Goal: Task Accomplishment & Management: Manage account settings

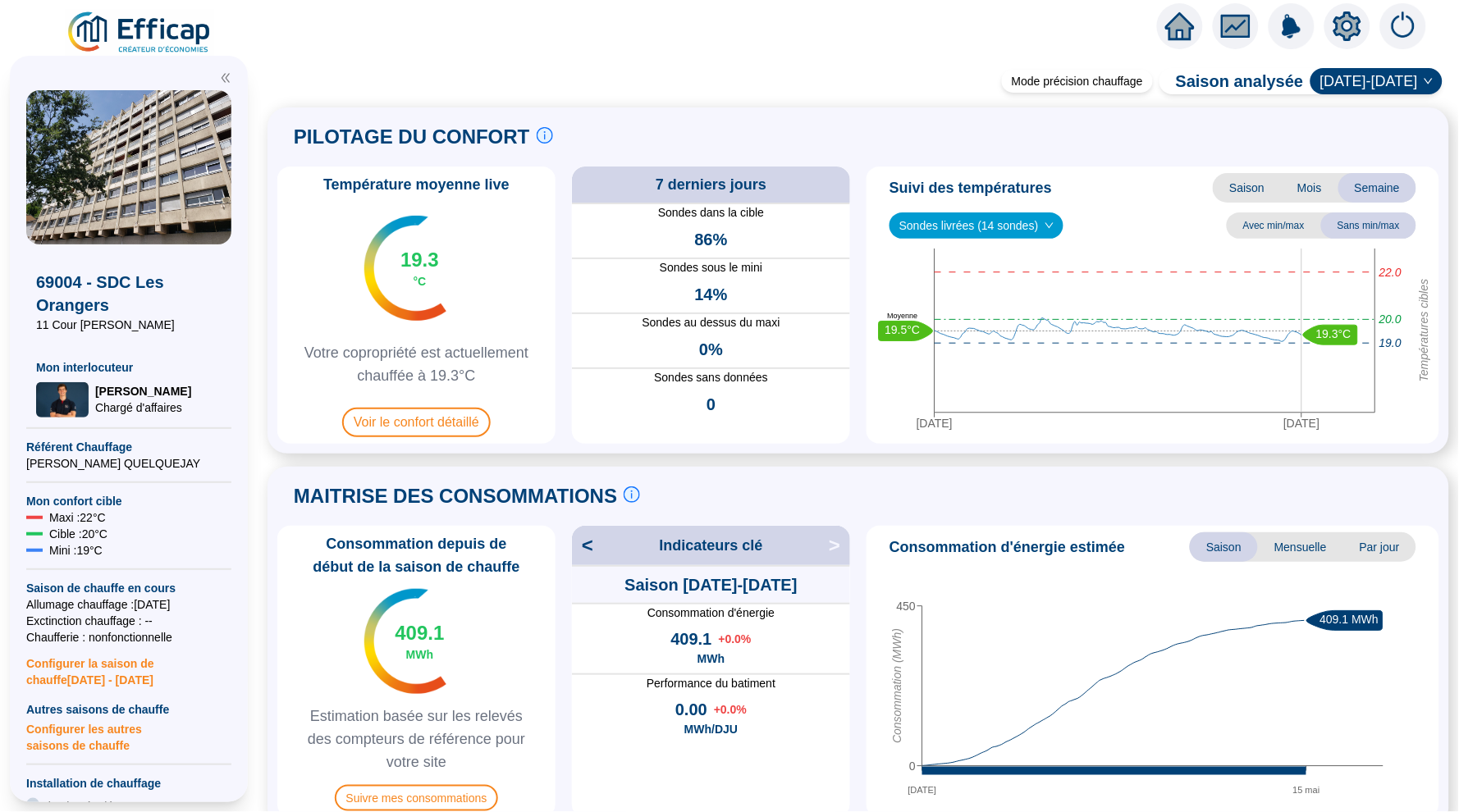
click at [1183, 32] on icon "home" at bounding box center [1179, 27] width 29 height 28
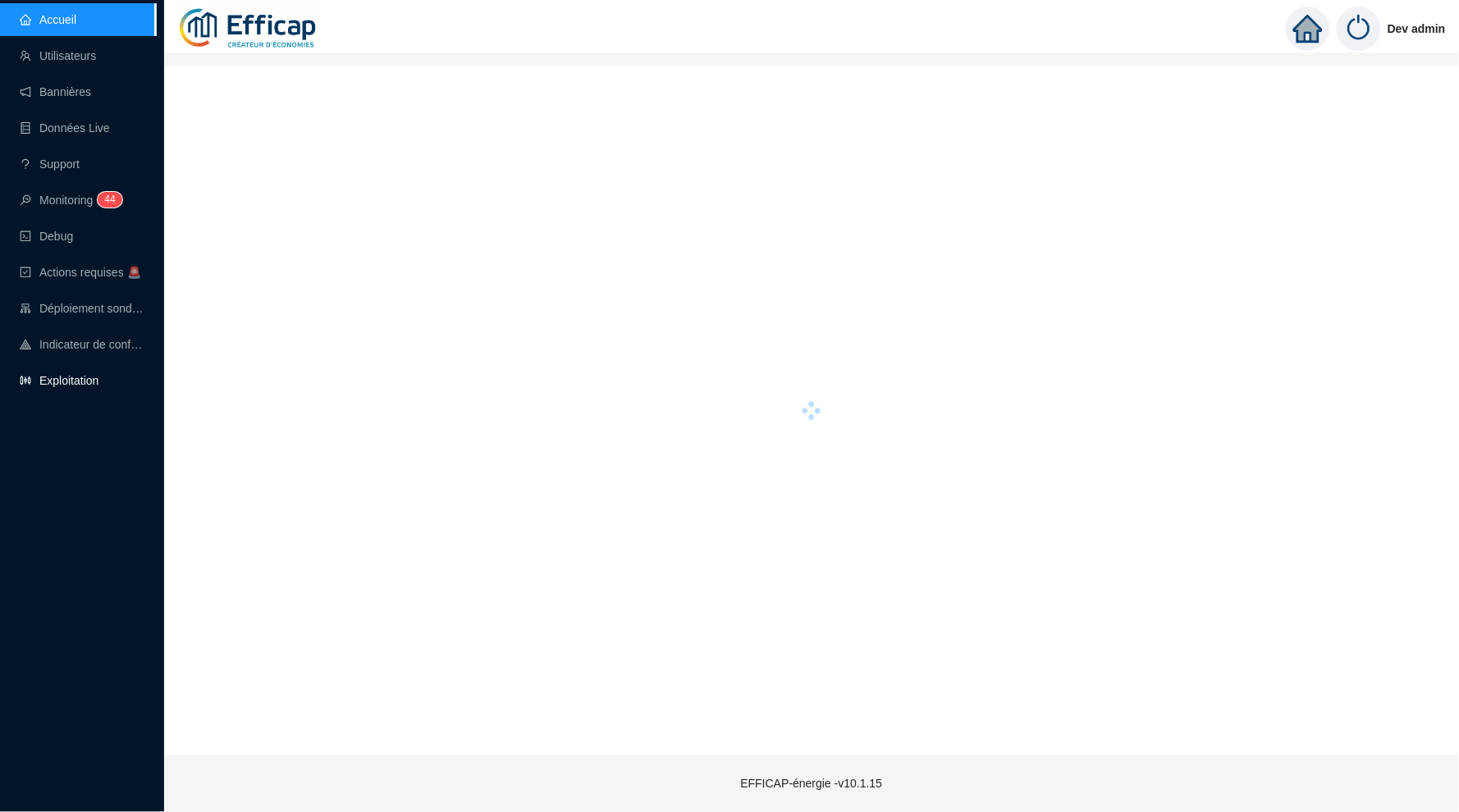
click at [92, 374] on link "Exploitation" at bounding box center [59, 381] width 79 height 13
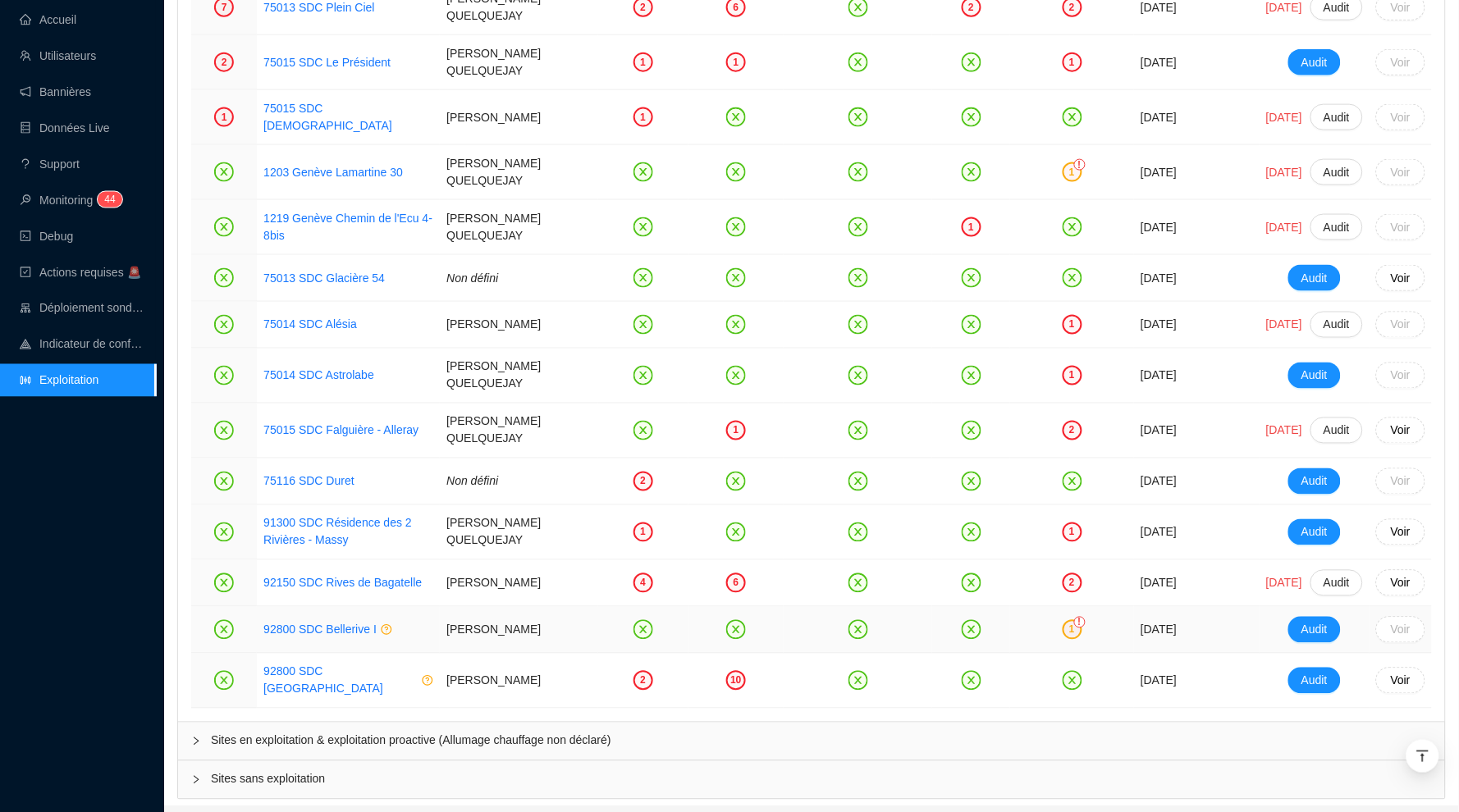
scroll to position [2344, 0]
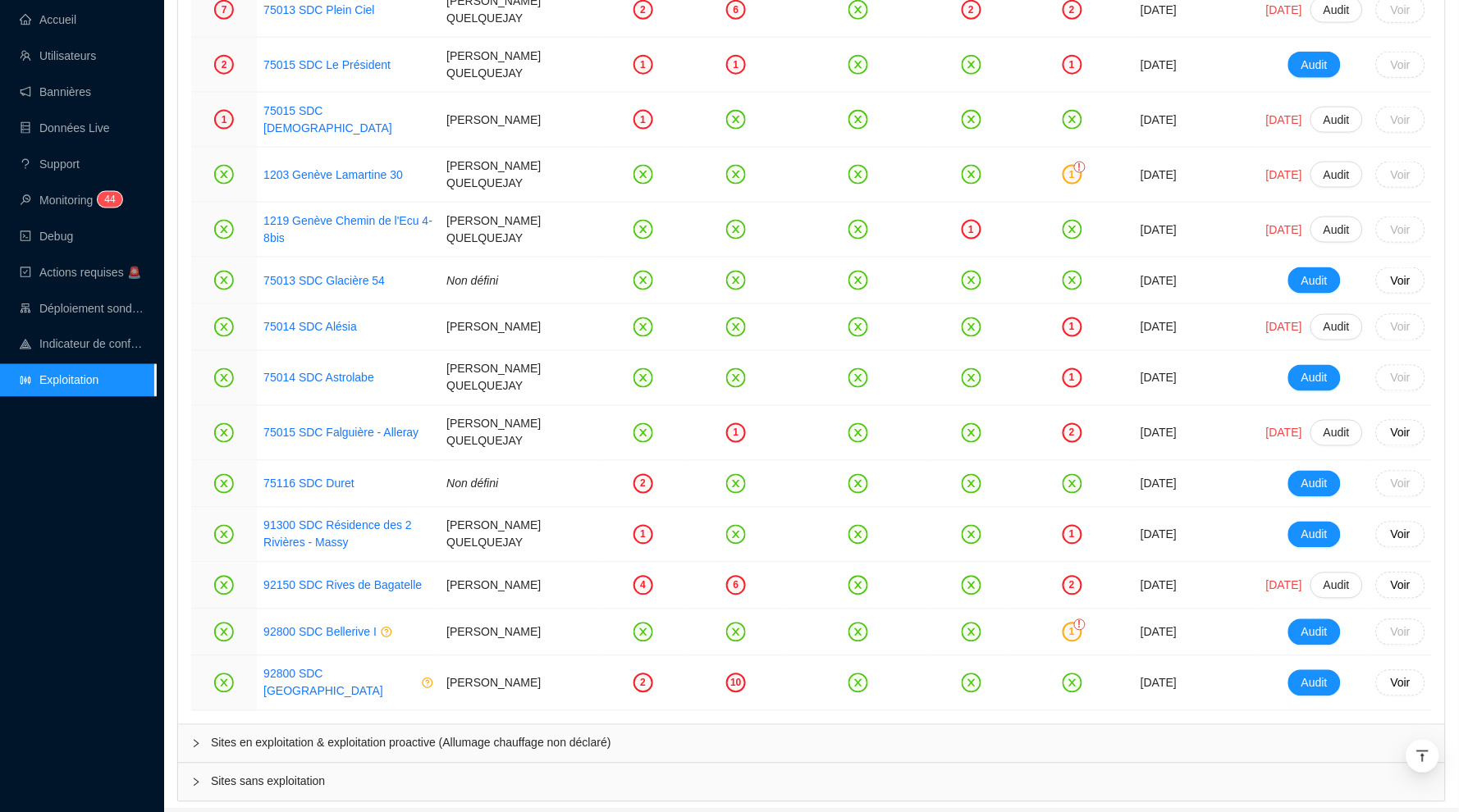
click at [638, 725] on div "Sites en exploitation & exploitation proactive (Allumage chauffage non déclaré)" at bounding box center [811, 744] width 1267 height 37
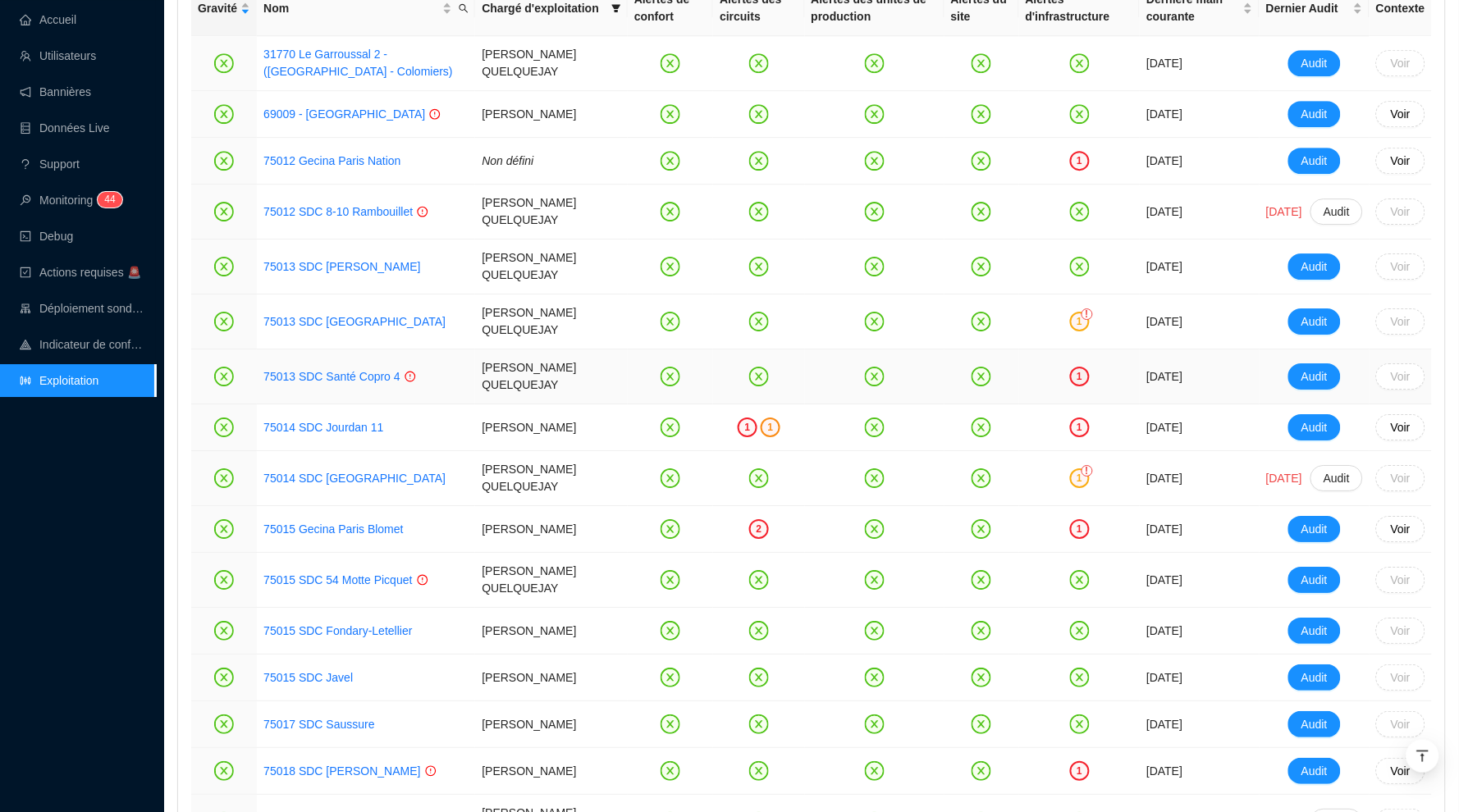
scroll to position [3142, 0]
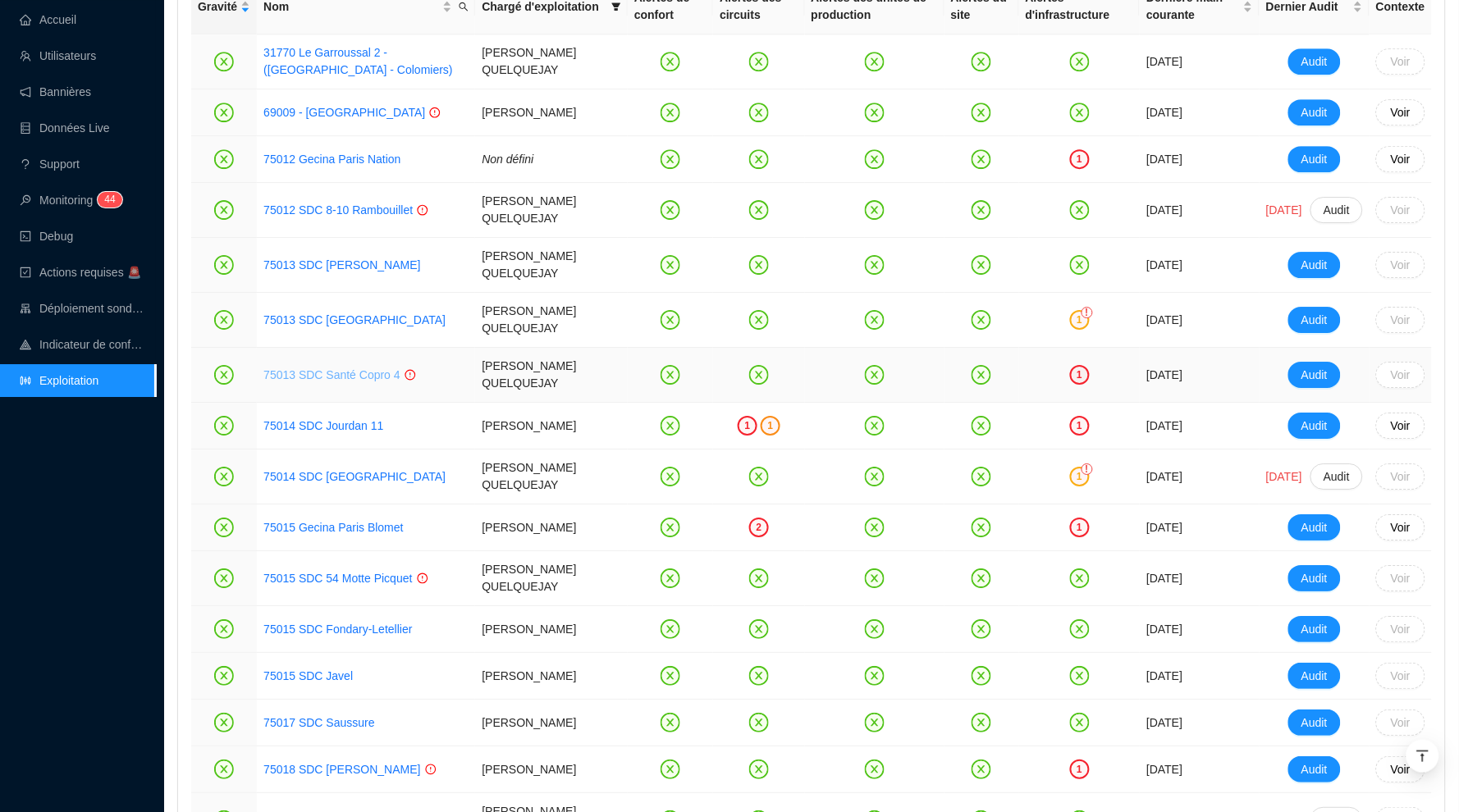
click at [379, 369] on link "75013 SDC Santé Copro 4" at bounding box center [331, 375] width 137 height 13
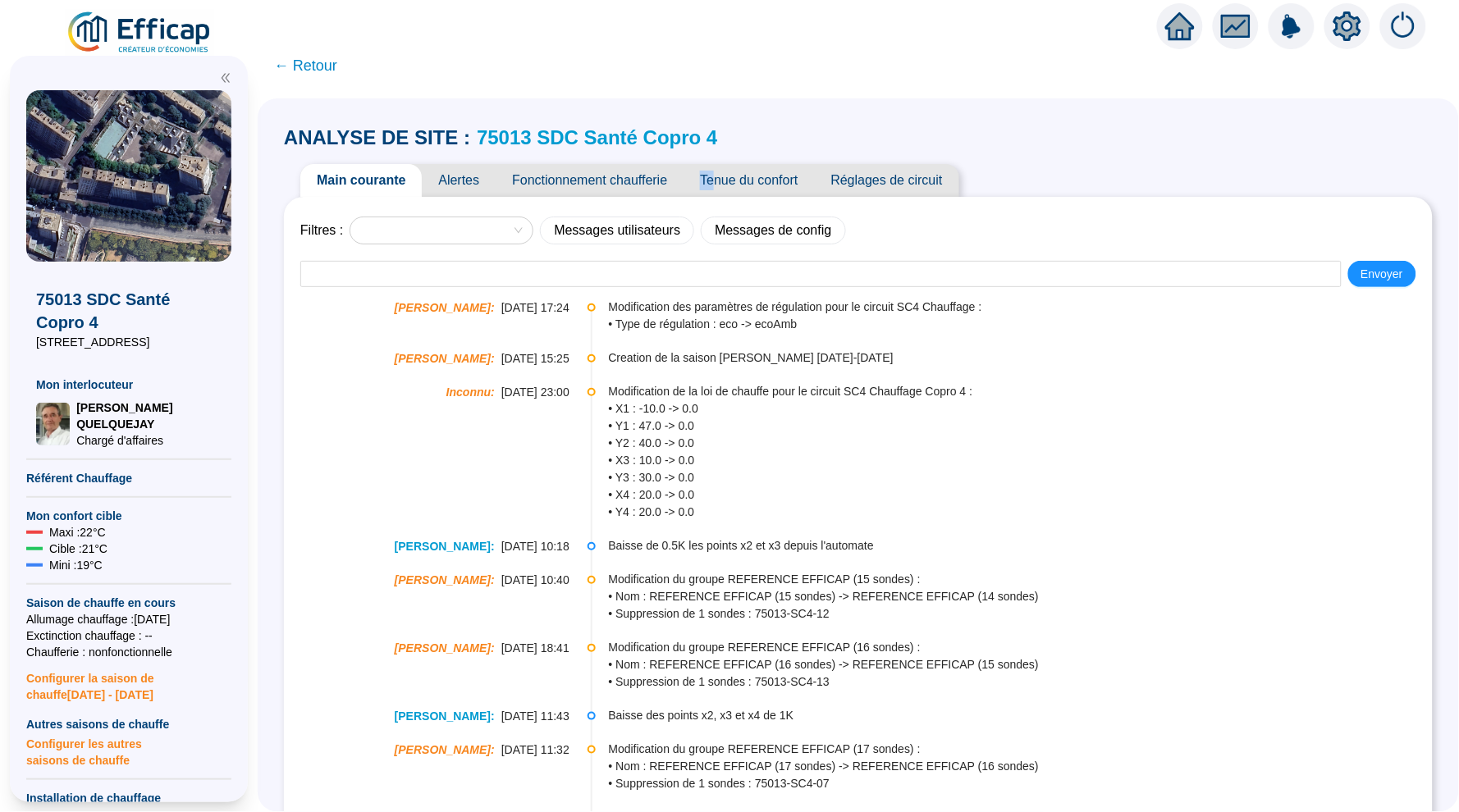
drag, startPoint x: 728, startPoint y: 174, endPoint x: 682, endPoint y: 177, distance: 46.1
click at [660, 177] on span "Fonctionnement chaufferie" at bounding box center [589, 180] width 188 height 32
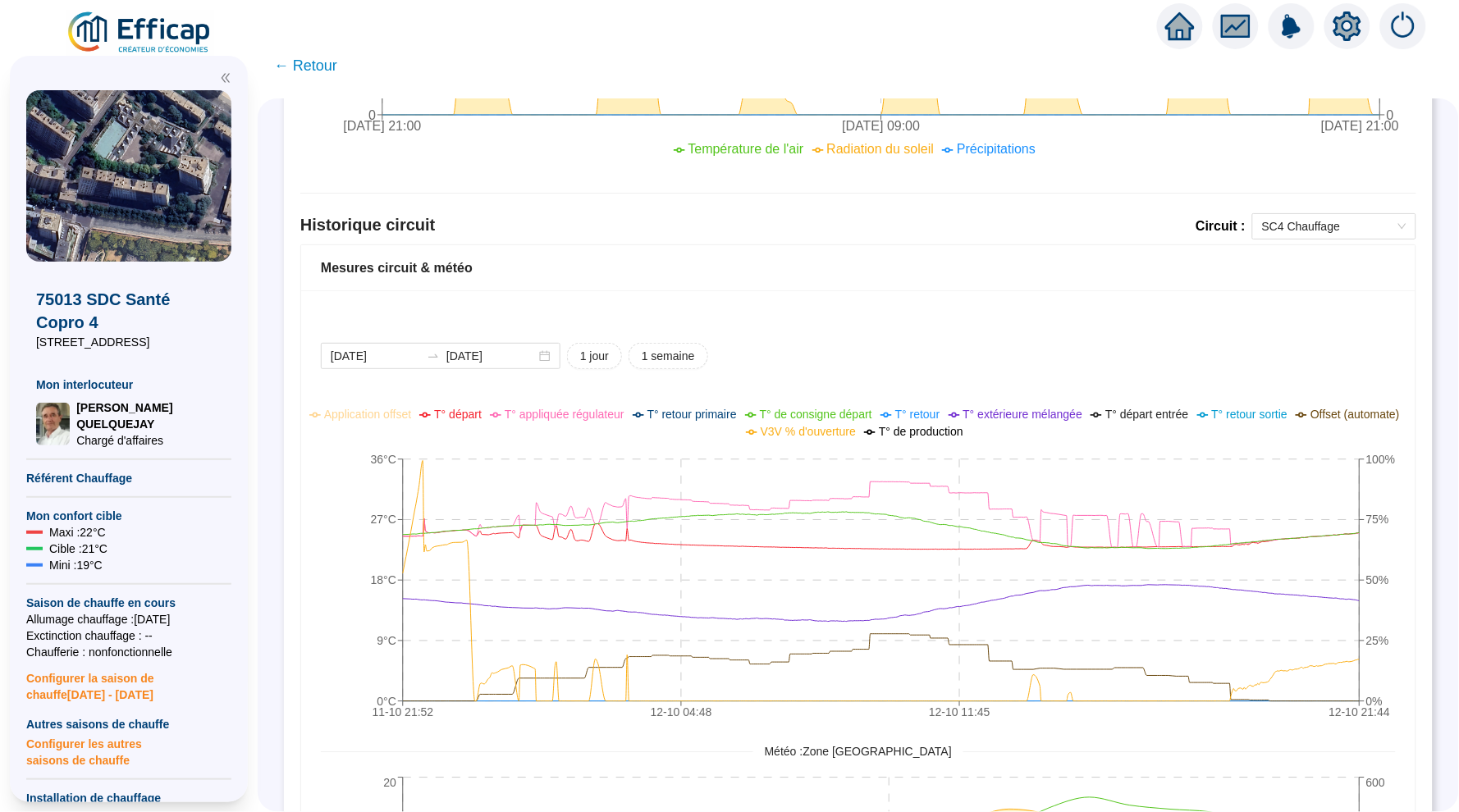
scroll to position [954, 0]
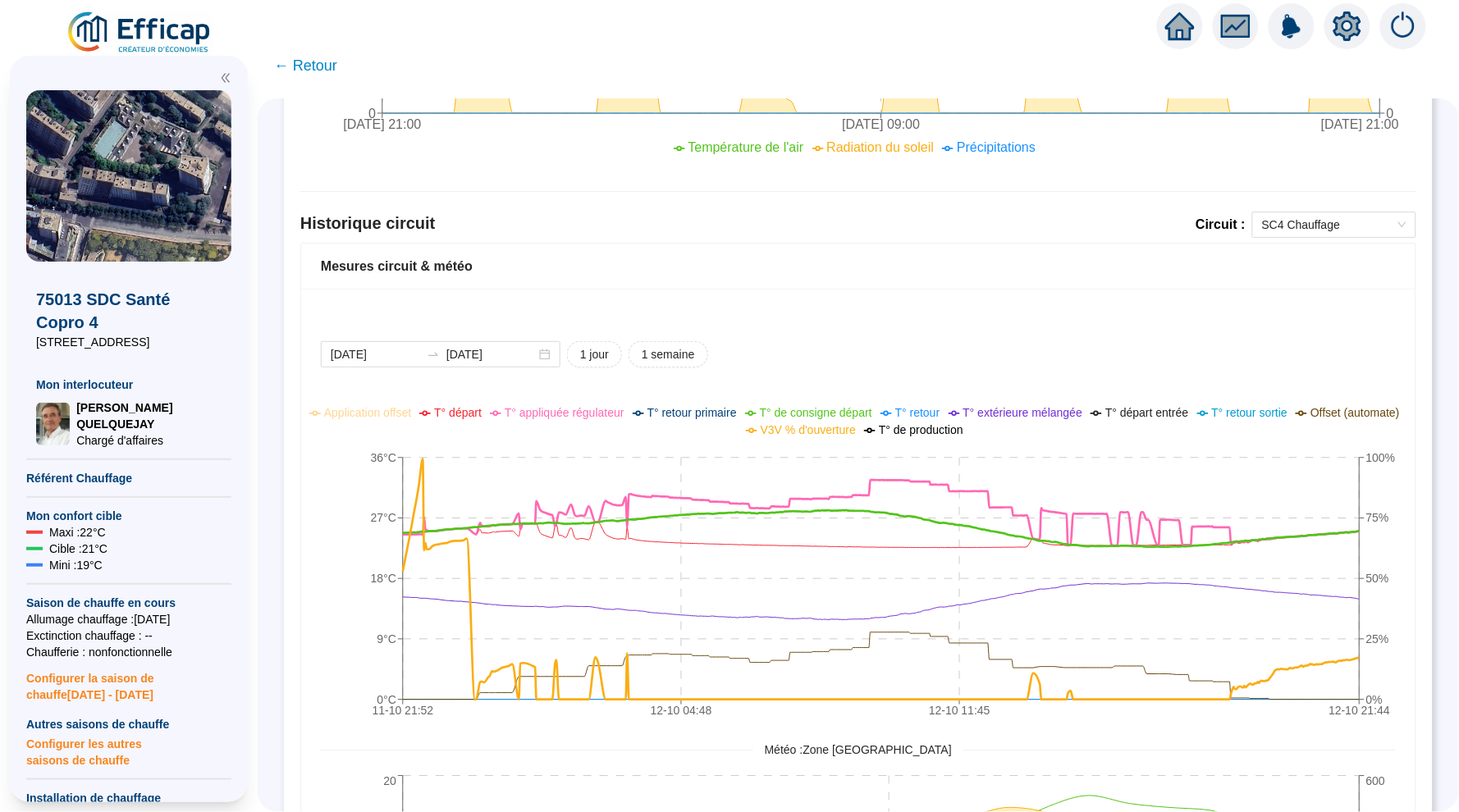
click at [856, 408] on span "T° de consigne départ" at bounding box center [816, 413] width 112 height 13
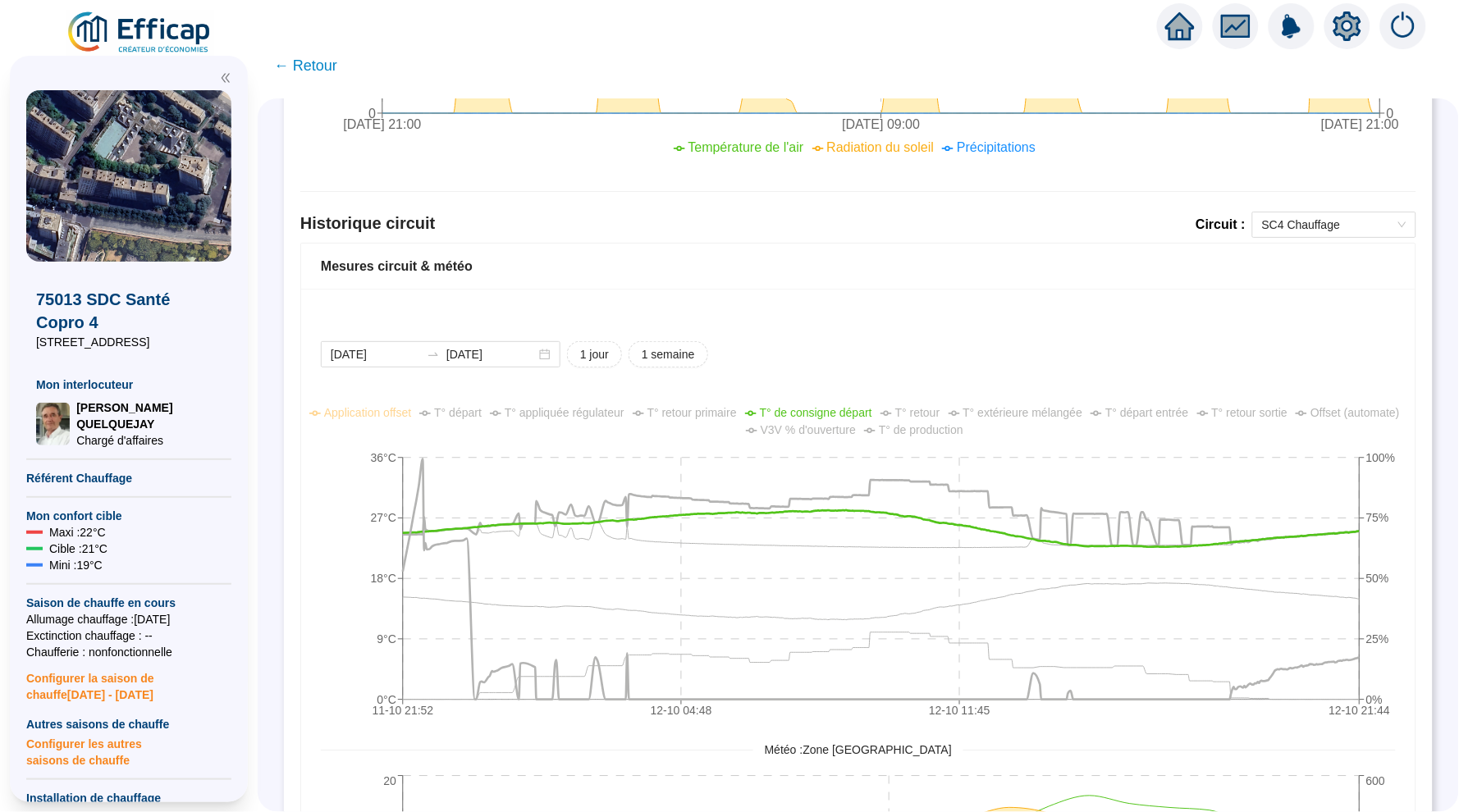
click at [614, 406] on span "T° appliquée régulateur" at bounding box center [564, 413] width 120 height 13
click at [482, 409] on span "T° départ" at bounding box center [458, 413] width 47 height 13
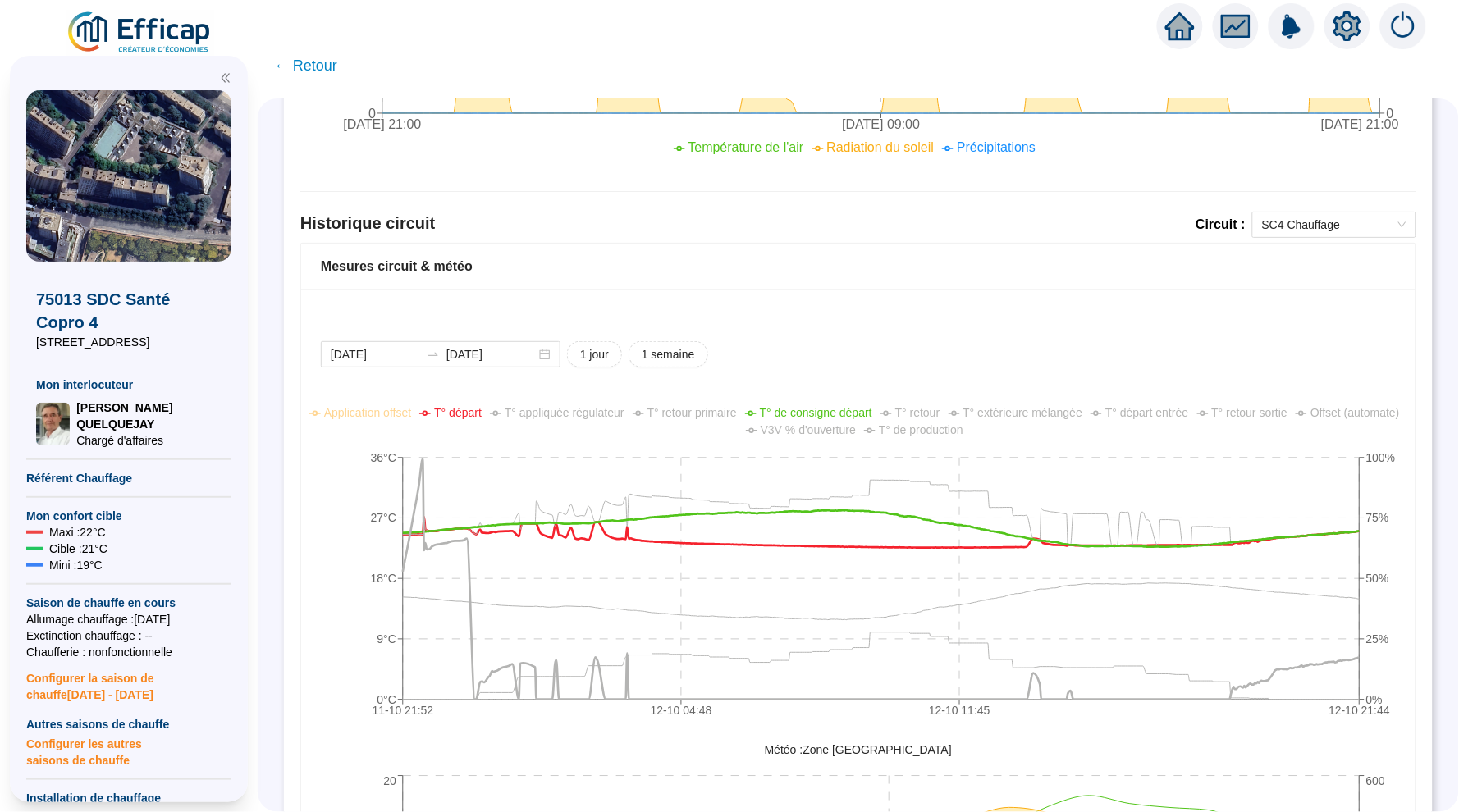
click at [482, 409] on span "T° départ" at bounding box center [458, 413] width 47 height 13
click at [834, 406] on span "T° de consigne départ" at bounding box center [816, 413] width 112 height 13
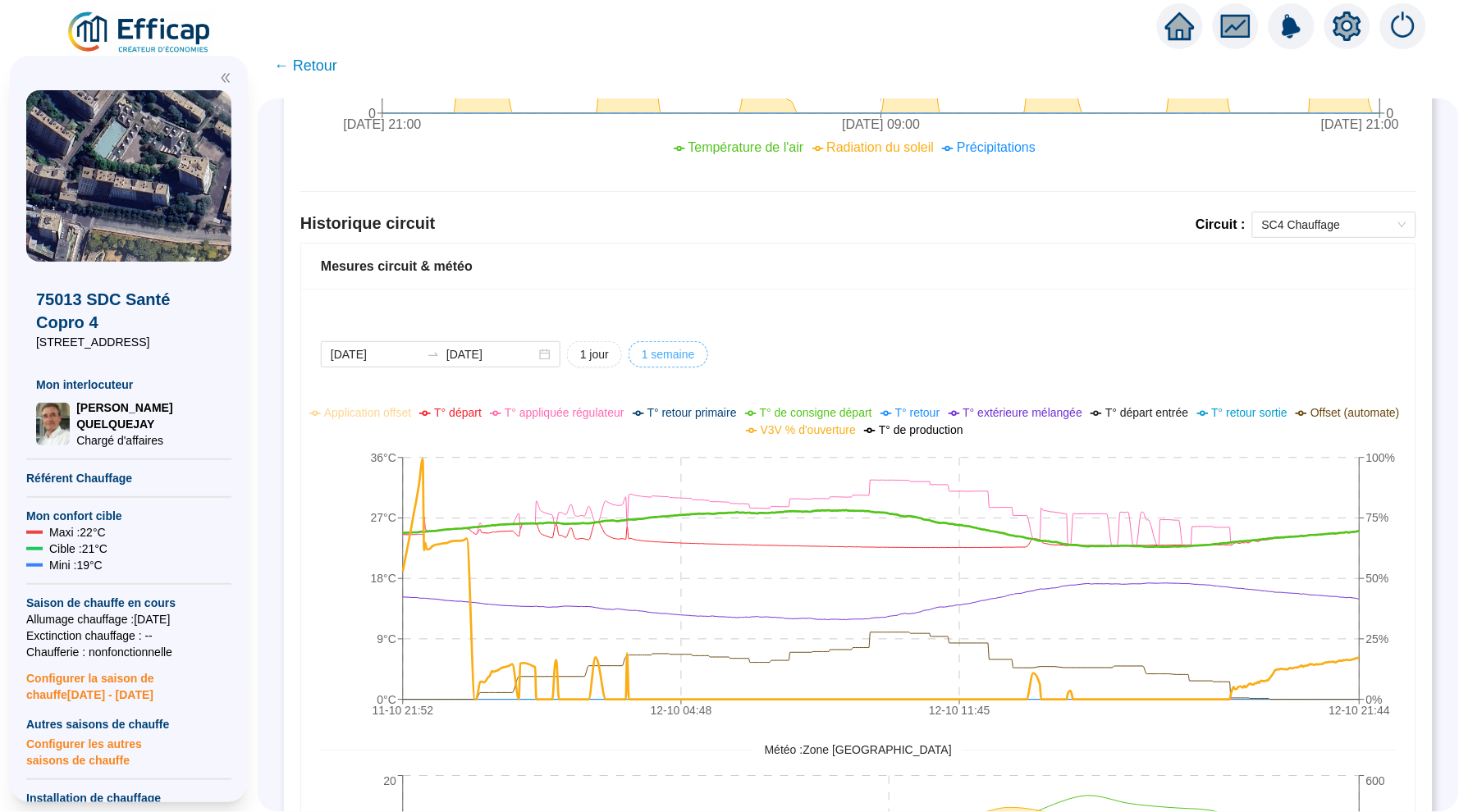
click at [637, 346] on button "1 semaine" at bounding box center [668, 354] width 80 height 27
type input "2025-10-05"
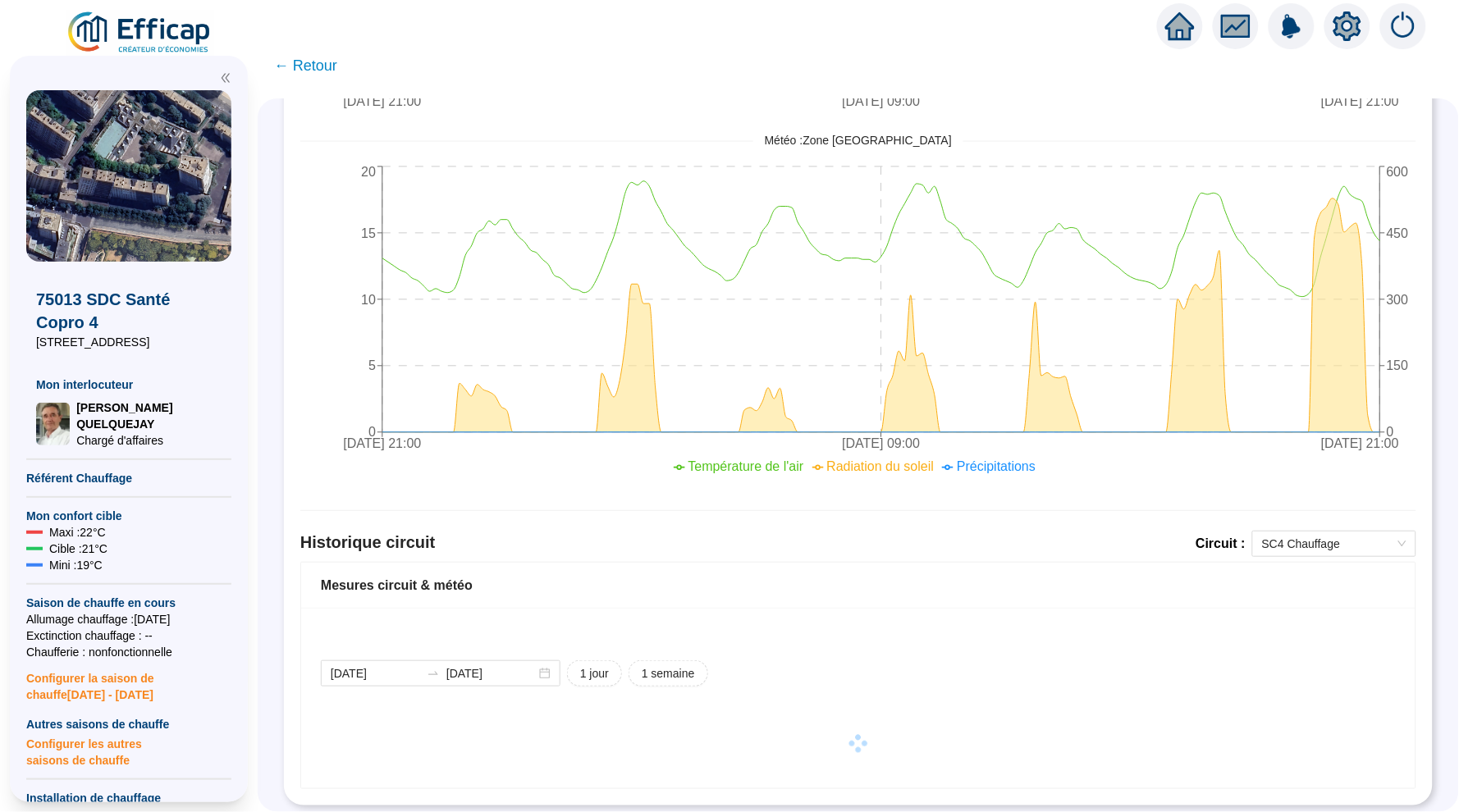
scroll to position [633, 0]
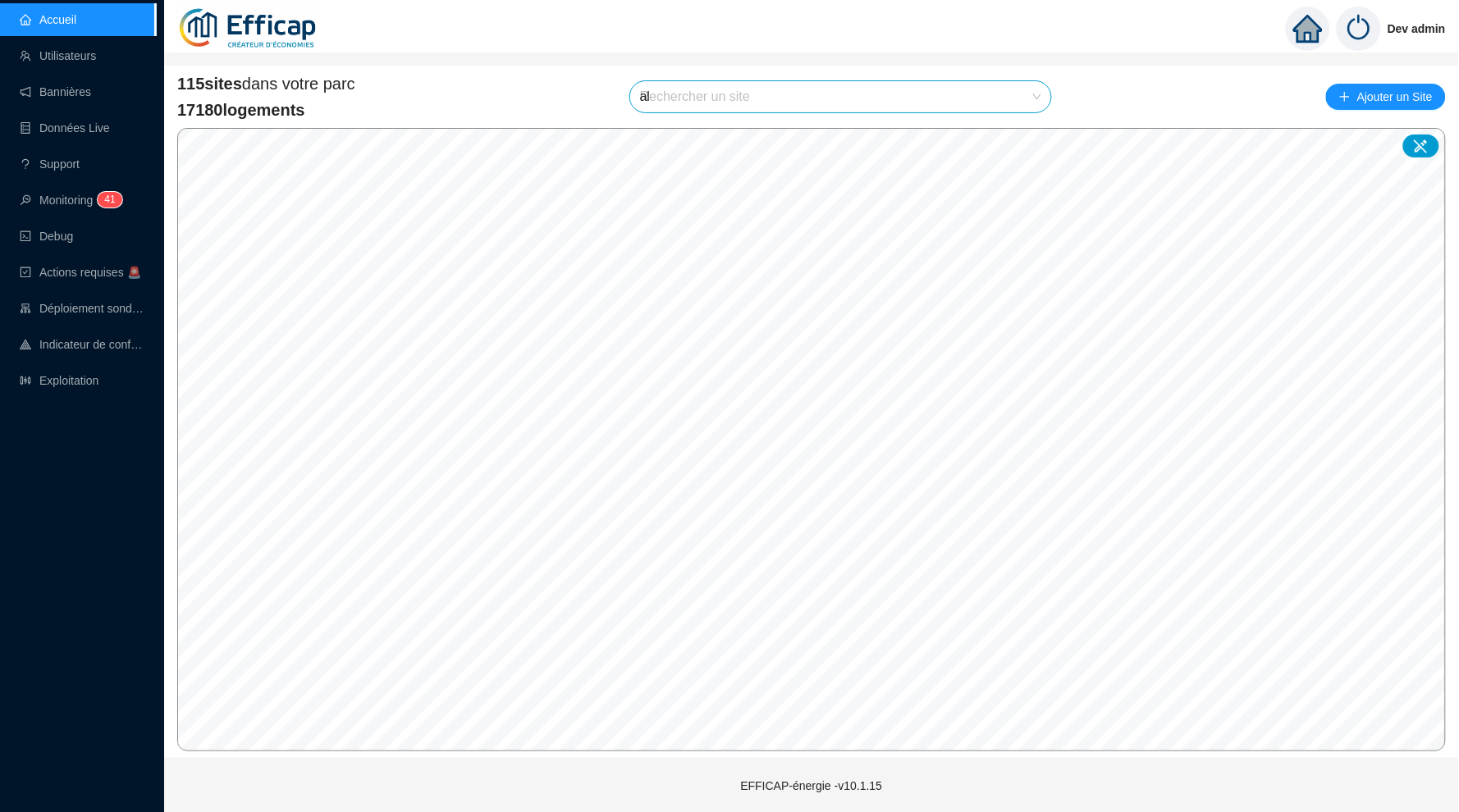
type input "alb"
click at [1020, 135] on icon at bounding box center [1022, 135] width 12 height 11
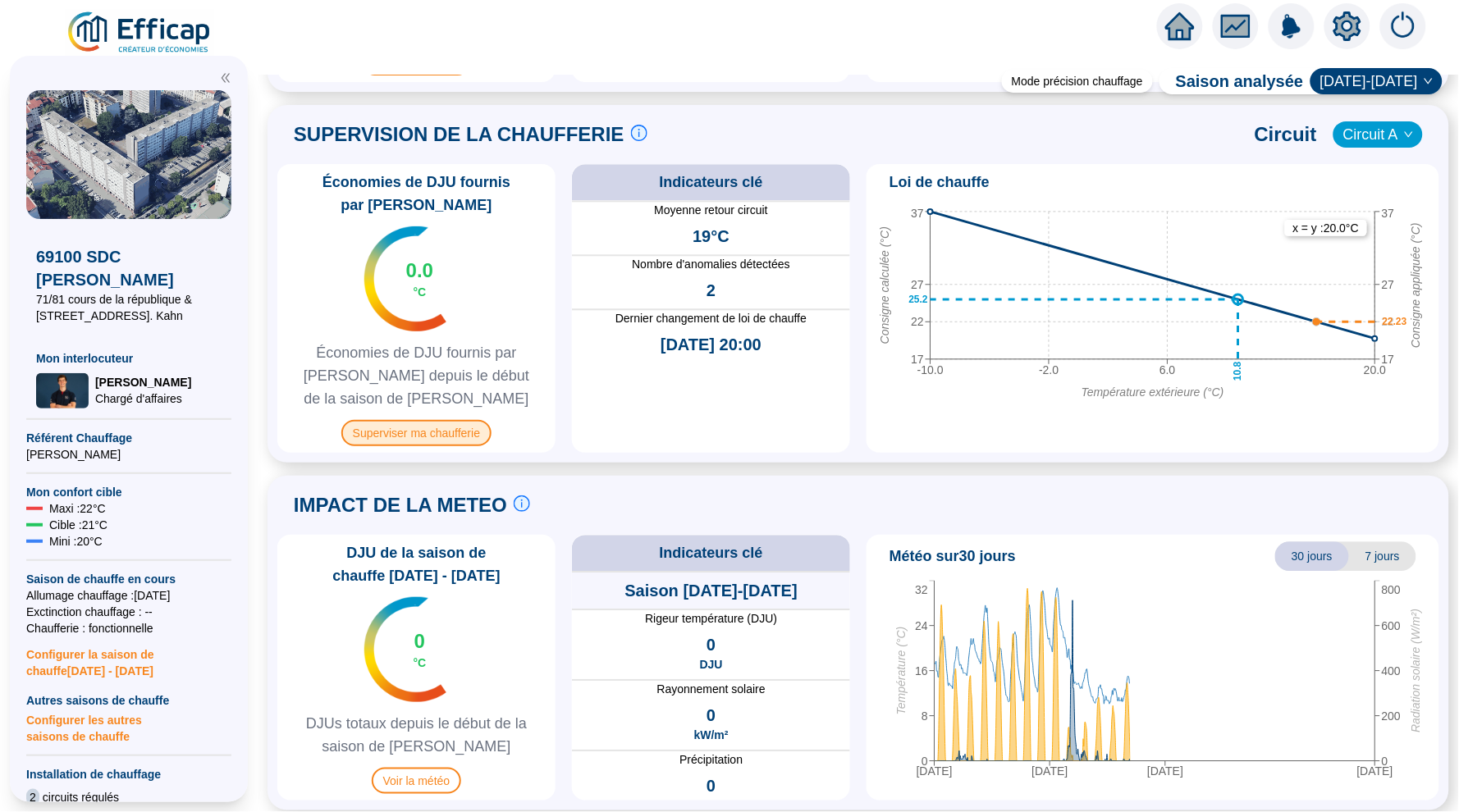
scroll to position [1075, 0]
click at [442, 429] on span "Superviser ma chaufferie" at bounding box center [416, 434] width 150 height 27
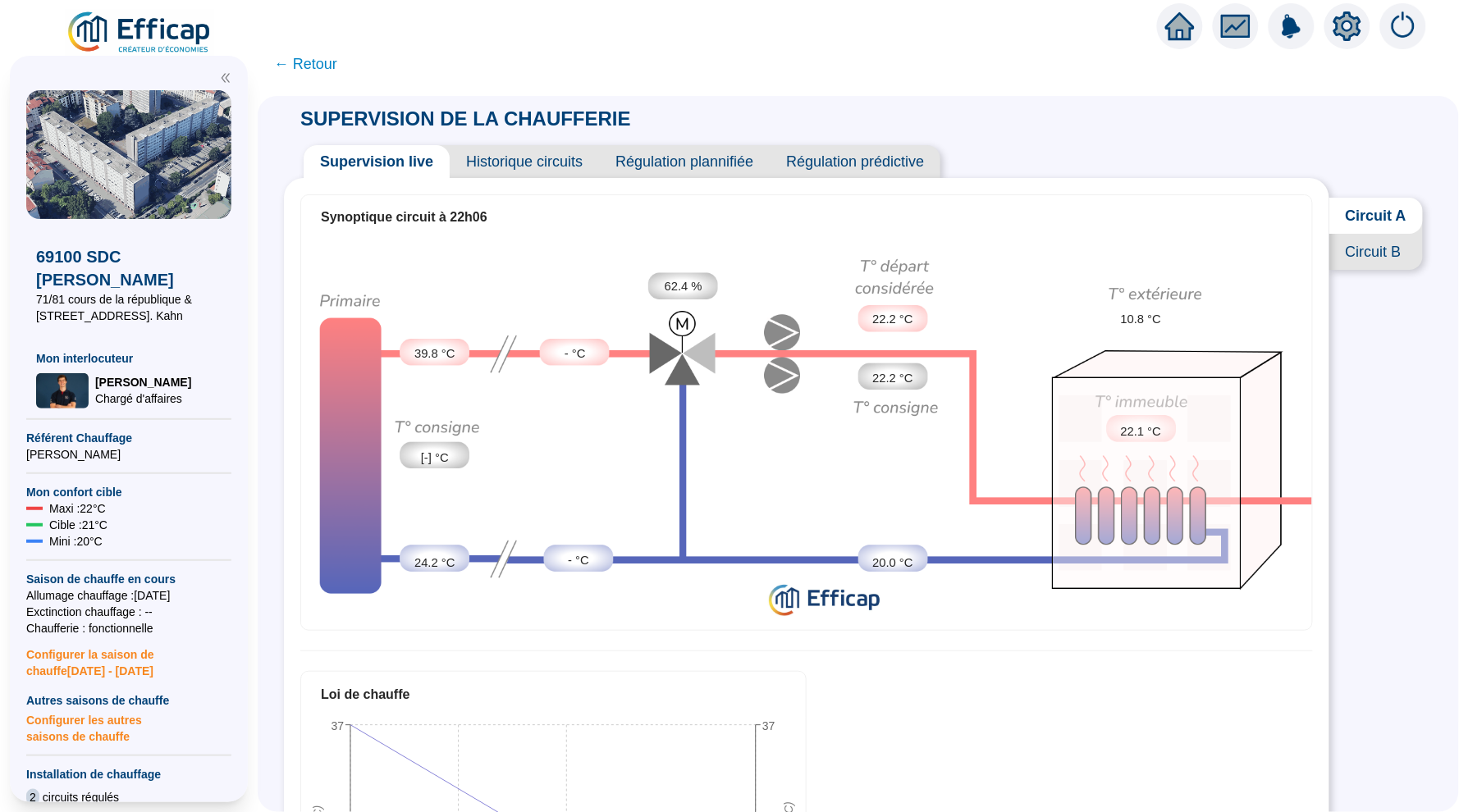
click at [518, 159] on span "Historique circuits" at bounding box center [524, 161] width 149 height 32
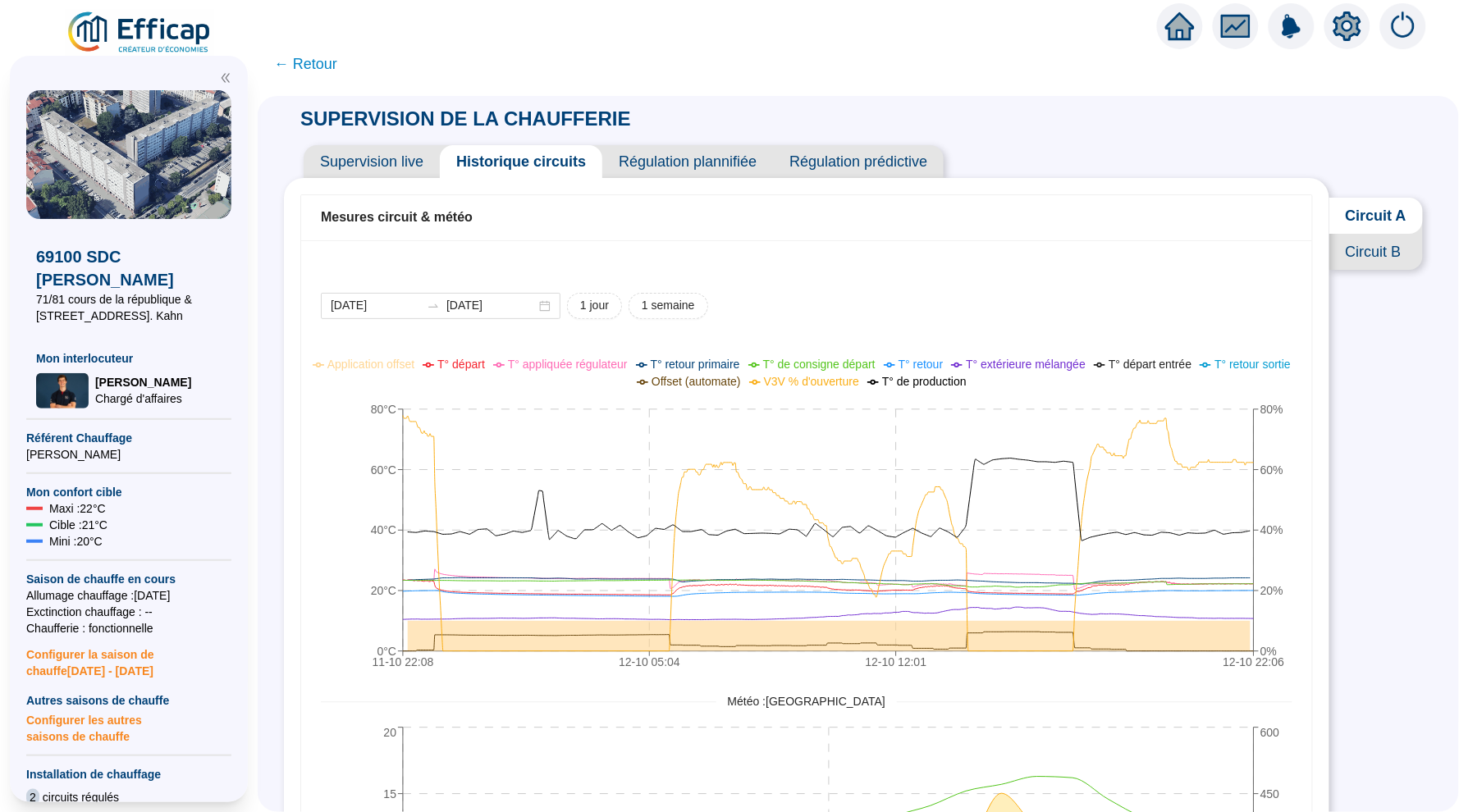
click at [1363, 250] on span "Circuit B" at bounding box center [1376, 251] width 93 height 36
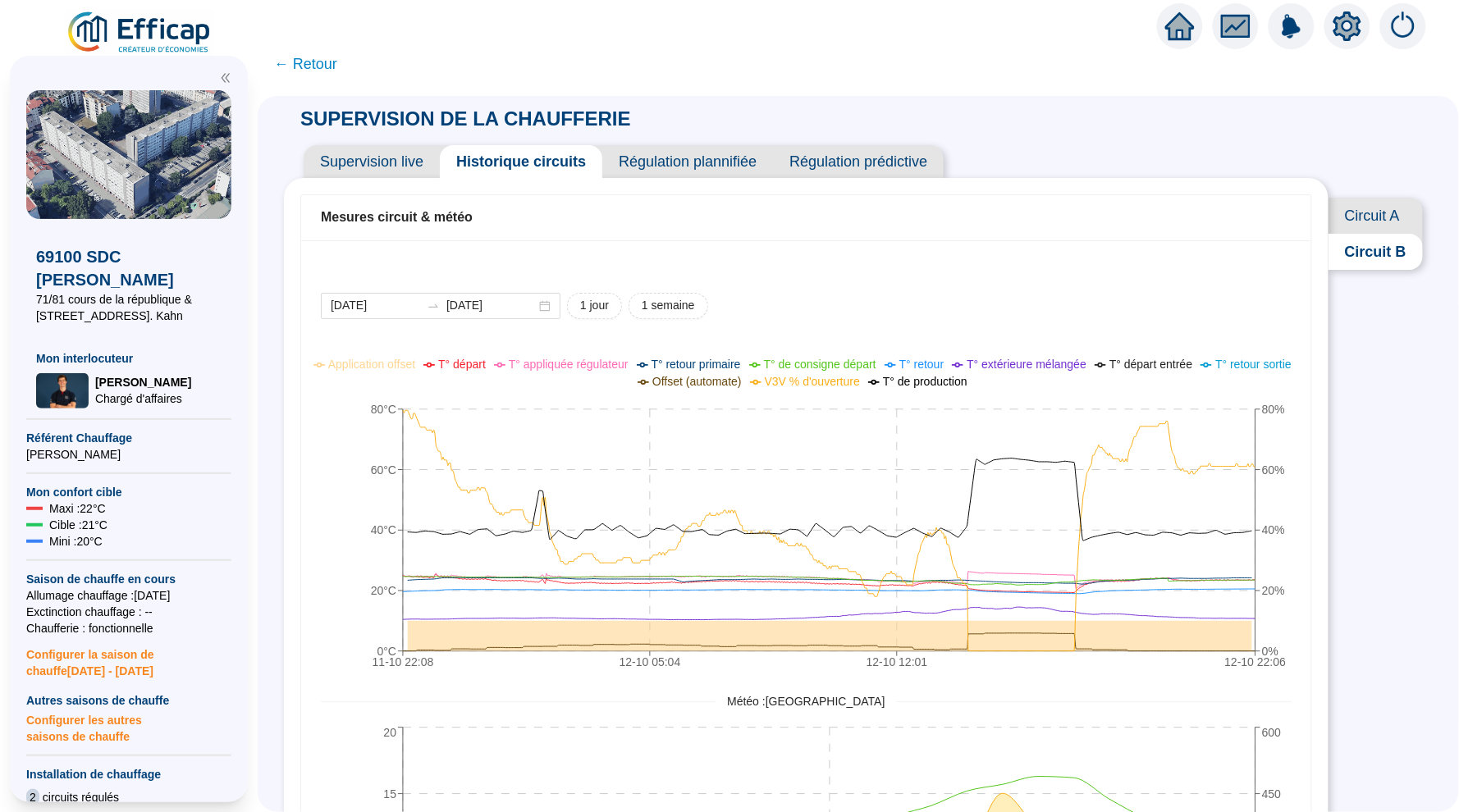
click at [304, 59] on span "← Retour" at bounding box center [305, 64] width 63 height 23
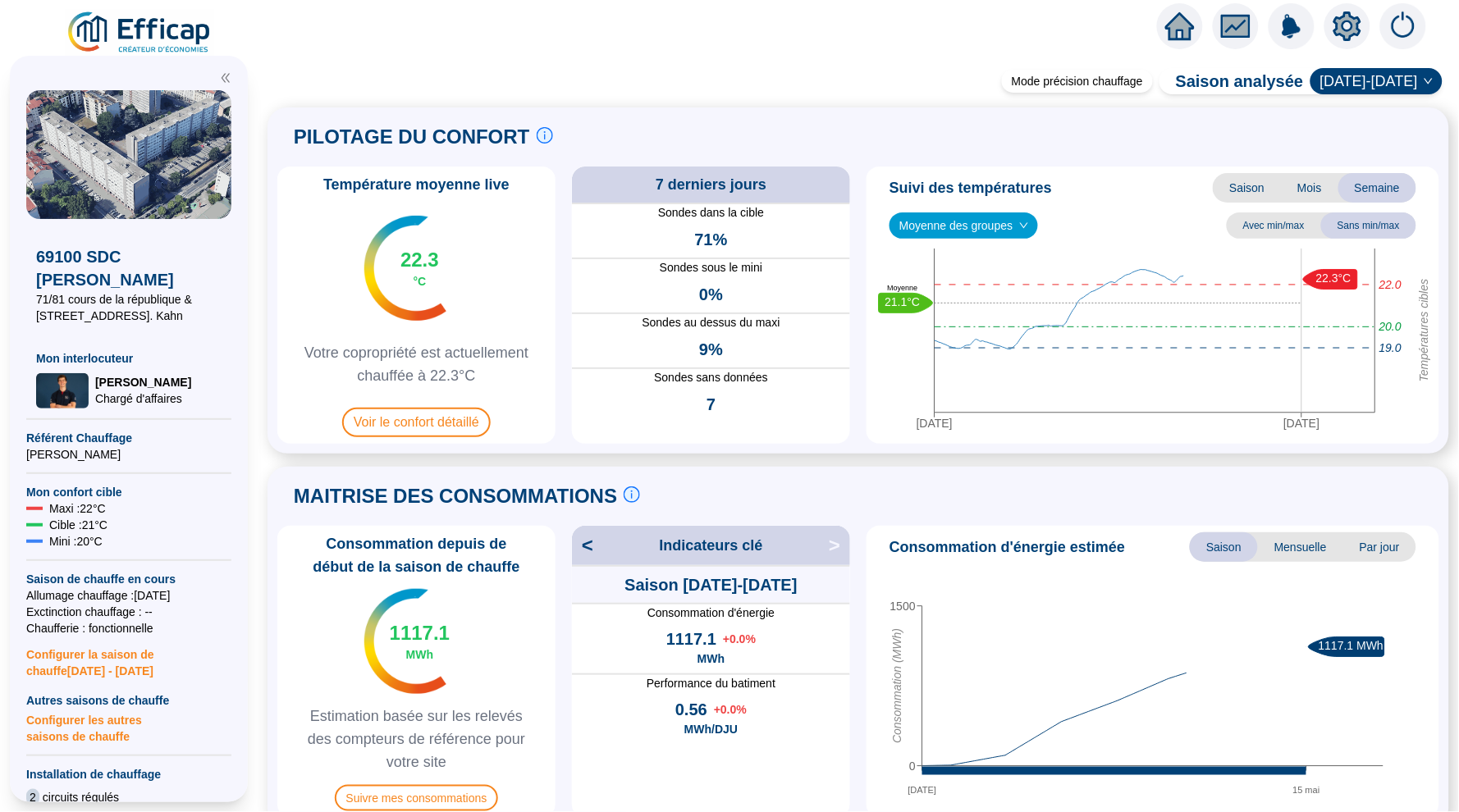
scroll to position [265, 0]
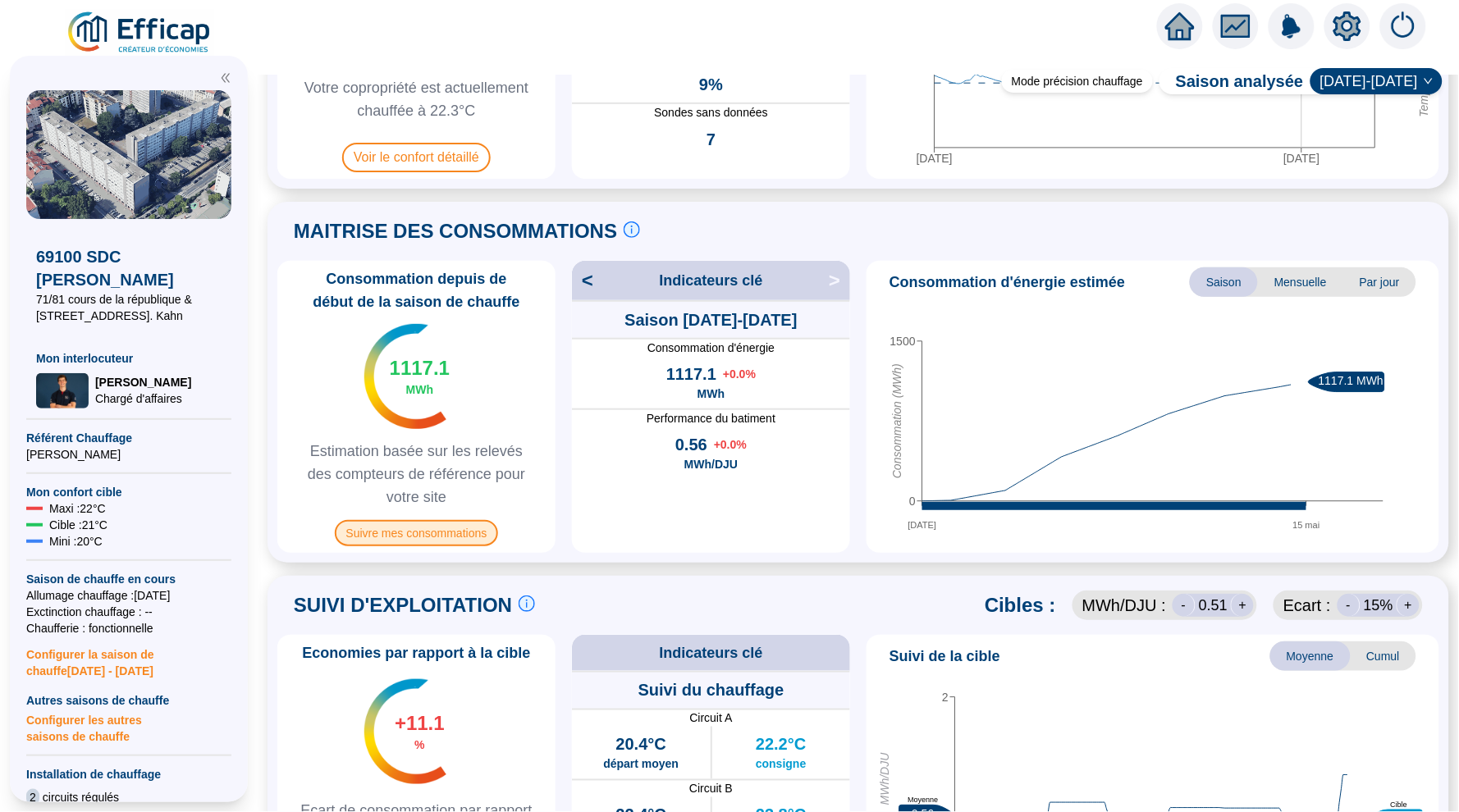
click at [449, 524] on span "Suivre mes consommations" at bounding box center [416, 533] width 164 height 27
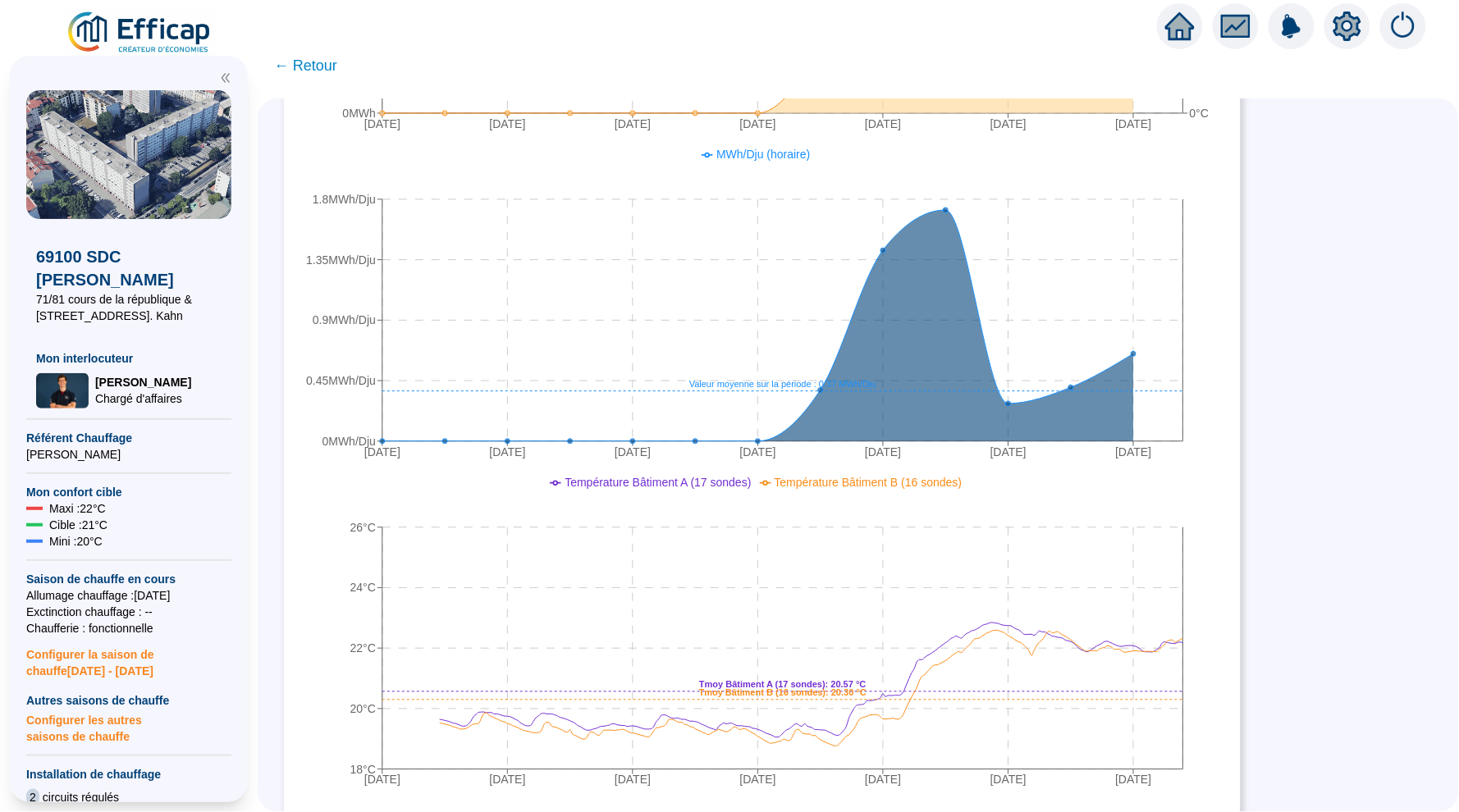
scroll to position [387, 0]
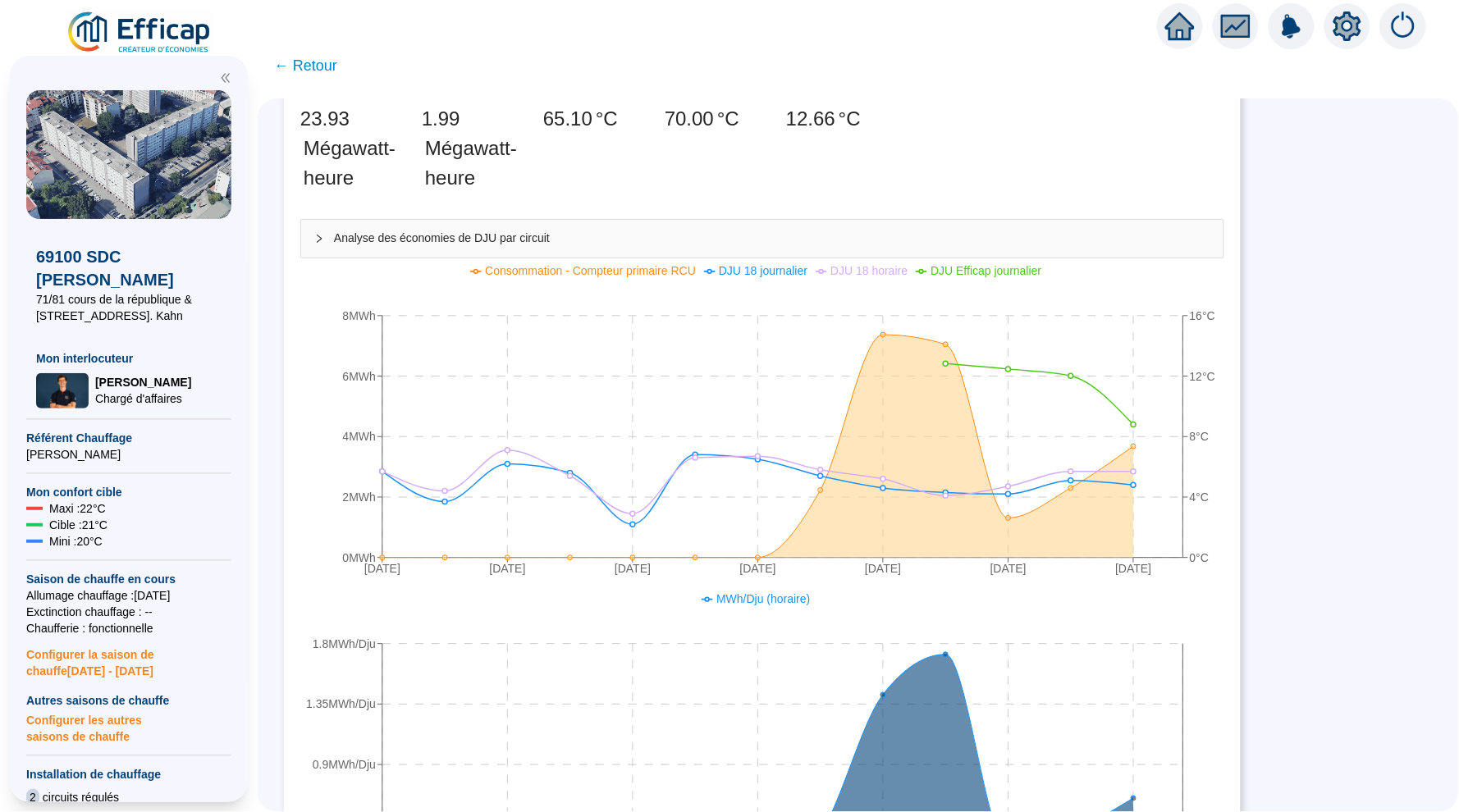
click at [305, 70] on span "← Retour" at bounding box center [305, 66] width 63 height 23
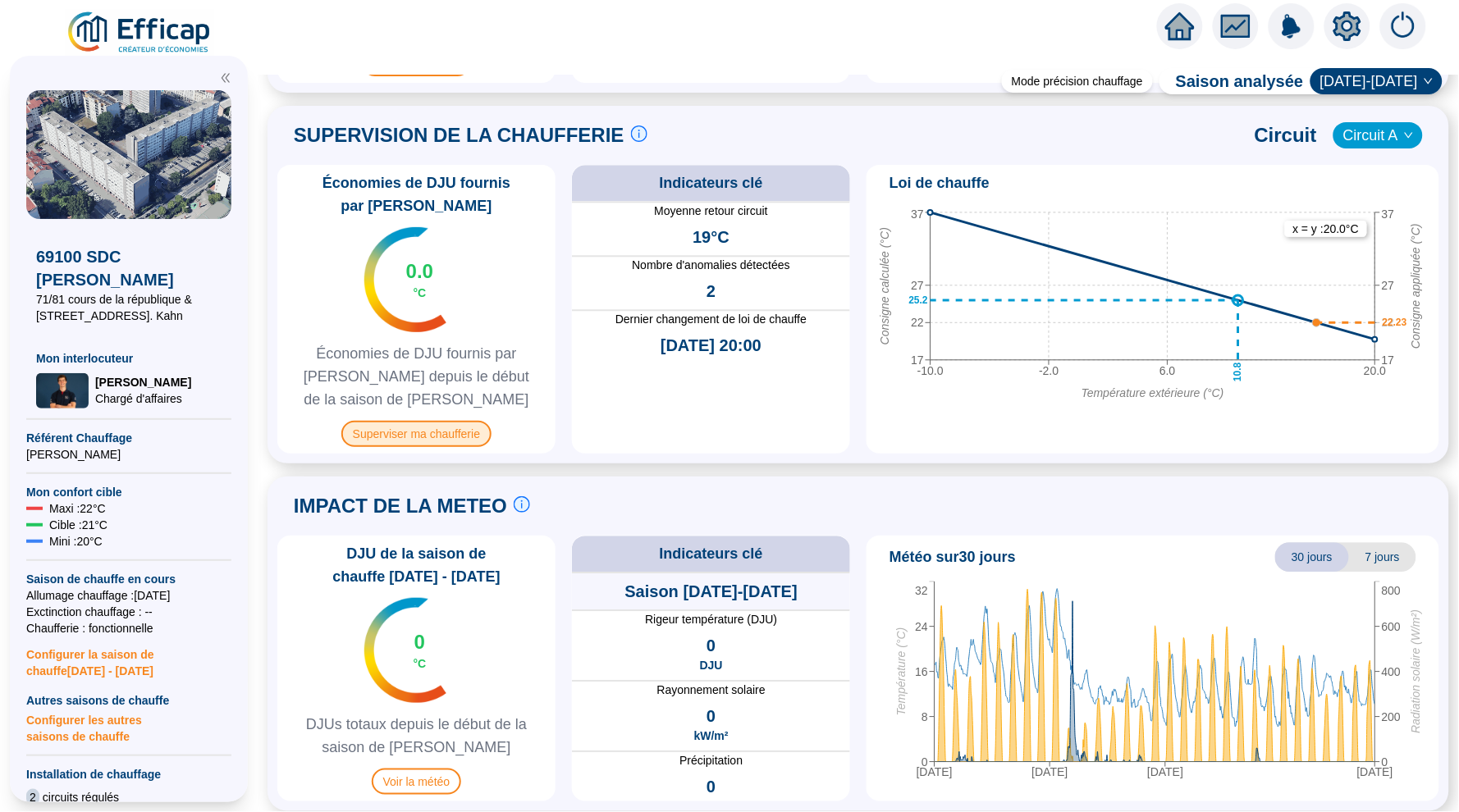
click at [408, 433] on span "Superviser ma chaufferie" at bounding box center [416, 434] width 150 height 27
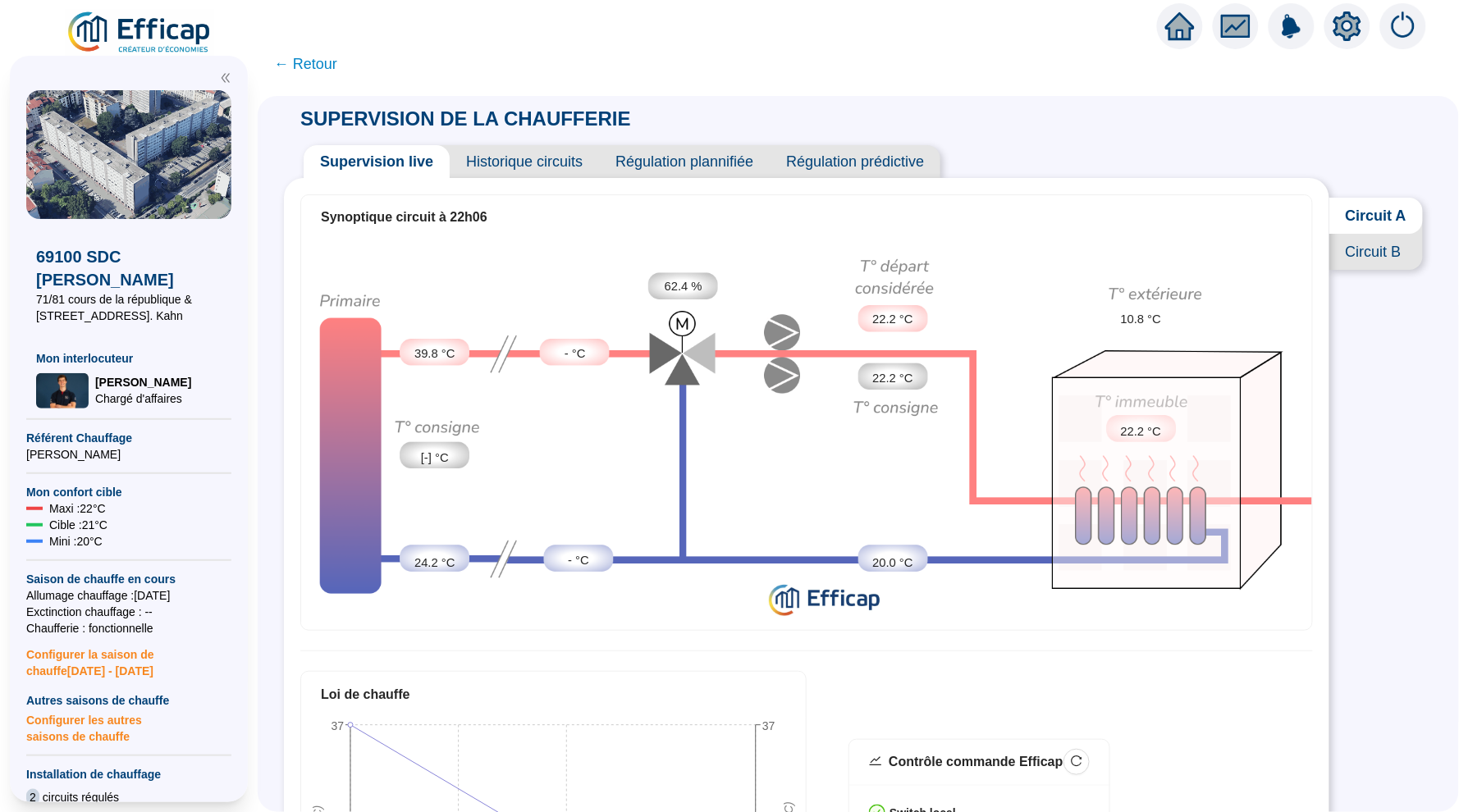
click at [516, 159] on span "Historique circuits" at bounding box center [524, 161] width 149 height 32
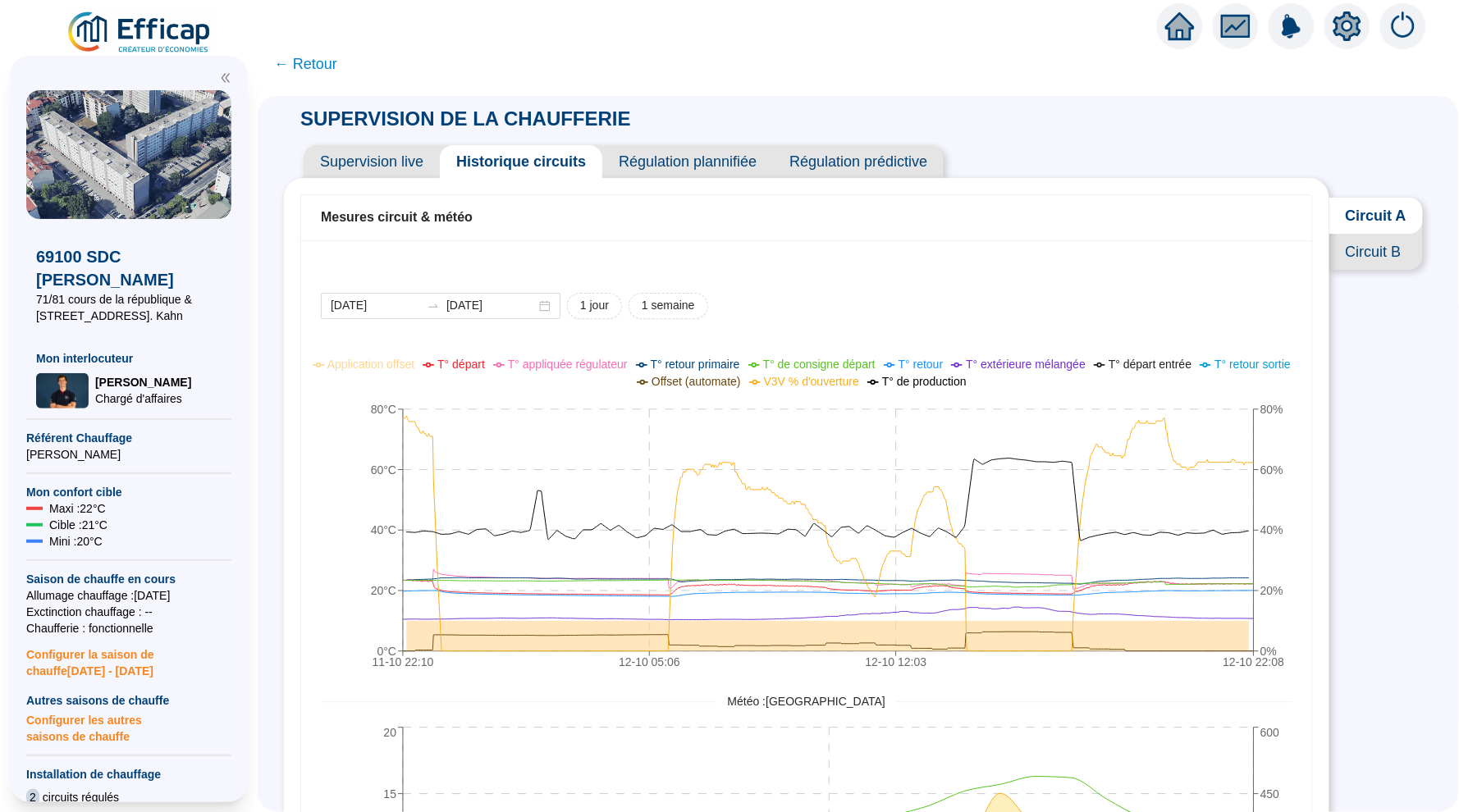
click at [397, 157] on span "Supervision live" at bounding box center [372, 161] width 136 height 32
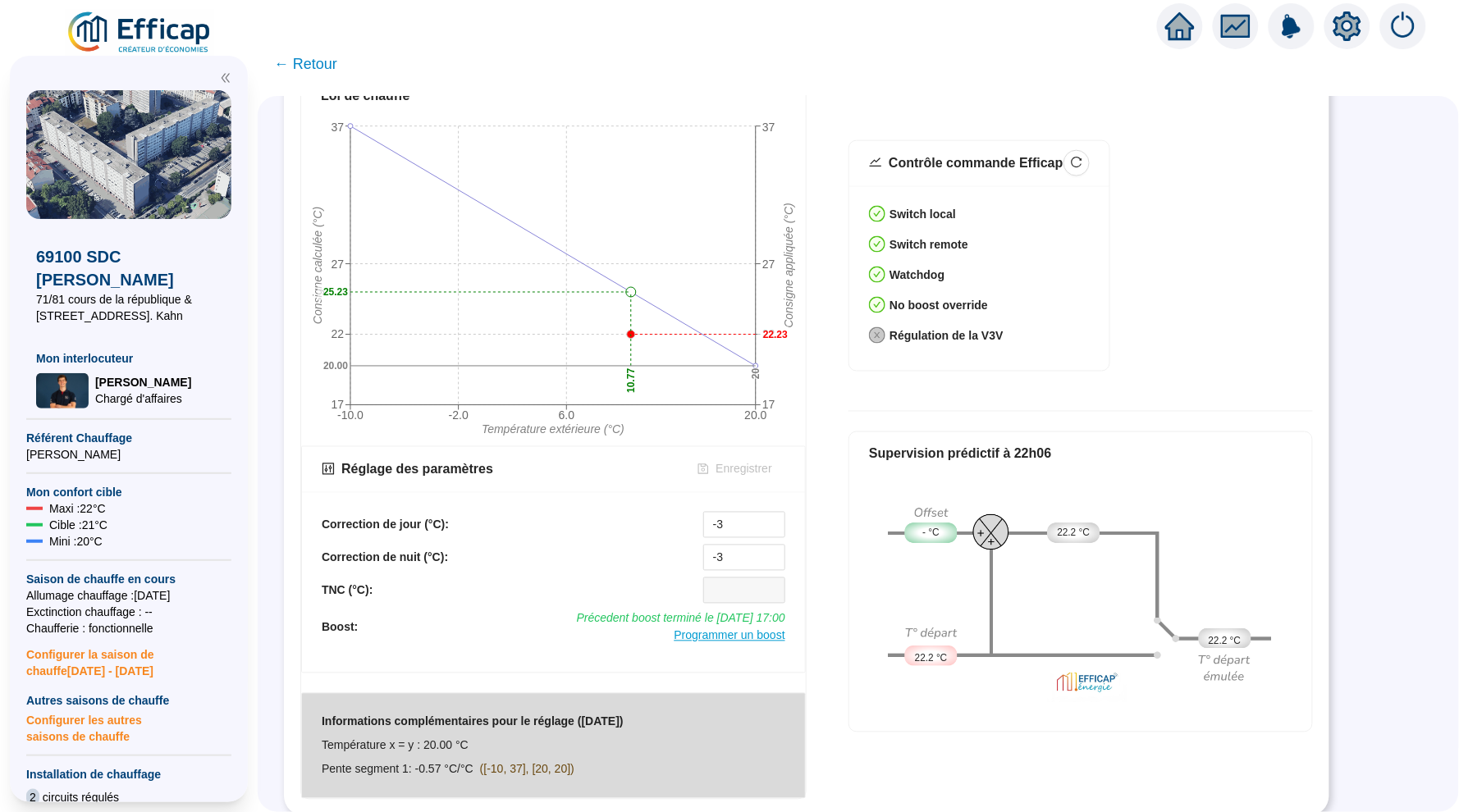
click at [753, 637] on span "Programmer un boost" at bounding box center [728, 636] width 111 height 13
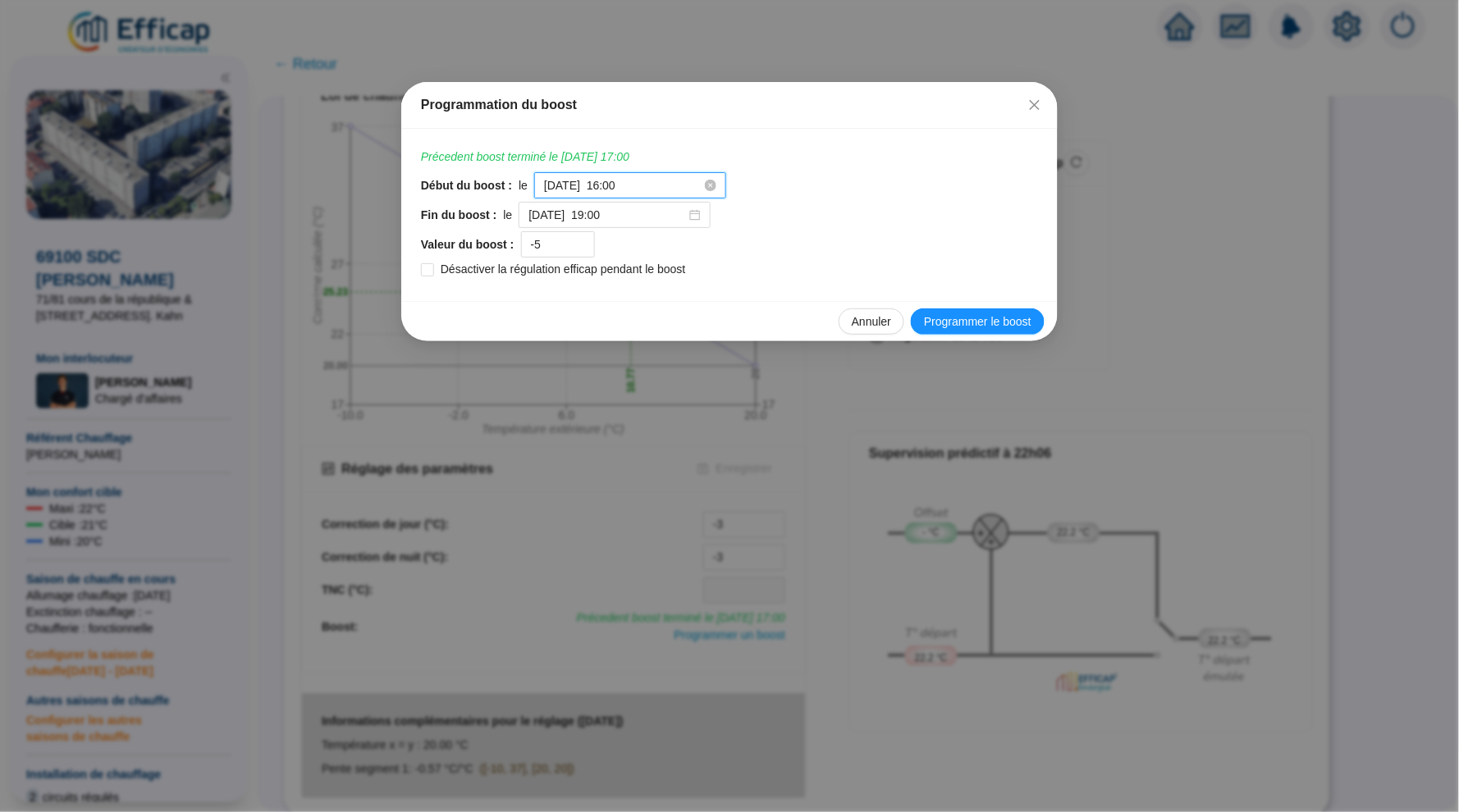
click at [682, 187] on input "2025-10-12 à 16:00" at bounding box center [623, 186] width 157 height 17
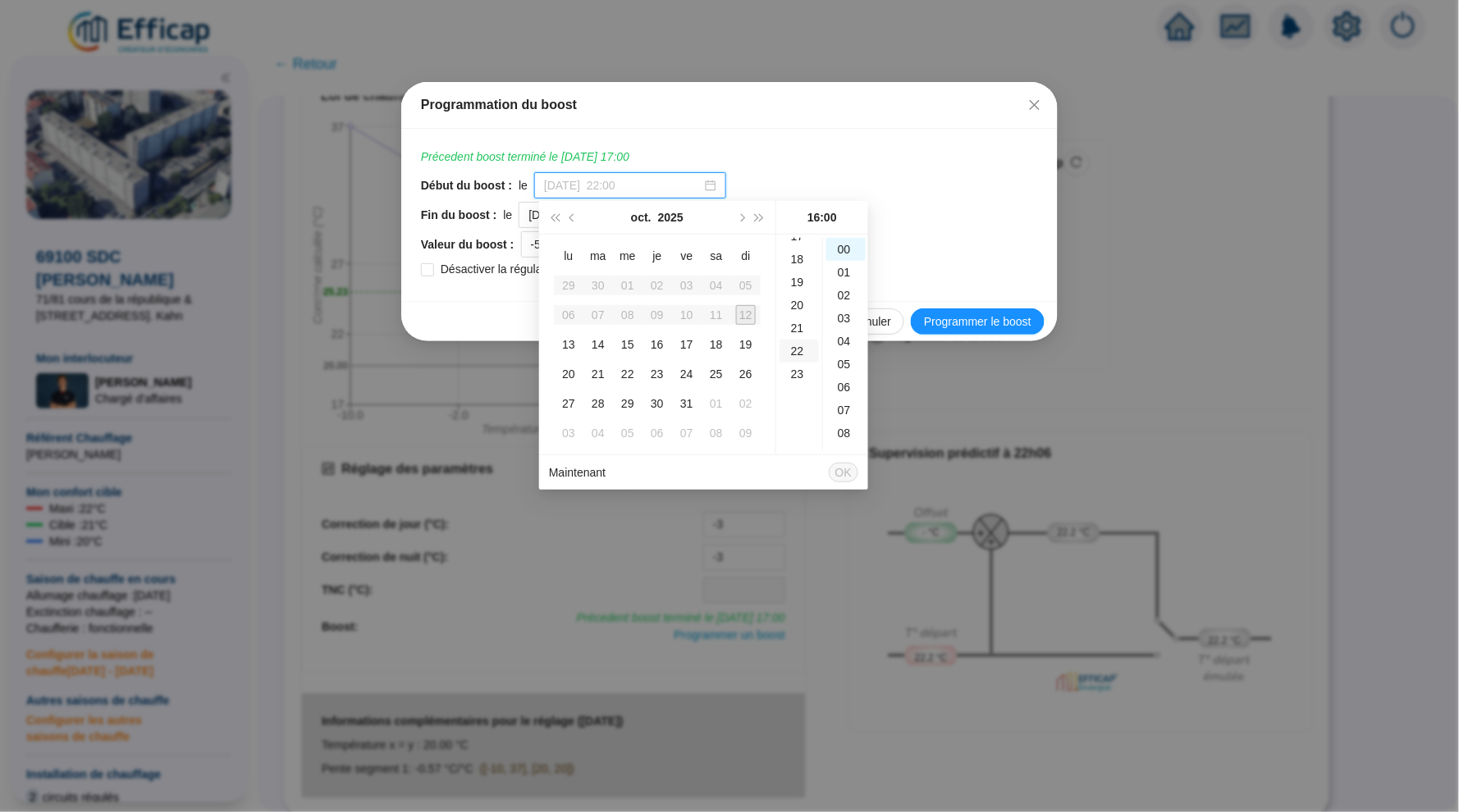
scroll to position [410, 0]
click at [803, 349] on div "22" at bounding box center [799, 344] width 39 height 23
click at [836, 304] on div "15" at bounding box center [846, 303] width 39 height 23
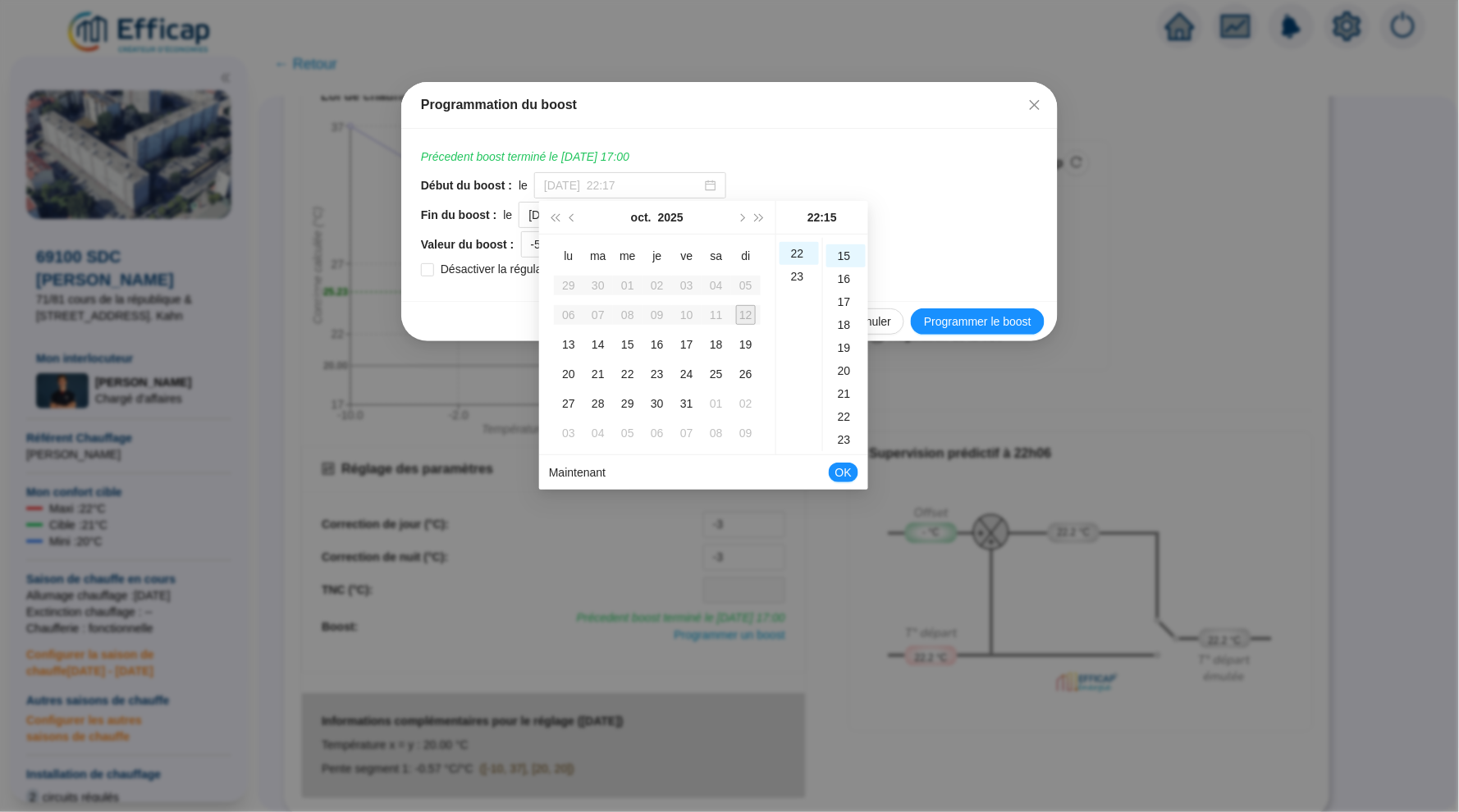
type input "2025-10-12 à 22:15"
click at [846, 469] on span "OK" at bounding box center [844, 472] width 17 height 31
type input "2025-10-13 à 22:00"
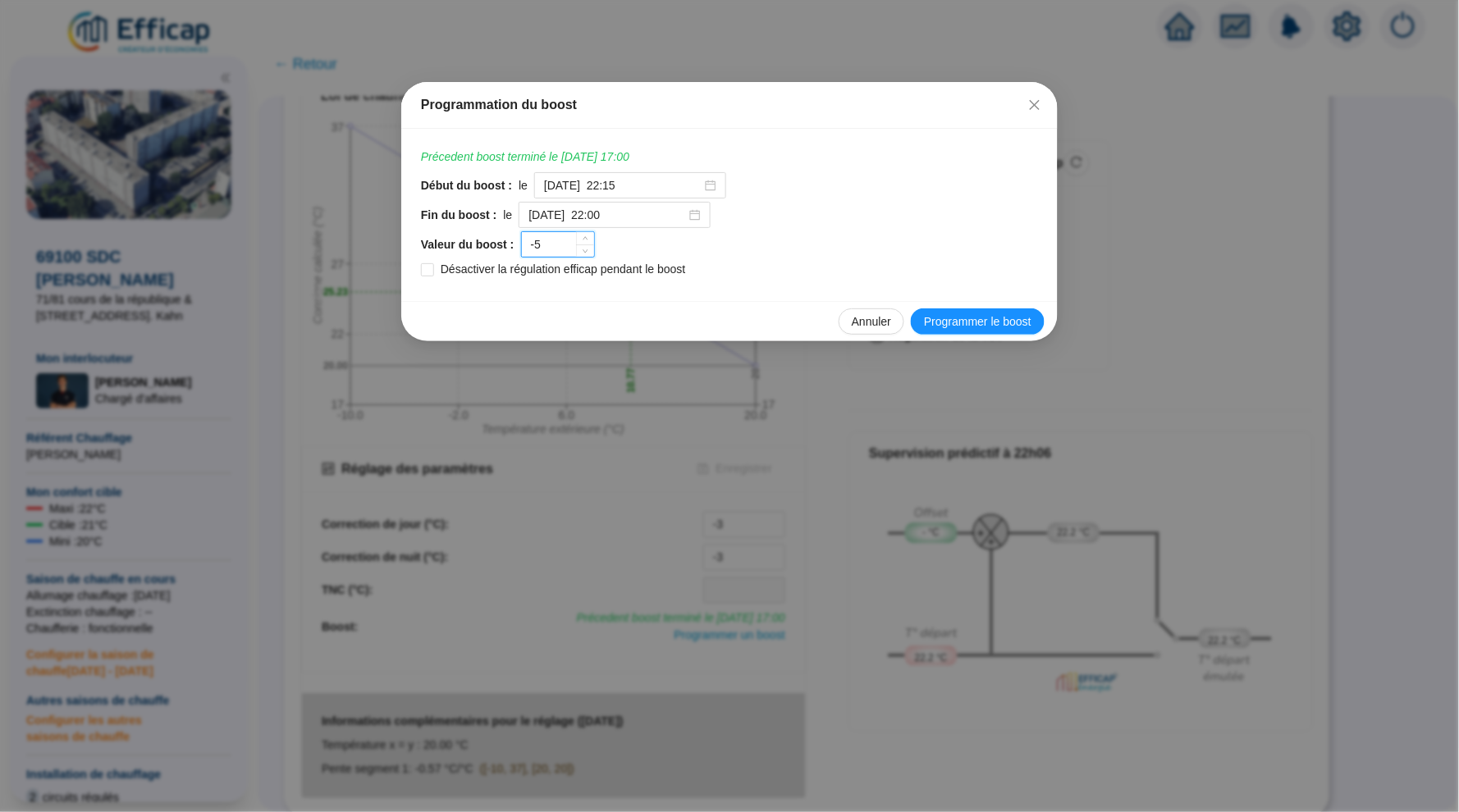
click at [561, 248] on input "-5" at bounding box center [558, 245] width 72 height 25
type input "-2"
click at [598, 217] on input "2025-10-13 à 22:00" at bounding box center [607, 215] width 157 height 17
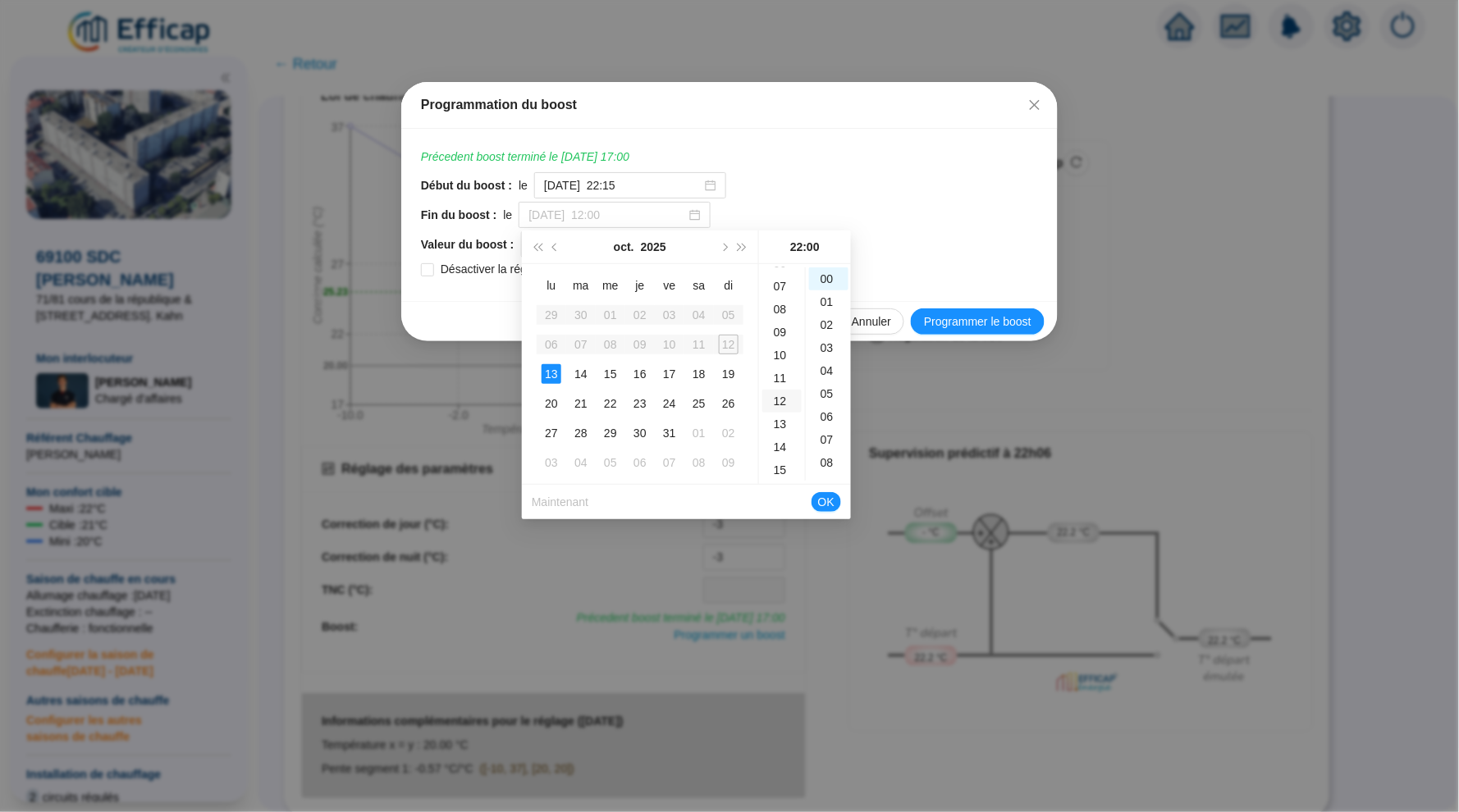
click at [780, 407] on div "12" at bounding box center [782, 401] width 39 height 23
click at [851, 188] on div "Début du boost : le 2025-10-12 à 22:15" at bounding box center [729, 186] width 617 height 27
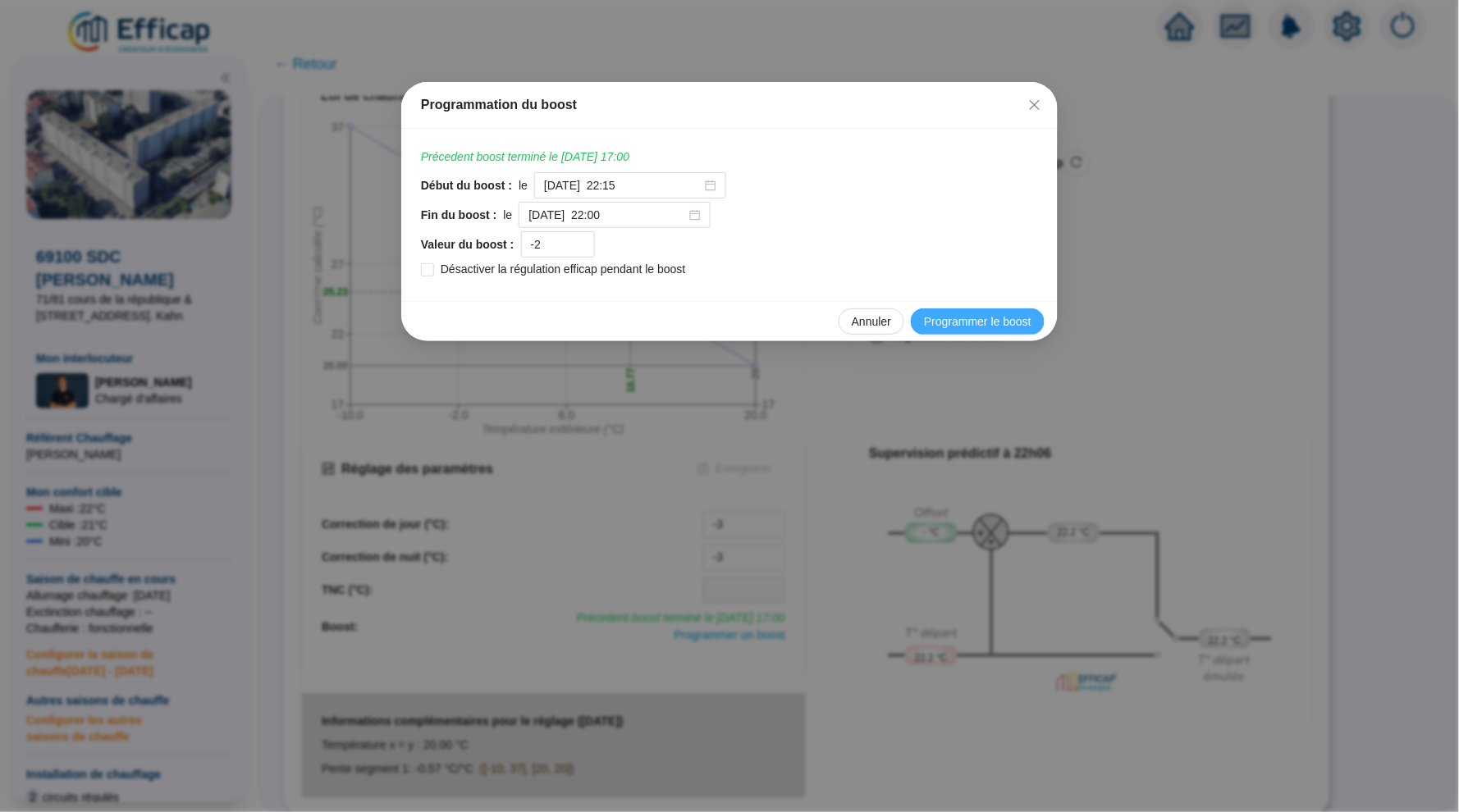
click at [980, 323] on span "Programmer le boost" at bounding box center [977, 322] width 107 height 17
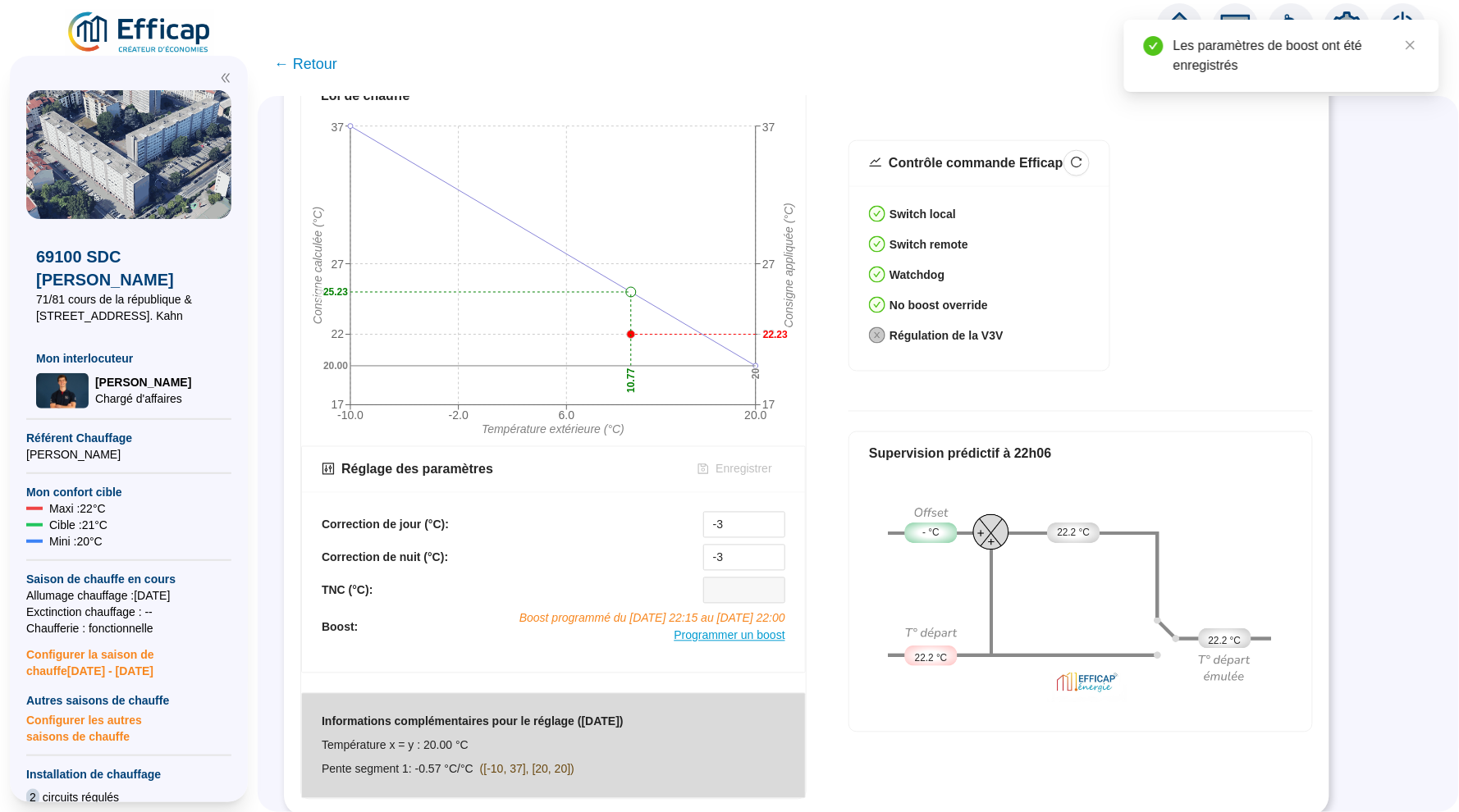
click at [719, 635] on span "Programmer un boost" at bounding box center [728, 636] width 111 height 13
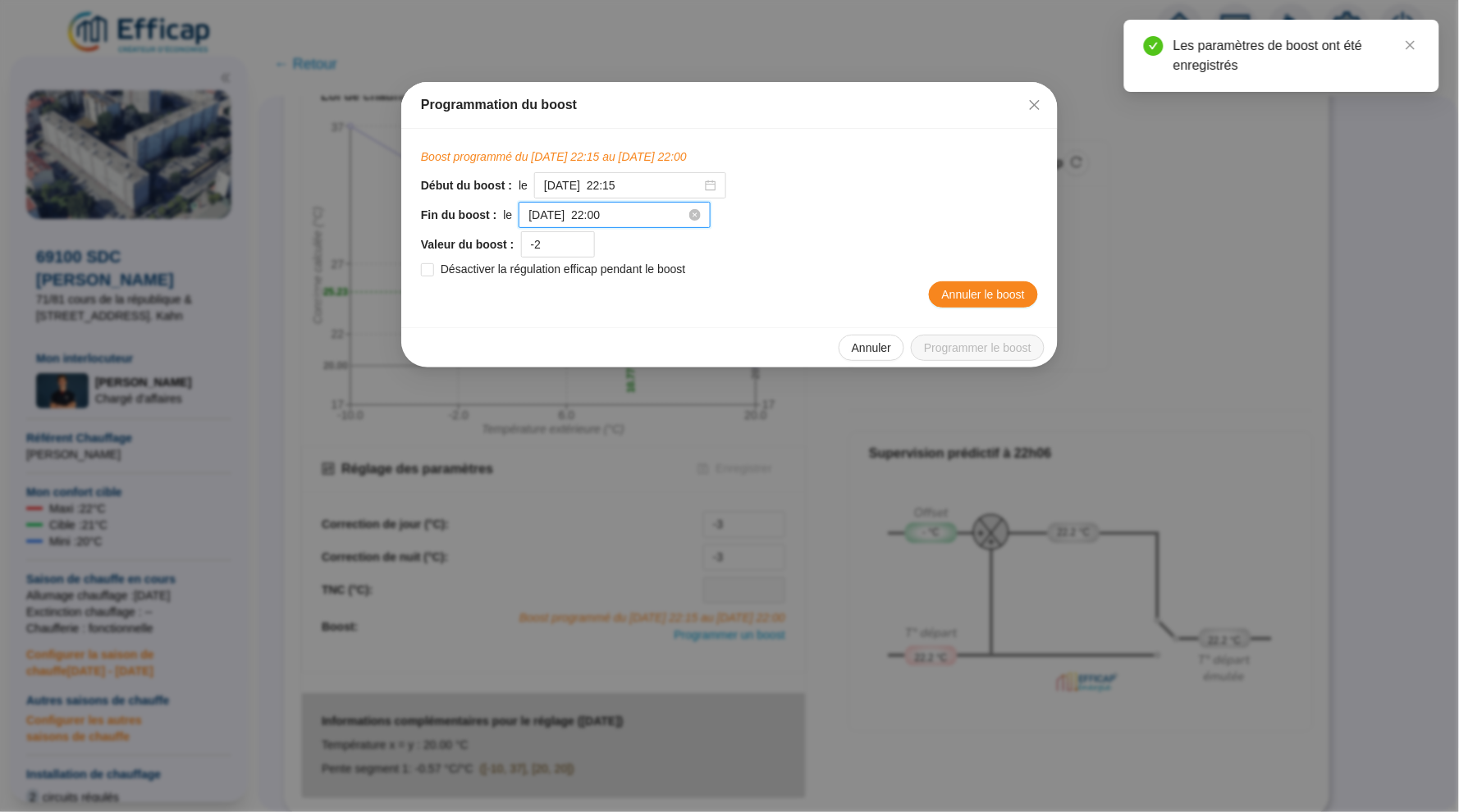
click at [670, 210] on input "2025-10-13 à 22:00" at bounding box center [607, 215] width 157 height 17
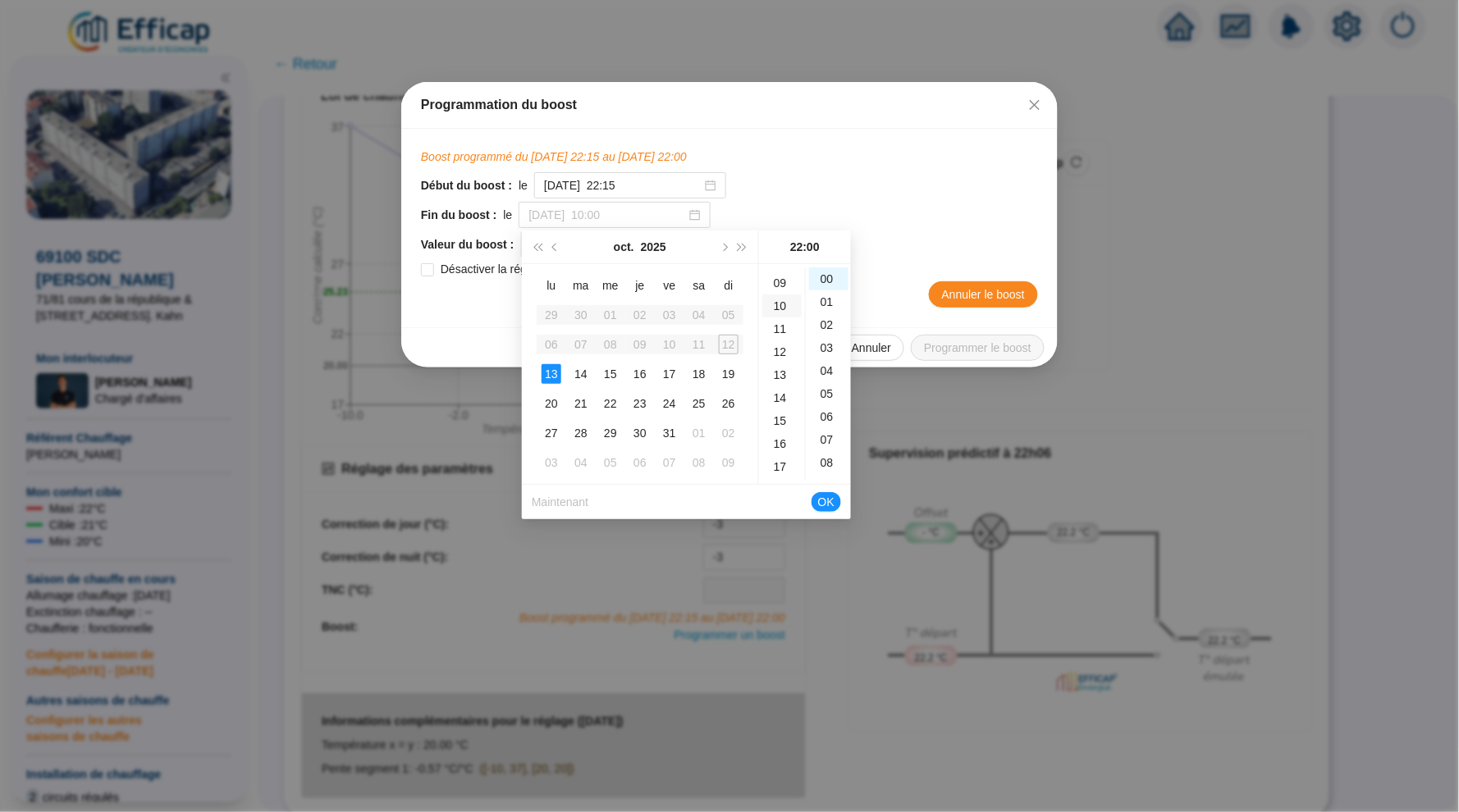
click at [780, 308] on div "10" at bounding box center [782, 306] width 39 height 23
type input "2025-10-13 à 10:00"
click at [828, 495] on span "OK" at bounding box center [826, 502] width 17 height 31
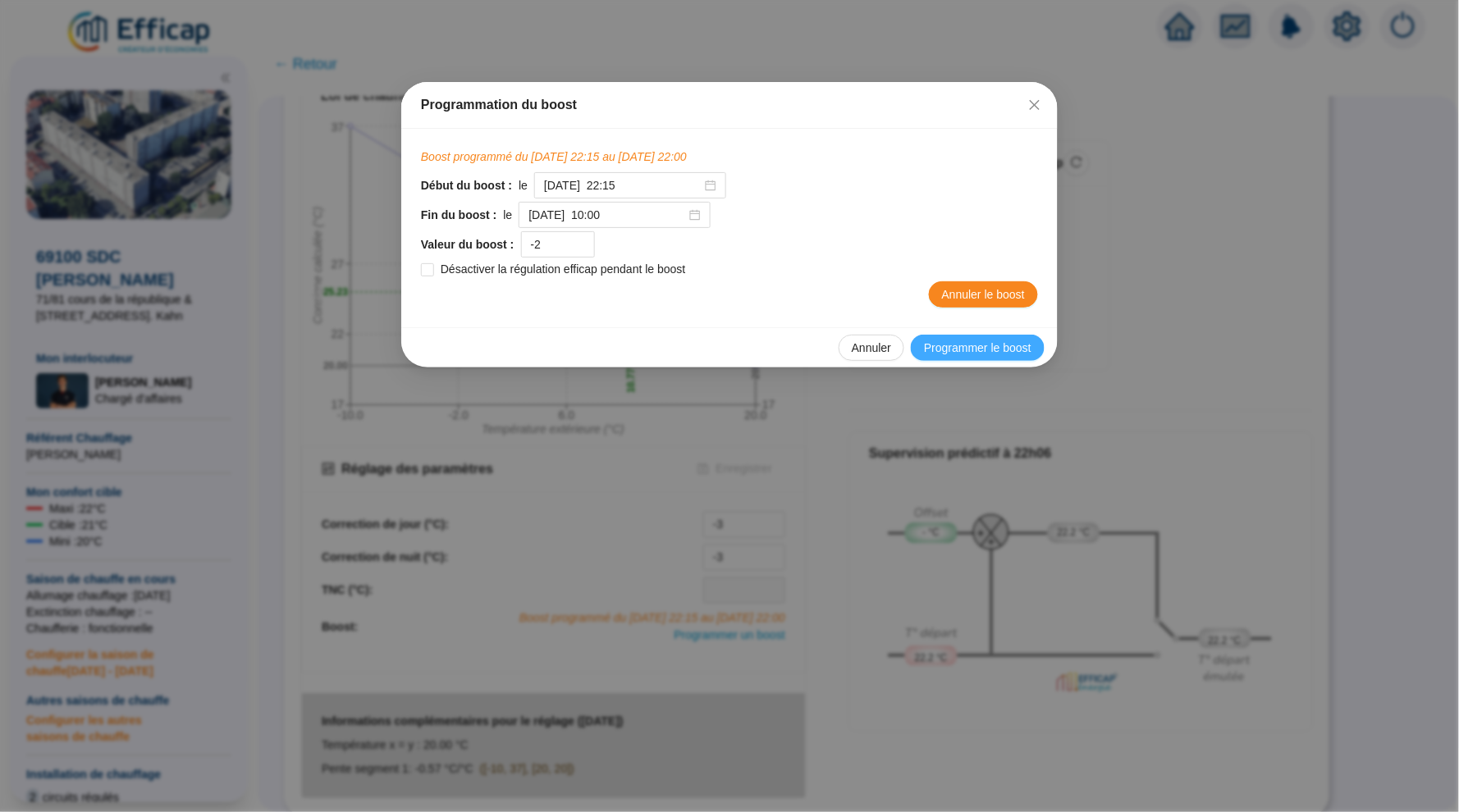
click at [986, 354] on span "Programmer le boost" at bounding box center [977, 348] width 107 height 17
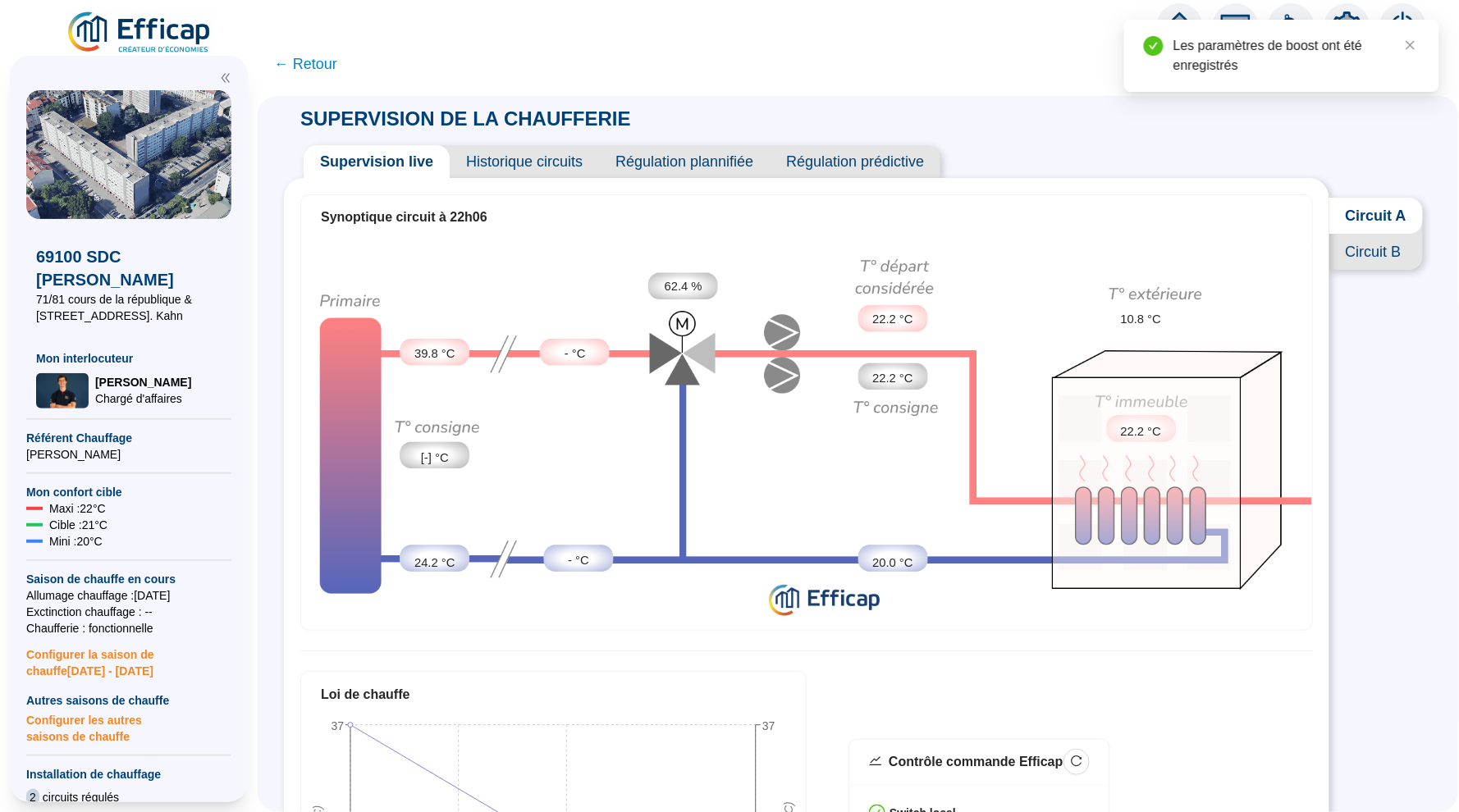
scroll to position [0, 0]
click at [1369, 247] on span "Circuit B" at bounding box center [1376, 251] width 93 height 36
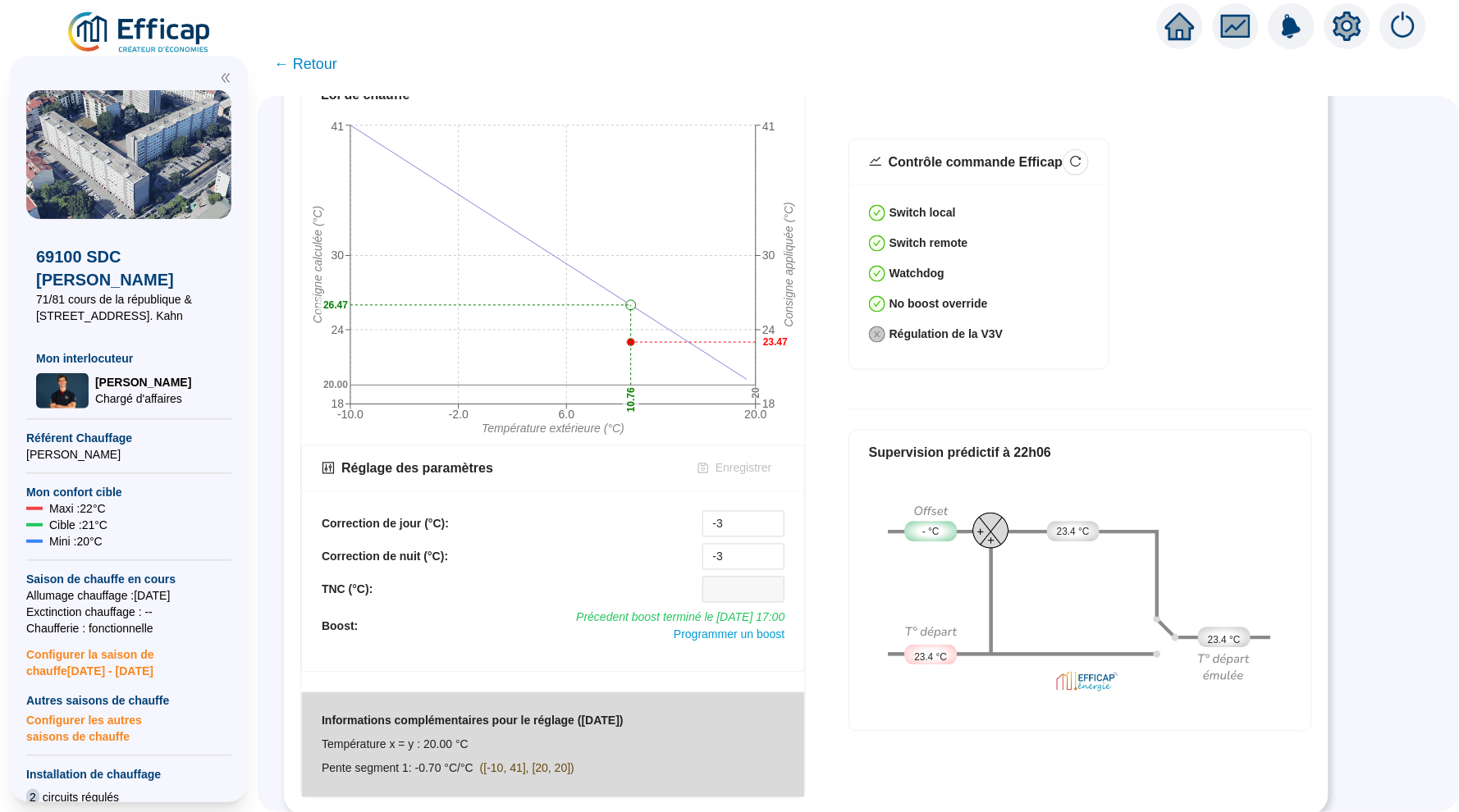
scroll to position [599, 0]
click at [721, 633] on span "Programmer un boost" at bounding box center [728, 636] width 111 height 13
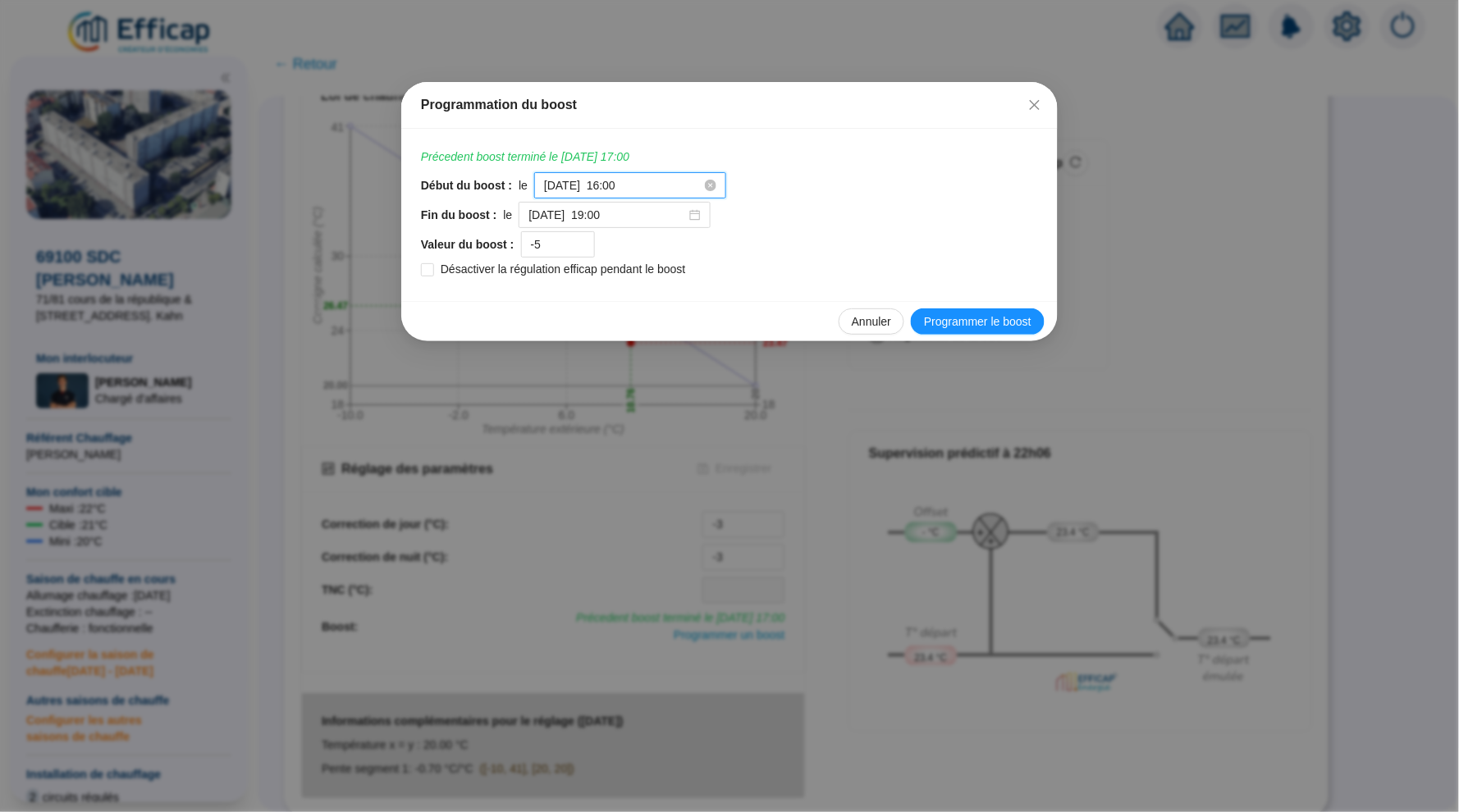
click at [682, 187] on input "2025-10-12 à 16:00" at bounding box center [623, 186] width 157 height 17
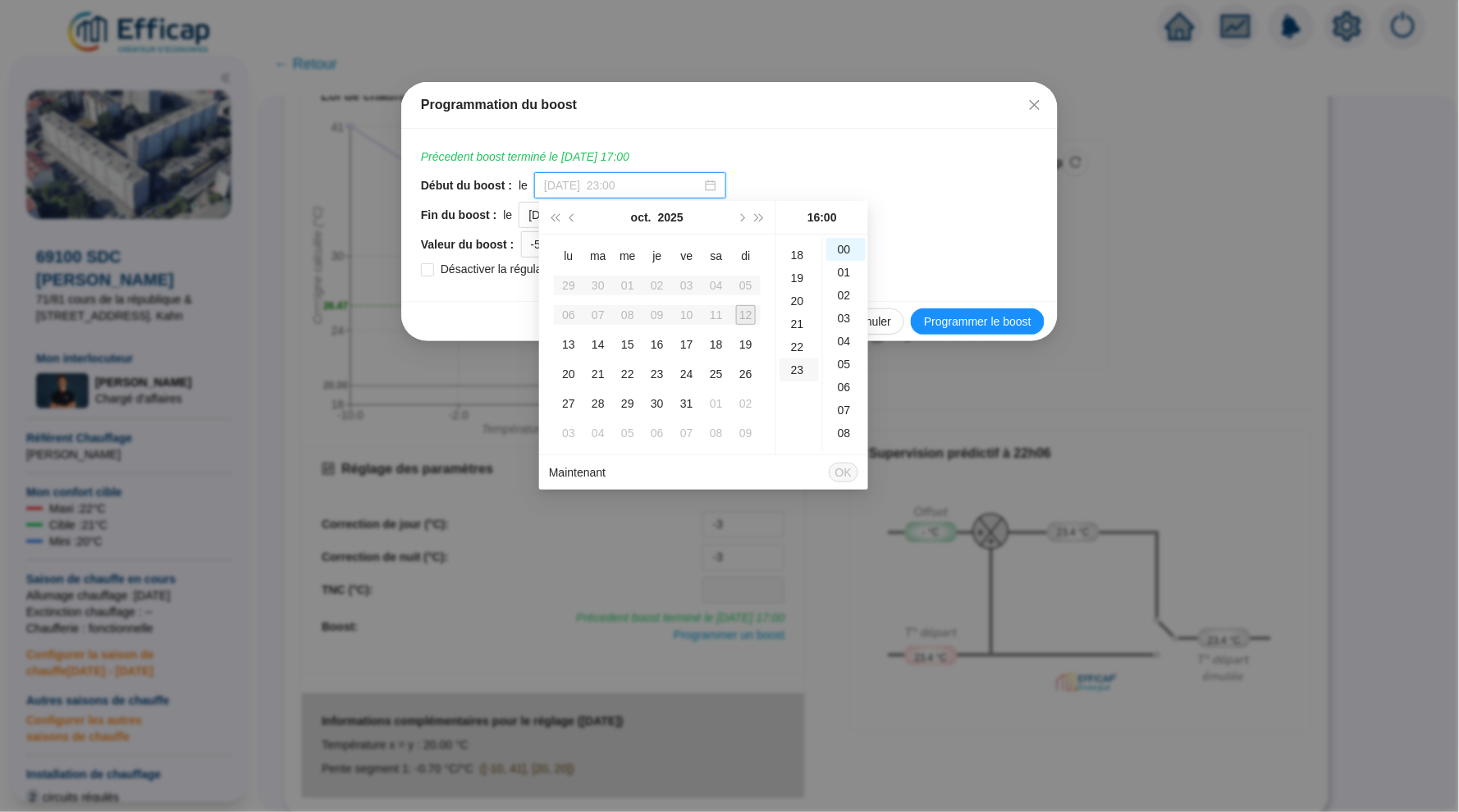
scroll to position [395, 0]
click at [795, 353] on div "22" at bounding box center [799, 359] width 39 height 23
click at [843, 431] on div "15" at bounding box center [846, 432] width 39 height 23
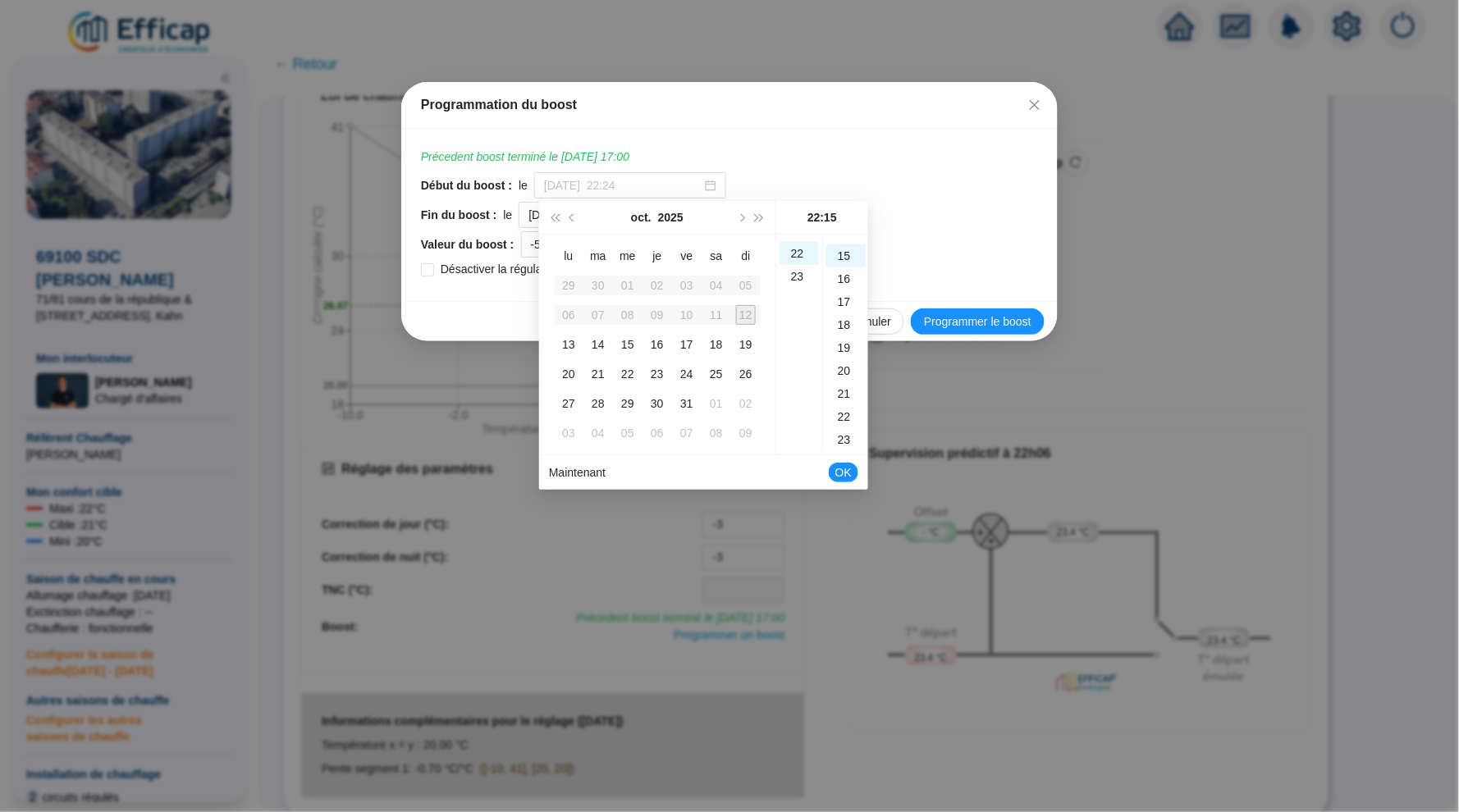
type input "2025-10-12 à 22:15"
click at [841, 469] on span "OK" at bounding box center [844, 472] width 17 height 31
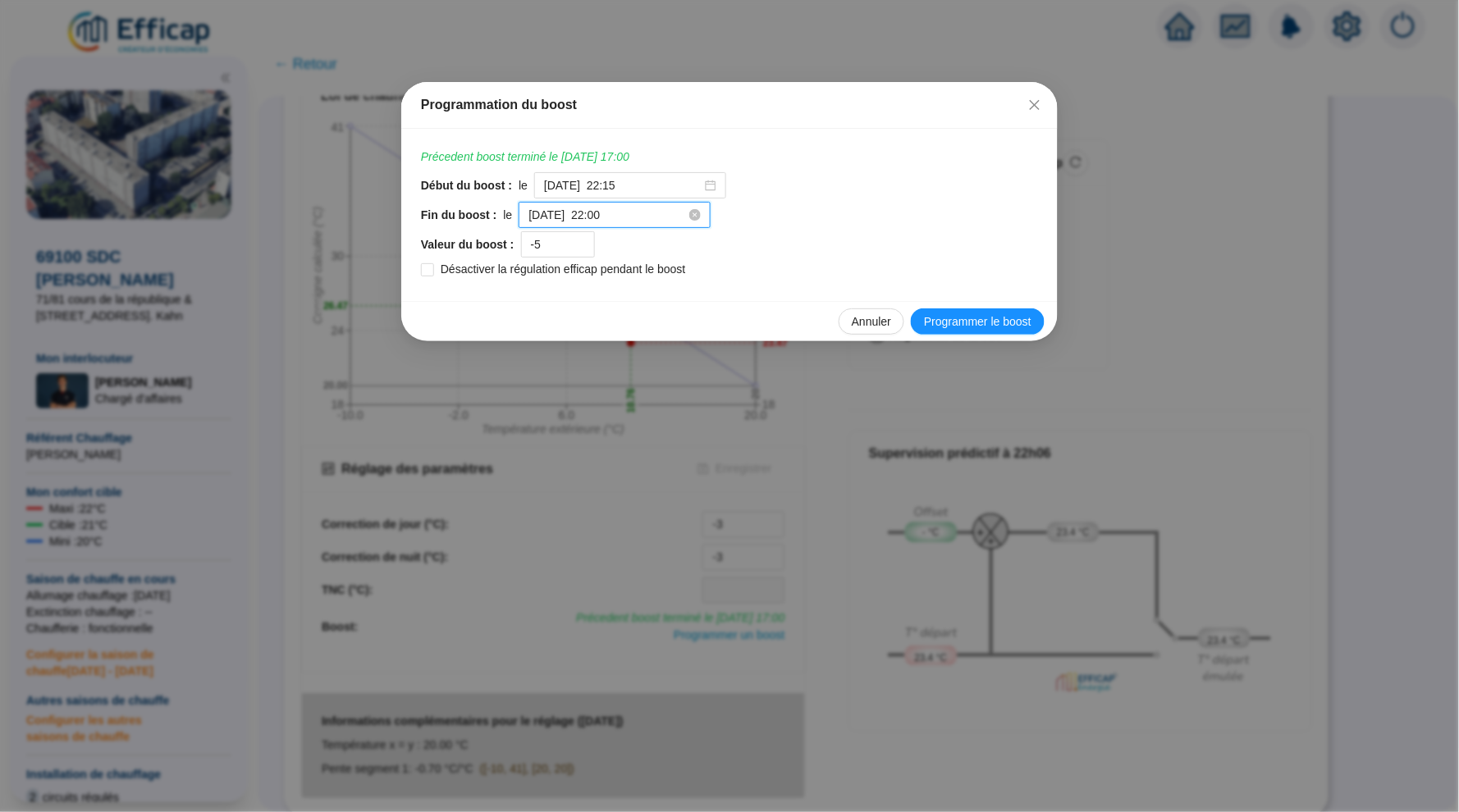
click at [658, 216] on input "2025-10-13 à 22:00" at bounding box center [607, 215] width 157 height 17
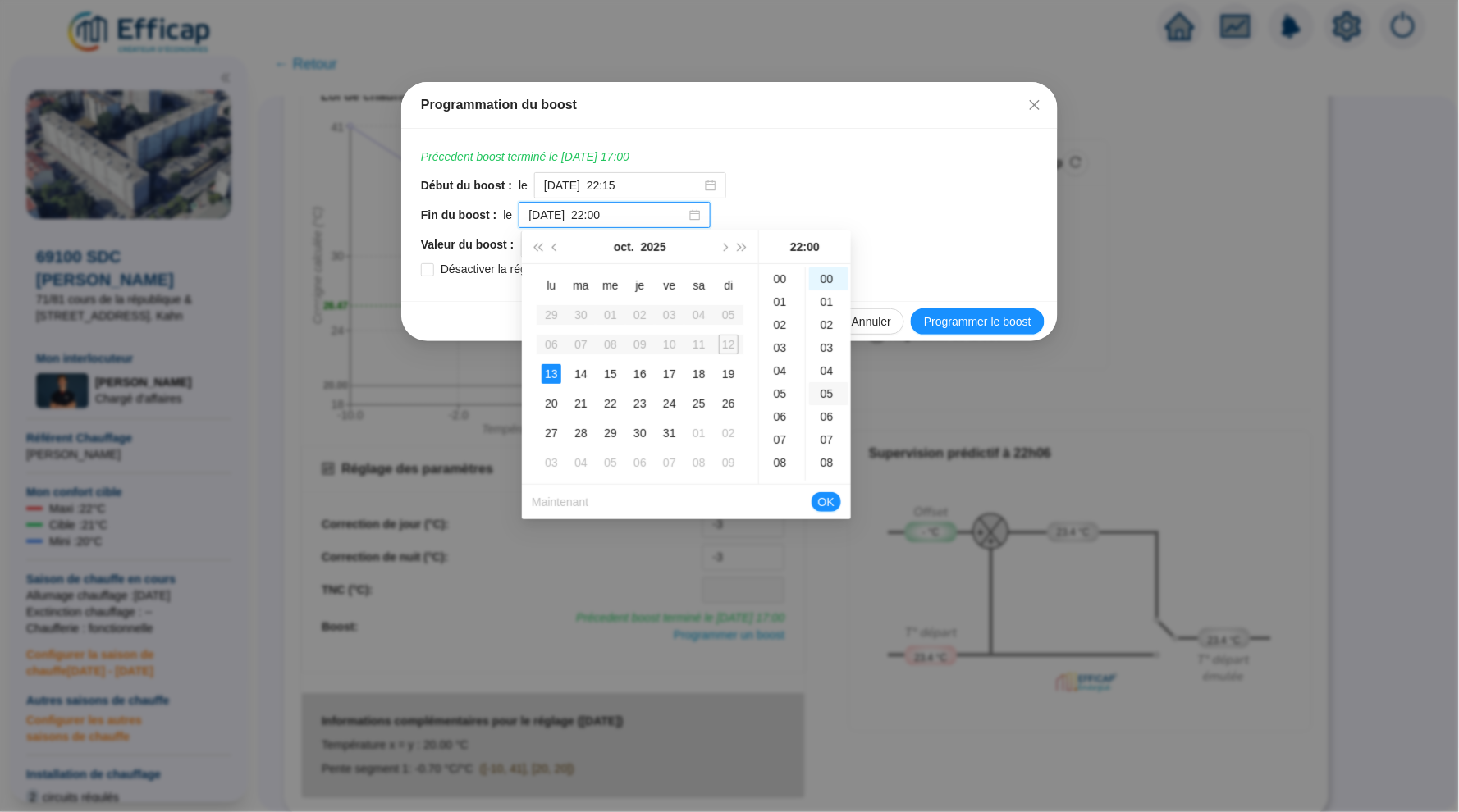
scroll to position [501, 0]
click at [781, 345] on div "10" at bounding box center [782, 349] width 39 height 23
type input "2025-10-13 à 10:00"
click at [830, 505] on span "OK" at bounding box center [826, 502] width 17 height 31
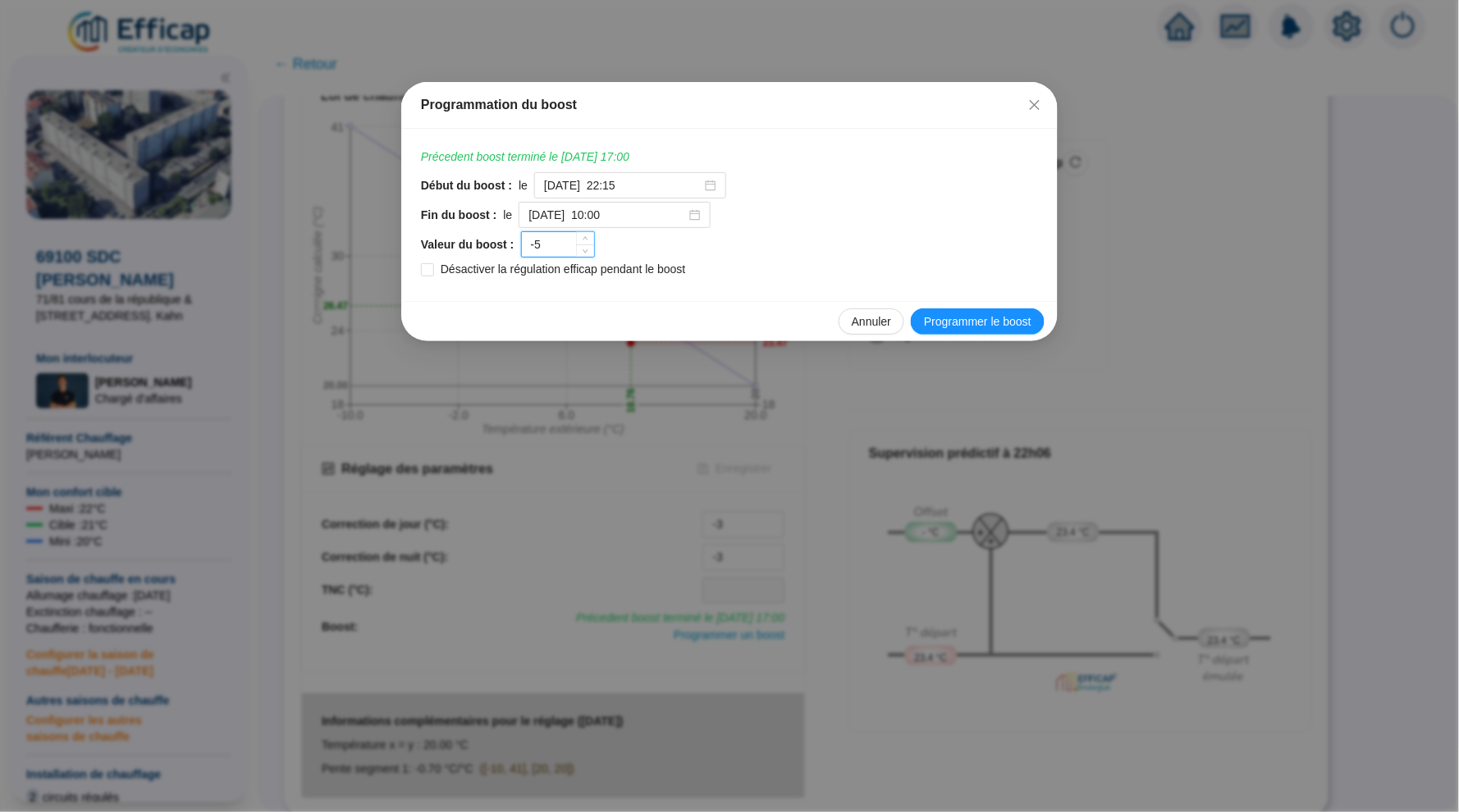
click at [558, 245] on input "-5" at bounding box center [558, 245] width 72 height 25
type input "-2"
click at [960, 326] on span "Programmer le boost" at bounding box center [977, 322] width 107 height 17
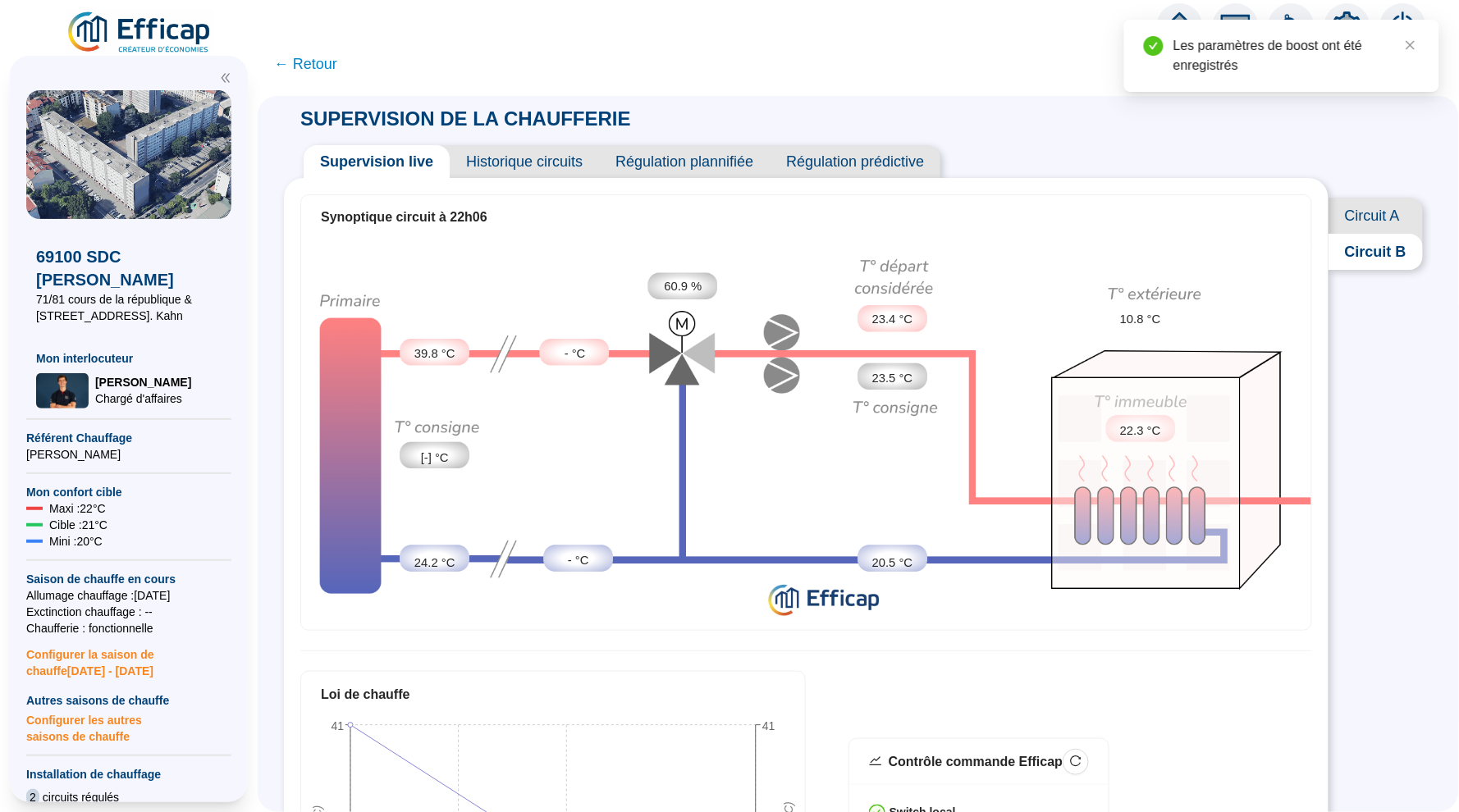
scroll to position [0, 0]
click at [1368, 215] on span "Circuit A" at bounding box center [1375, 215] width 94 height 36
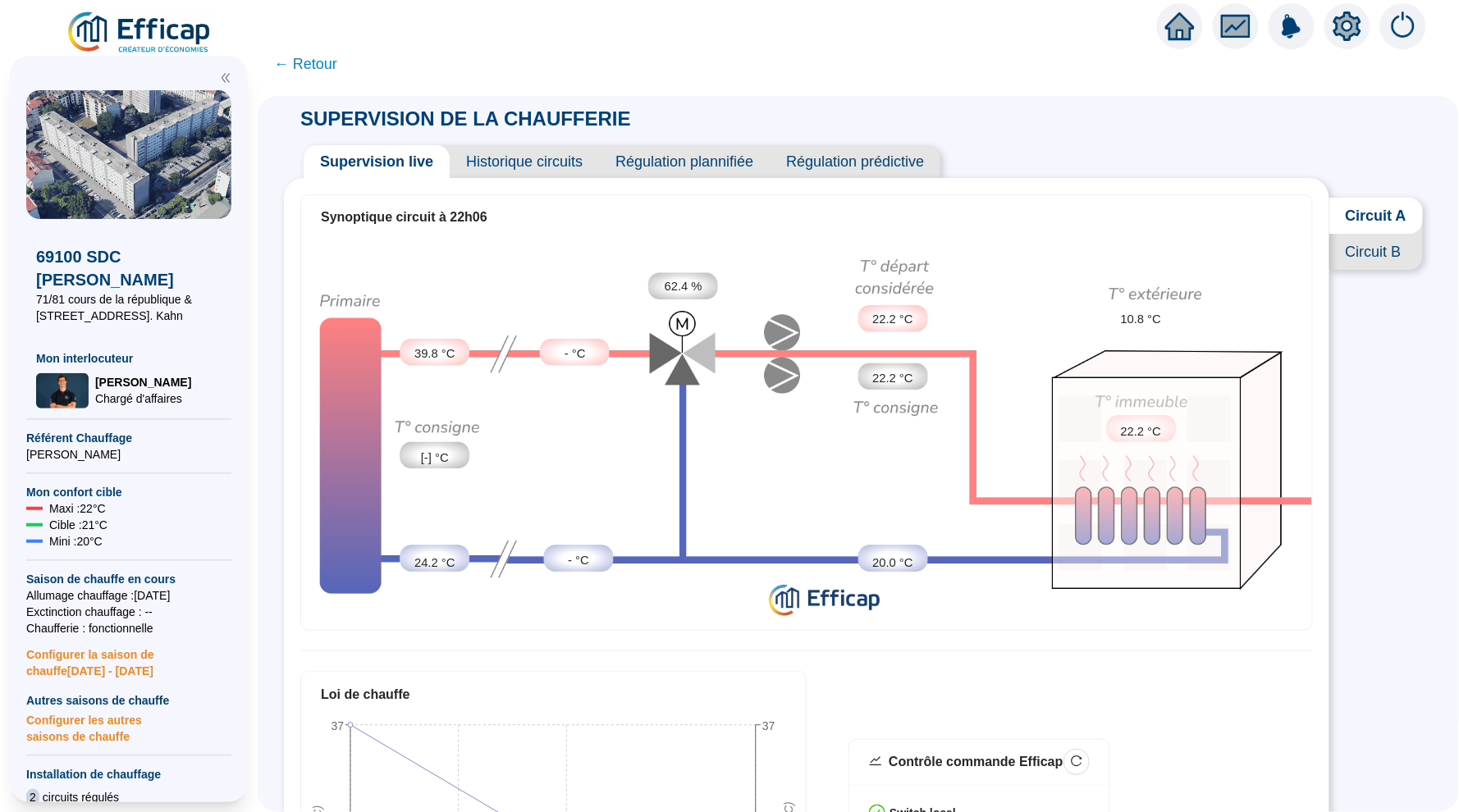
click at [519, 162] on span "Historique circuits" at bounding box center [524, 161] width 149 height 32
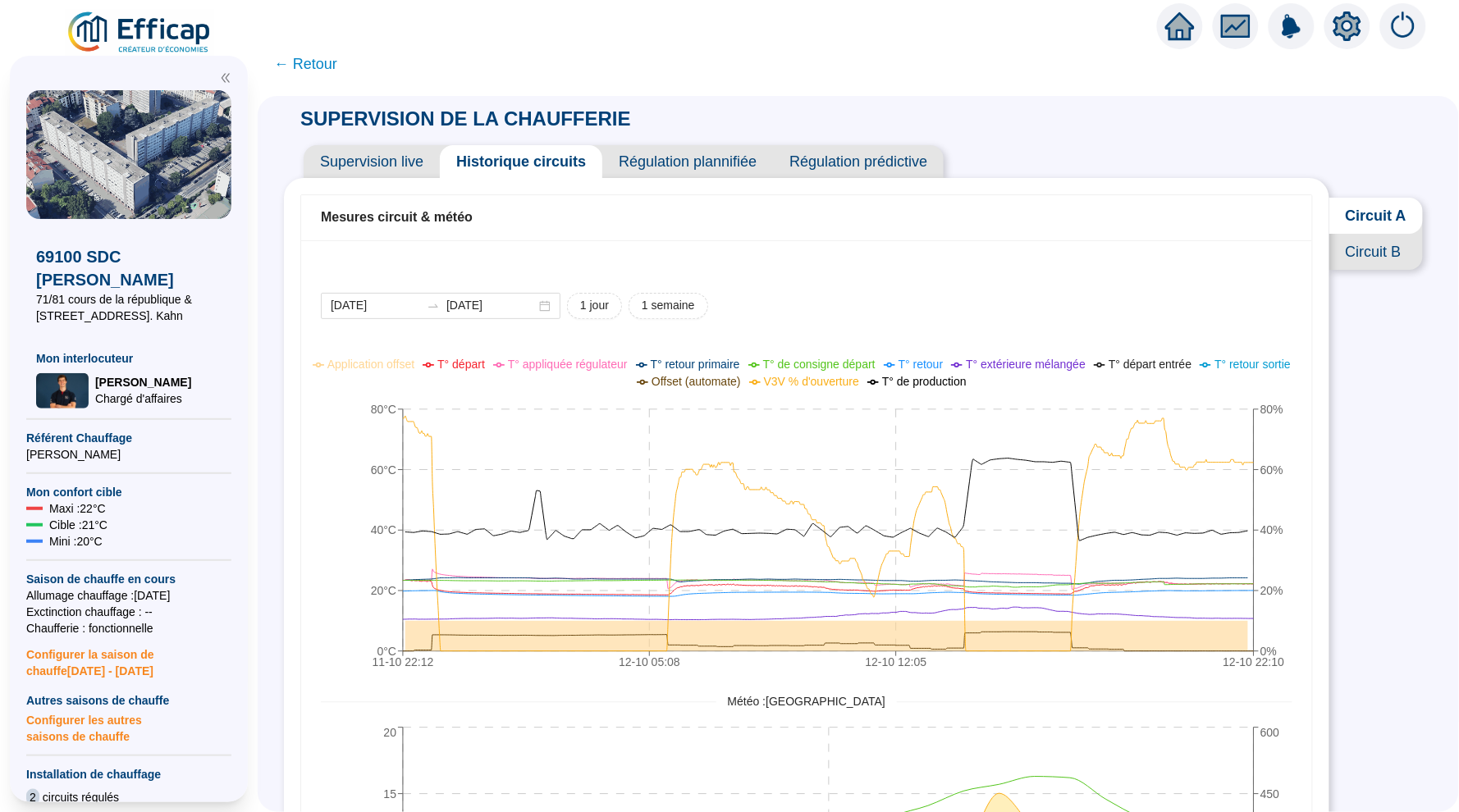
click at [404, 157] on span "Supervision live" at bounding box center [372, 161] width 136 height 32
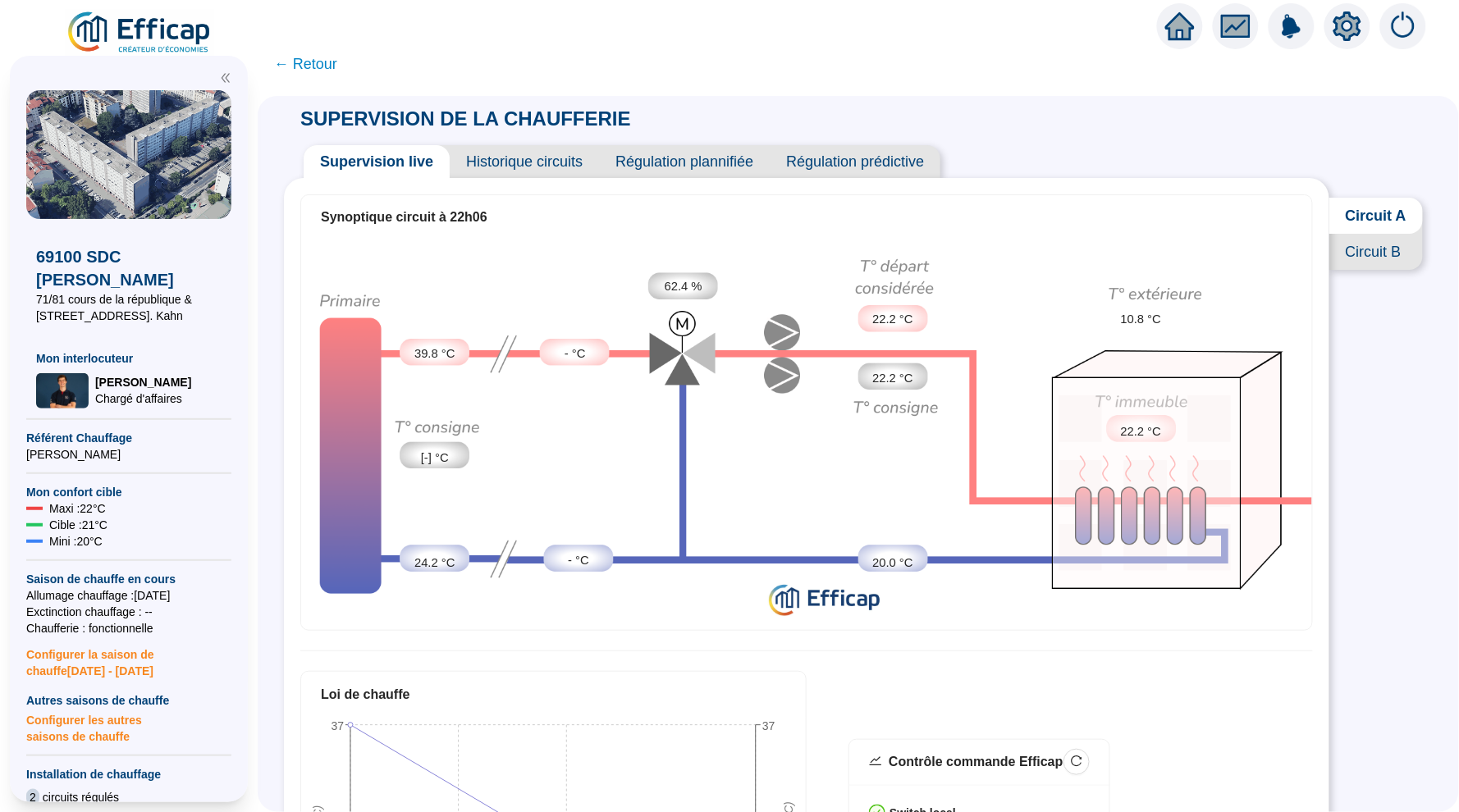
click at [1355, 263] on span "Circuit B" at bounding box center [1376, 251] width 93 height 36
click at [1348, 212] on span "Circuit A" at bounding box center [1375, 215] width 94 height 36
click at [320, 65] on span "← Retour" at bounding box center [305, 64] width 63 height 23
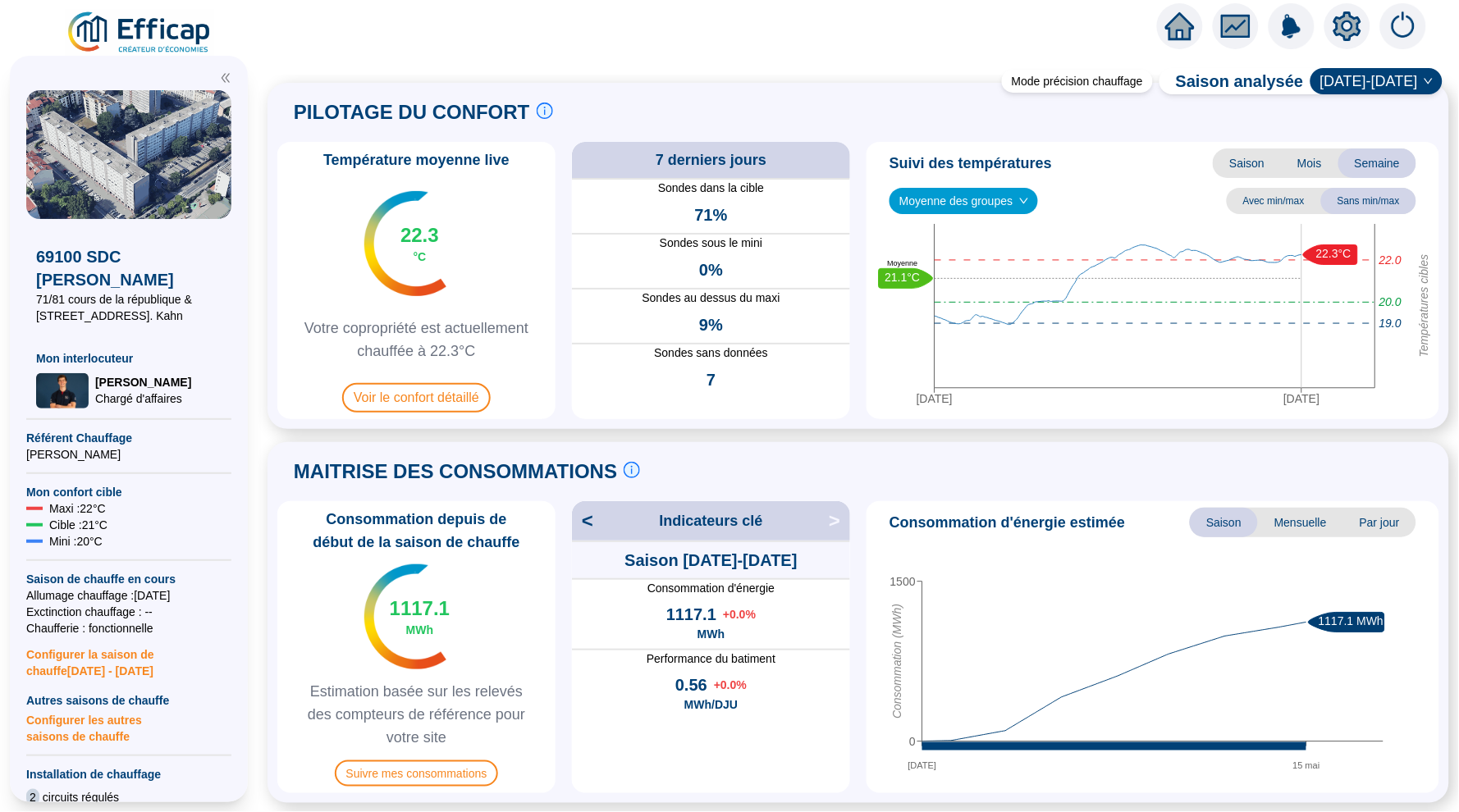
scroll to position [92, 0]
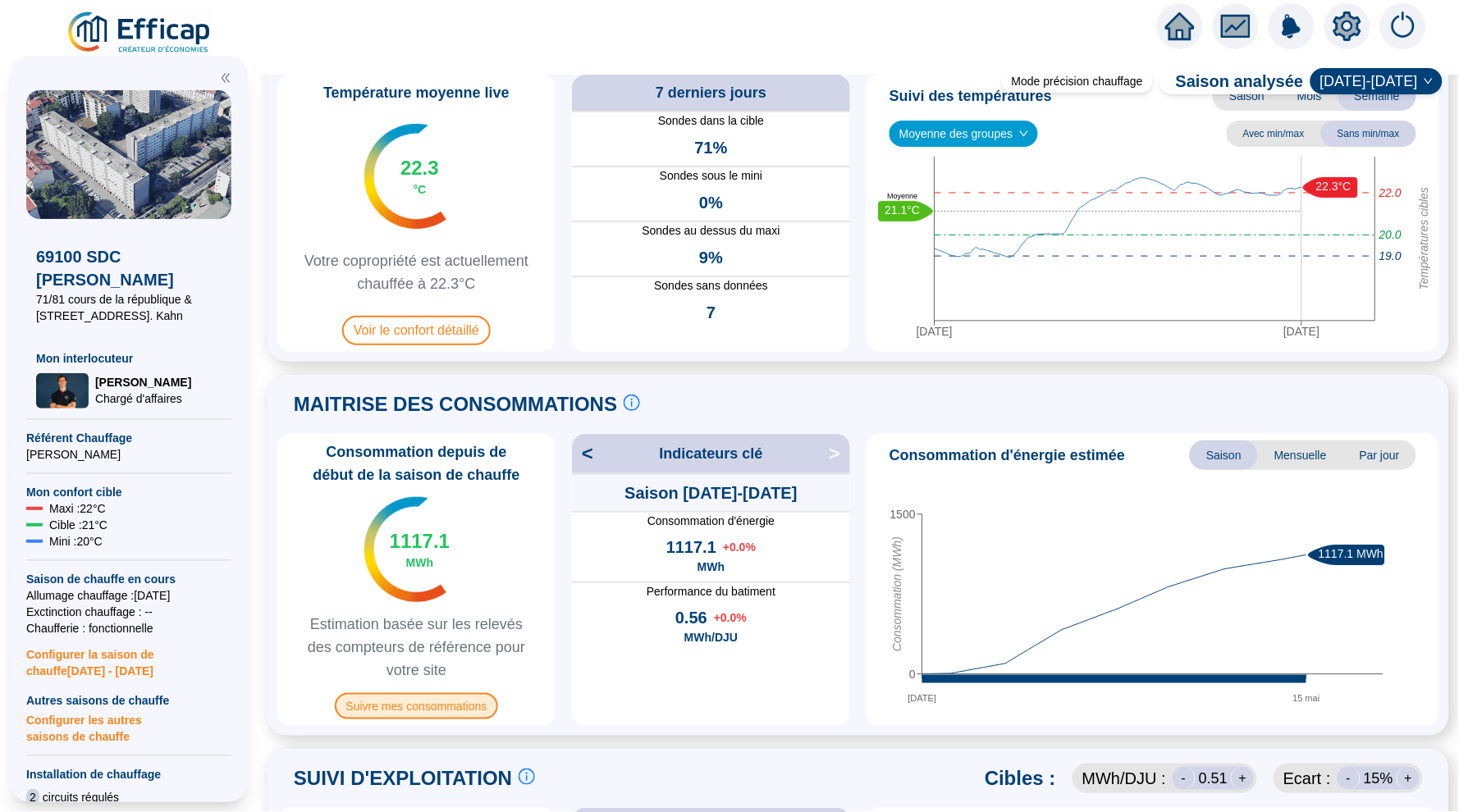
click at [409, 711] on span "Suivre mes consommations" at bounding box center [416, 706] width 164 height 27
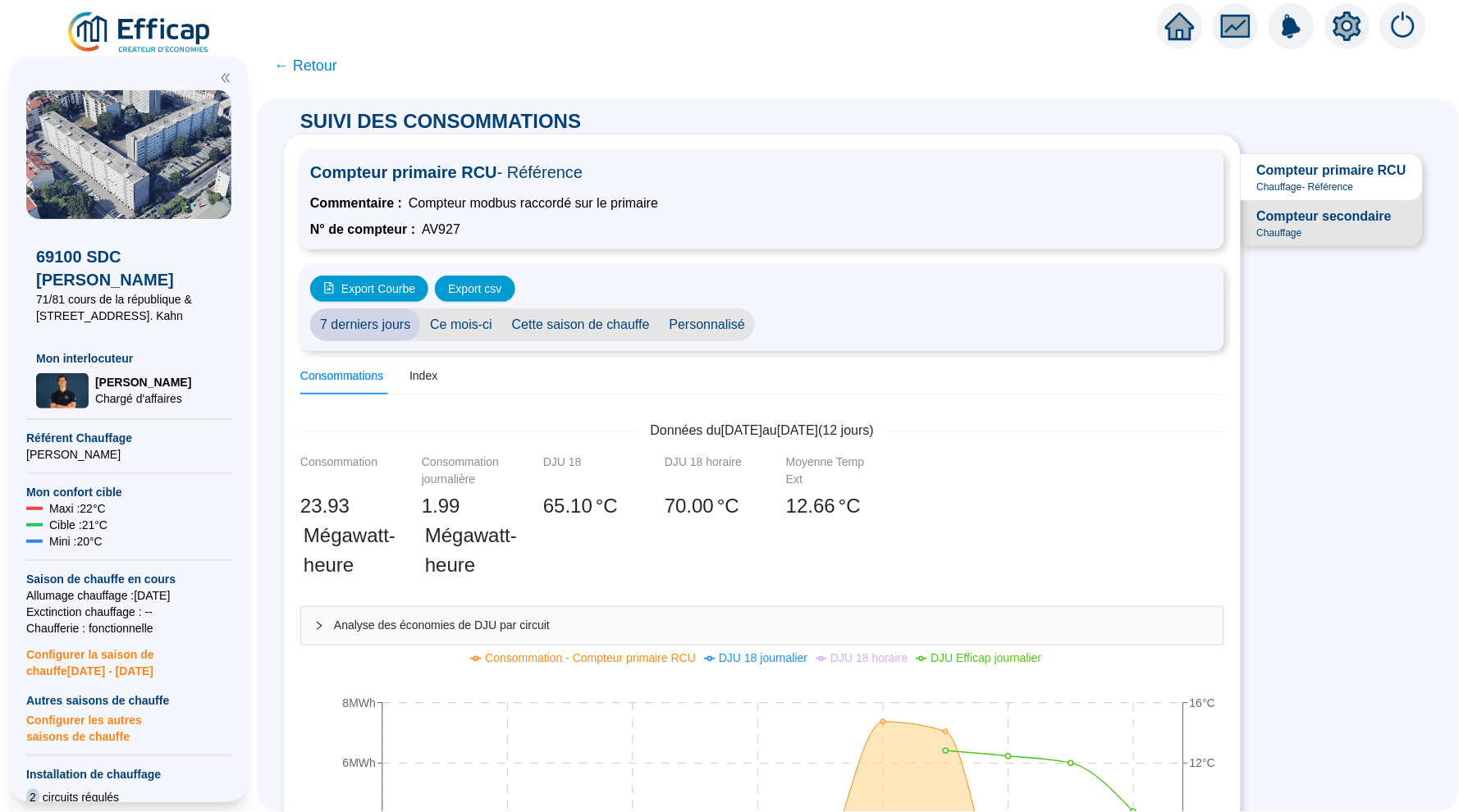
click at [310, 67] on span "← Retour" at bounding box center [305, 66] width 63 height 23
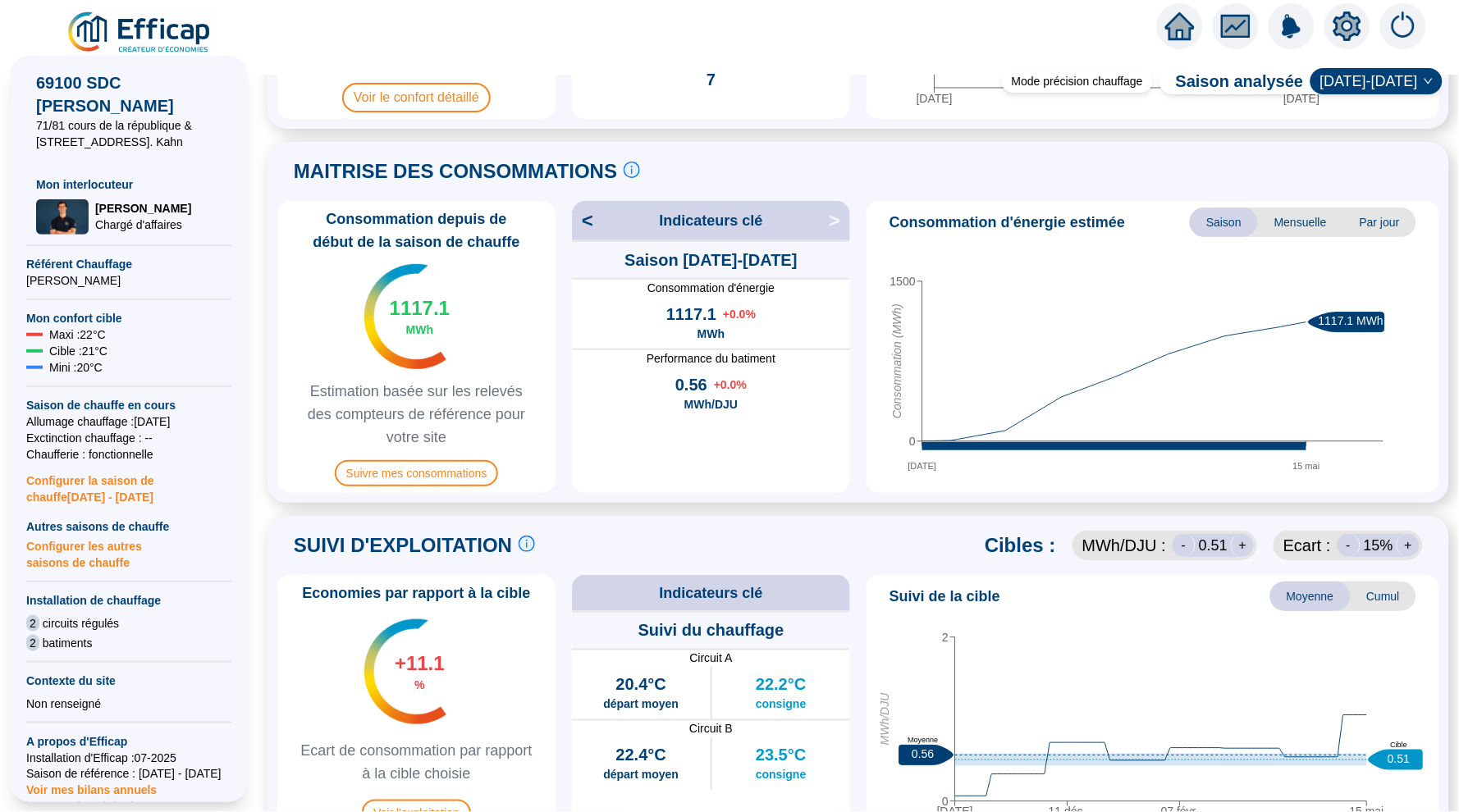
scroll to position [190, 0]
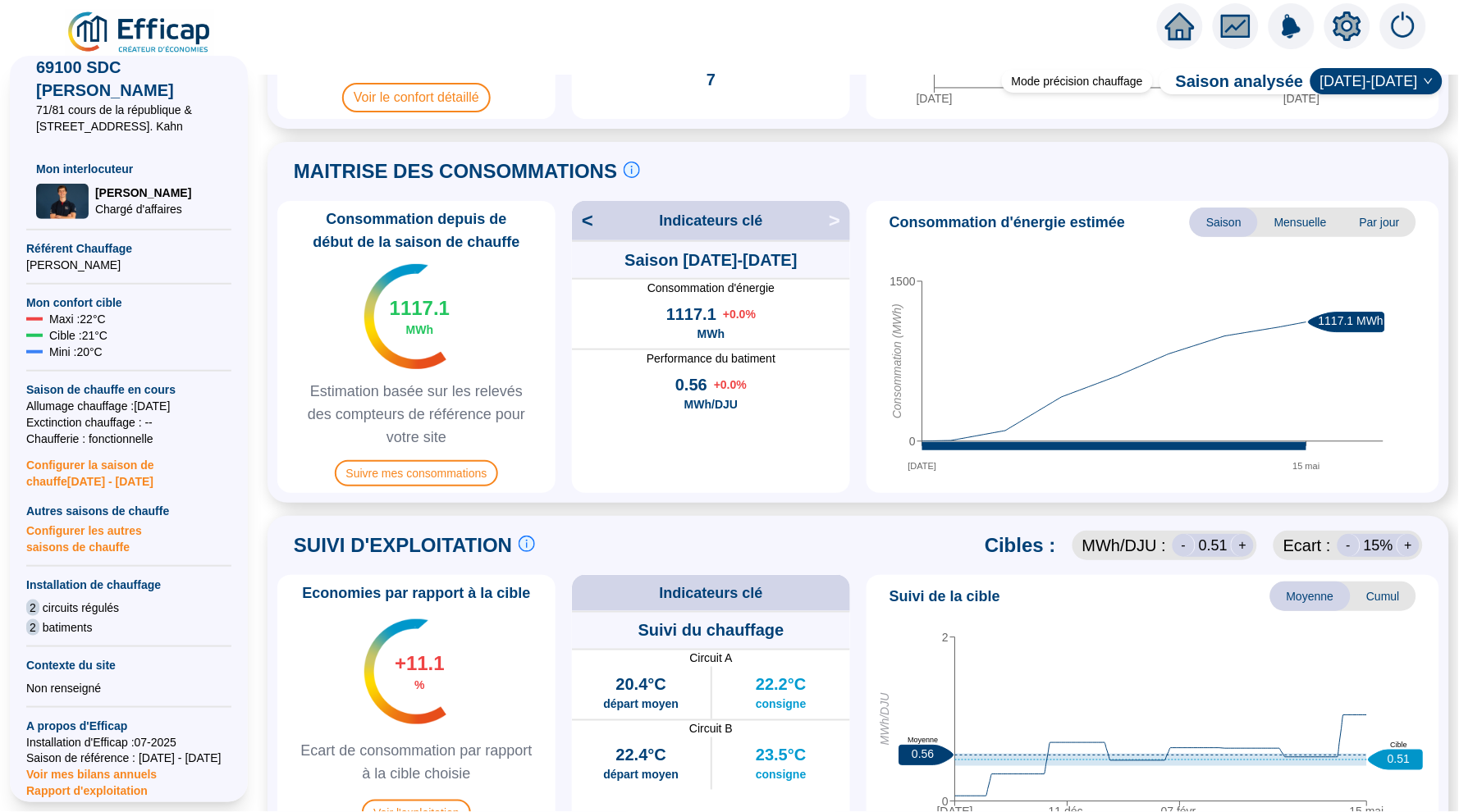
click at [102, 478] on span "Configurer la saison de chauffe 2025 - 2026" at bounding box center [129, 468] width 205 height 42
type input "[DATE]"
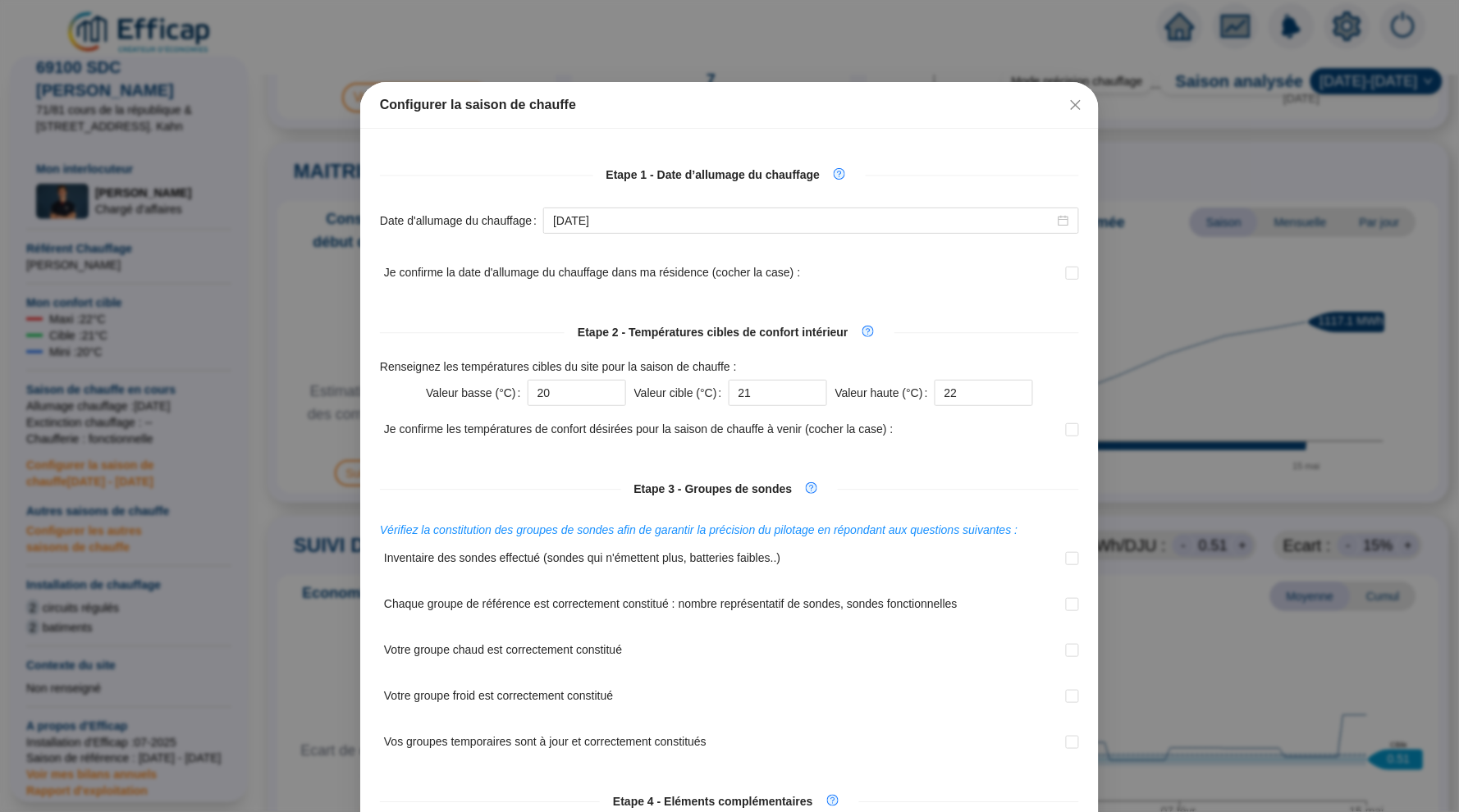
click at [67, 473] on div "Configurer la saison de chauffe Etape 1 - Date d’allumage du chauffage Date d'a…" at bounding box center [729, 406] width 1459 height 812
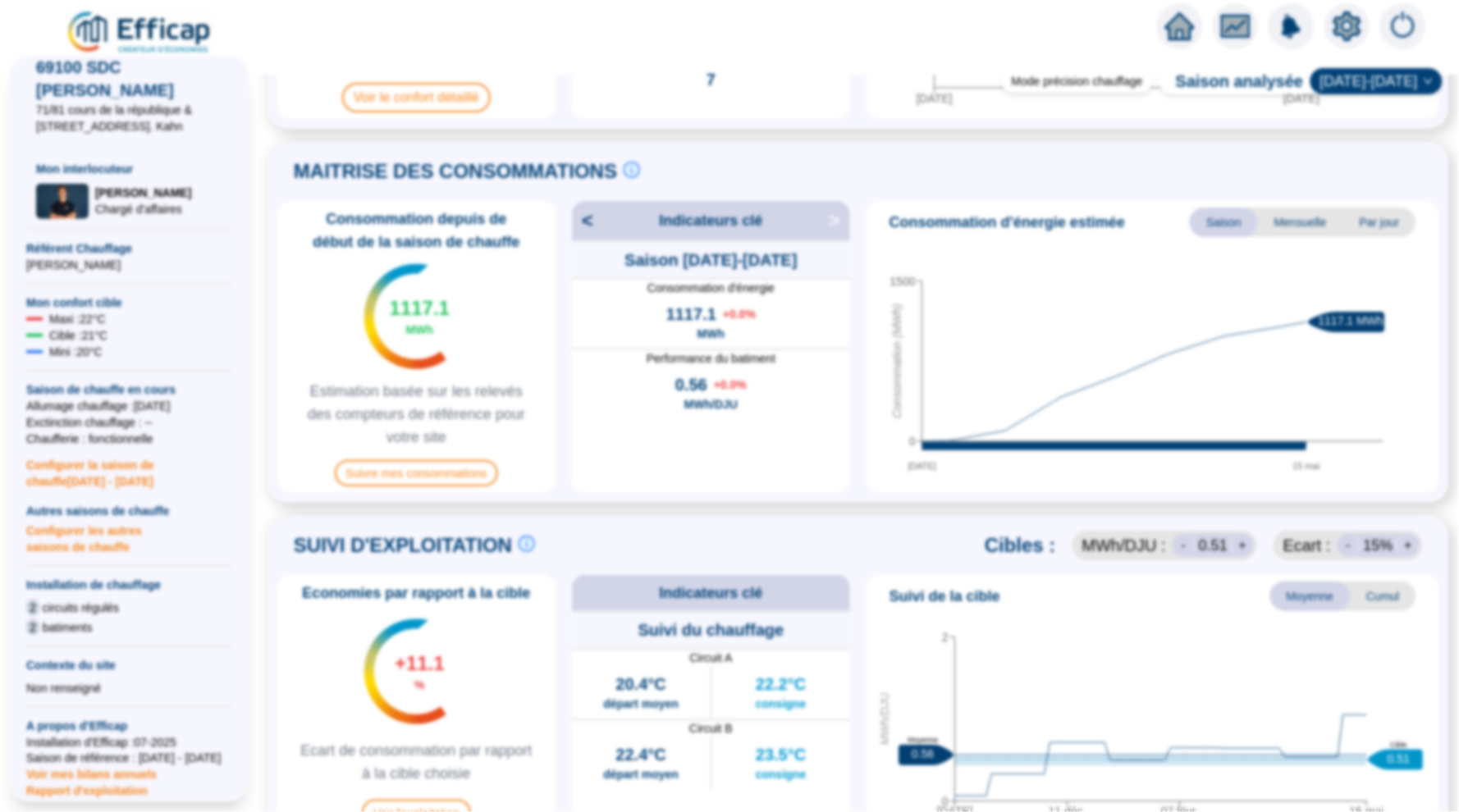
click at [88, 539] on span "Configurer les autres saisons de chauffe" at bounding box center [129, 537] width 205 height 36
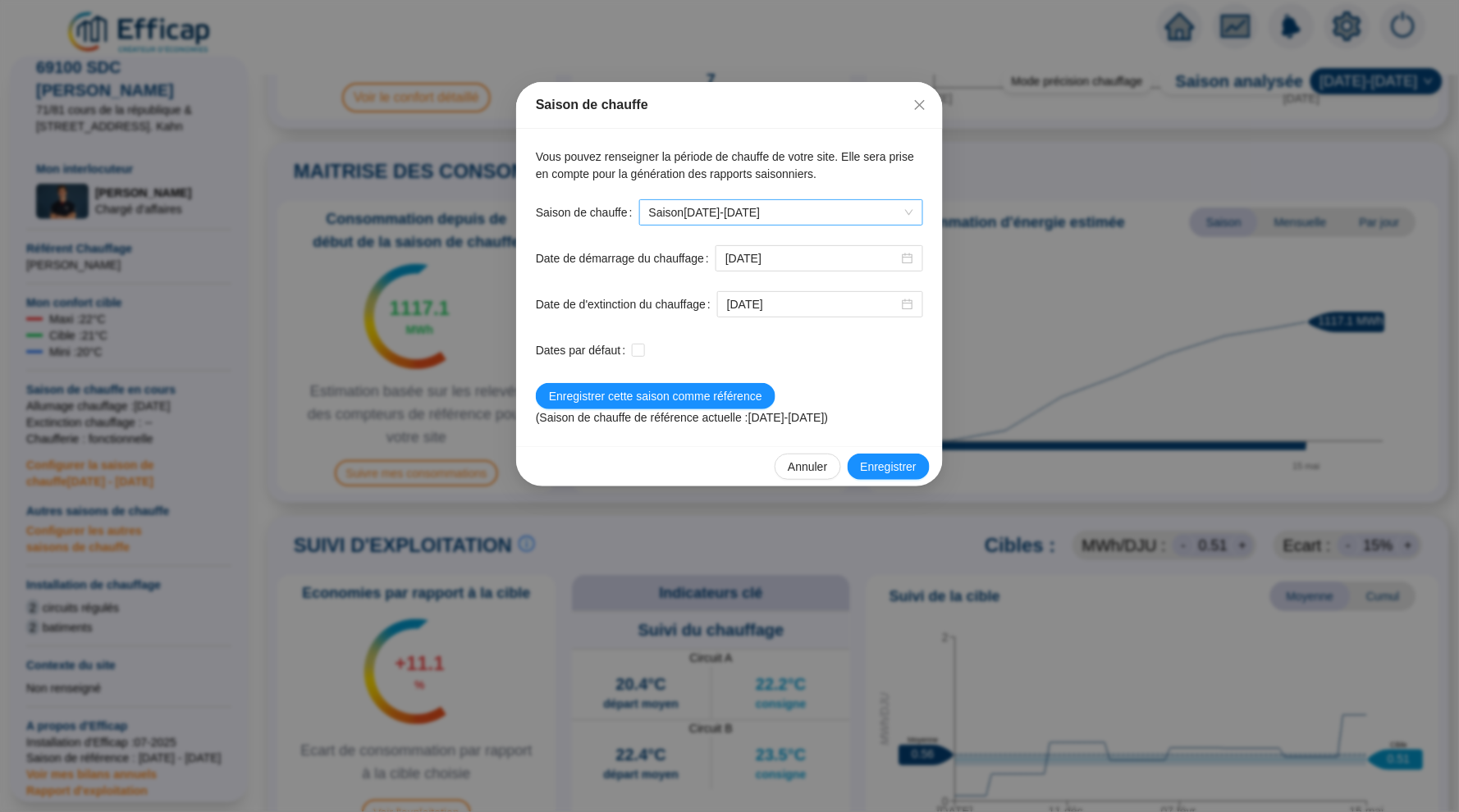
click at [802, 203] on span "Saison 2025-2026" at bounding box center [781, 213] width 264 height 25
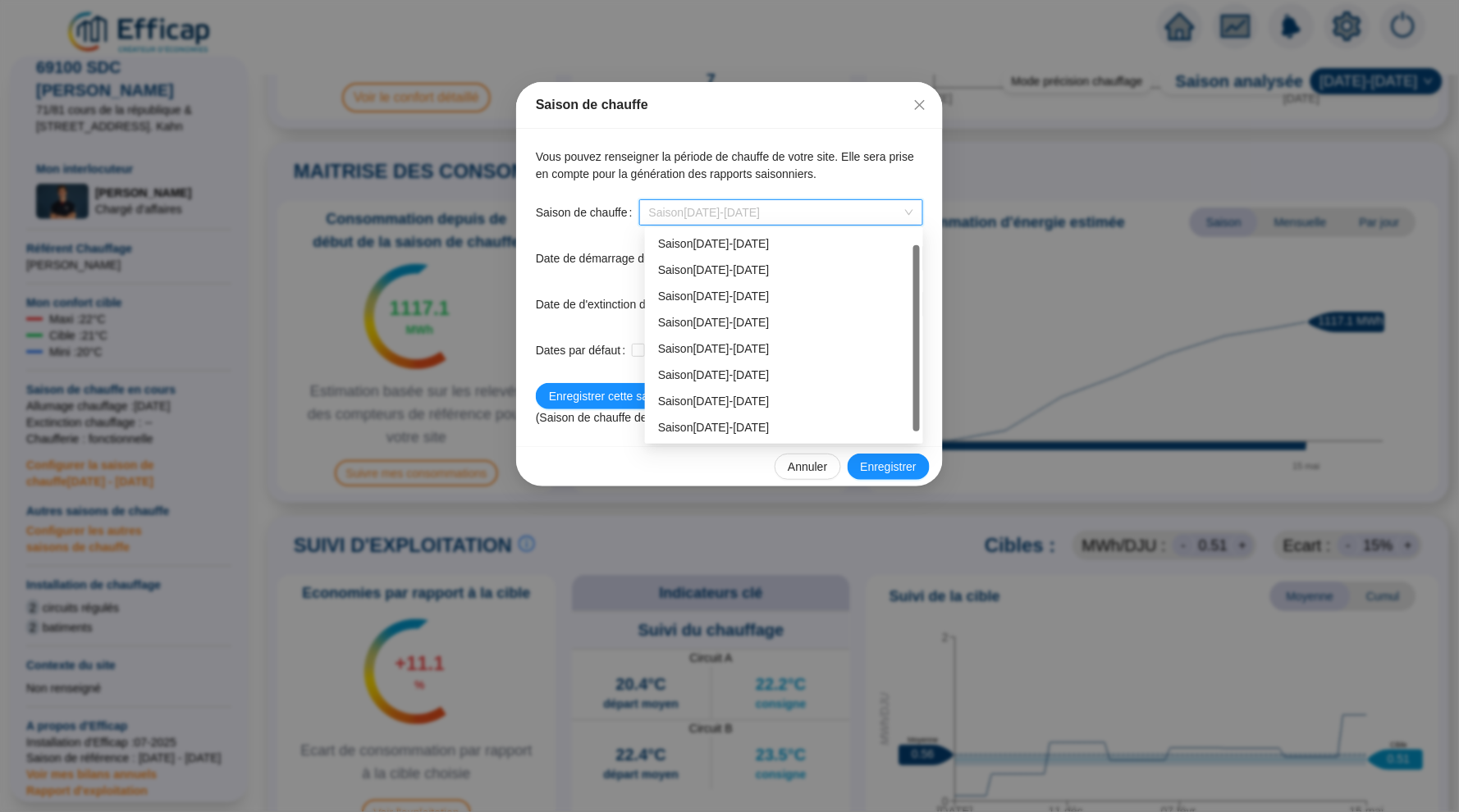
scroll to position [17, 0]
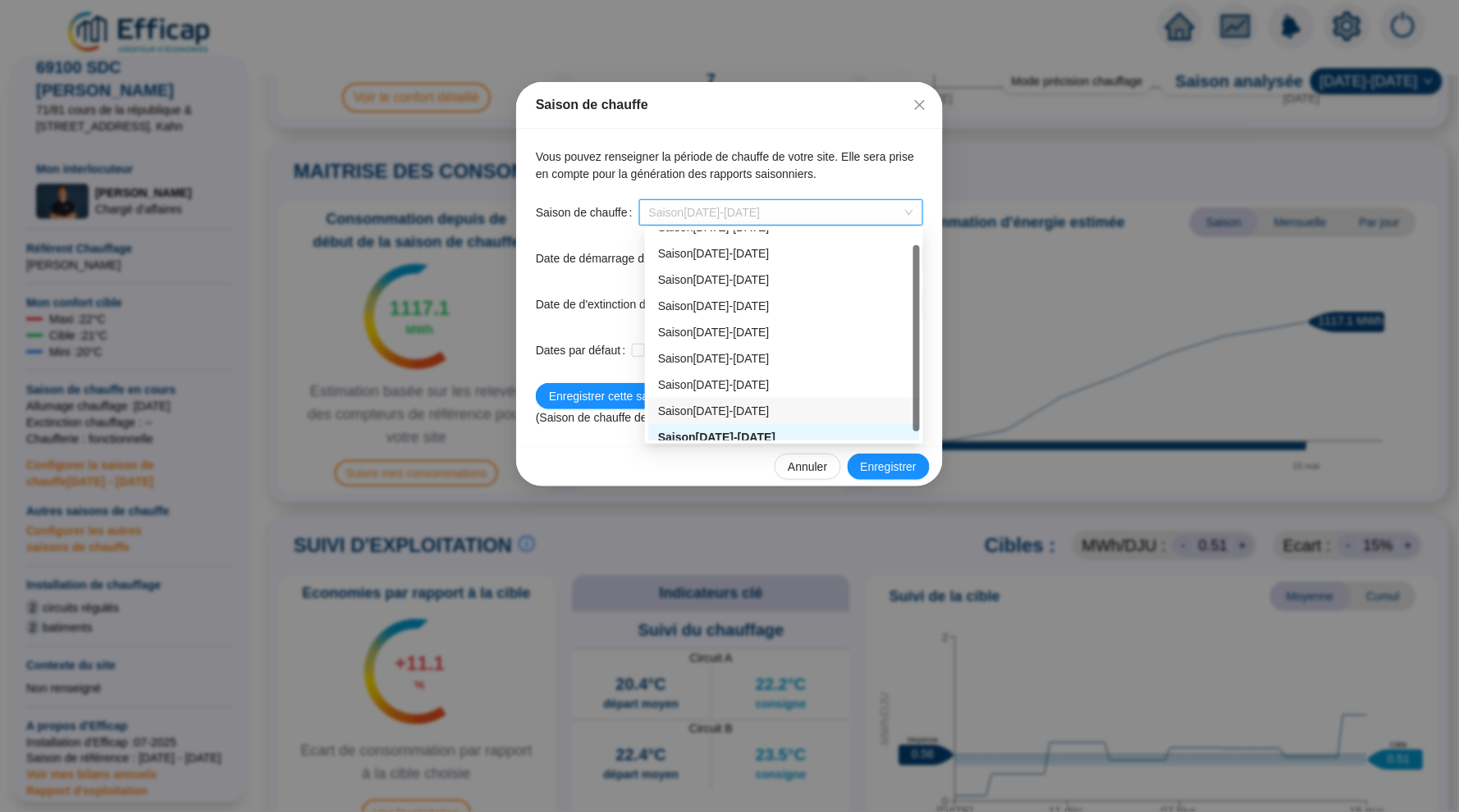
click at [754, 405] on div "Saison 2024-2025" at bounding box center [784, 411] width 252 height 17
type input "2024-10-15"
type input "2025-05-15"
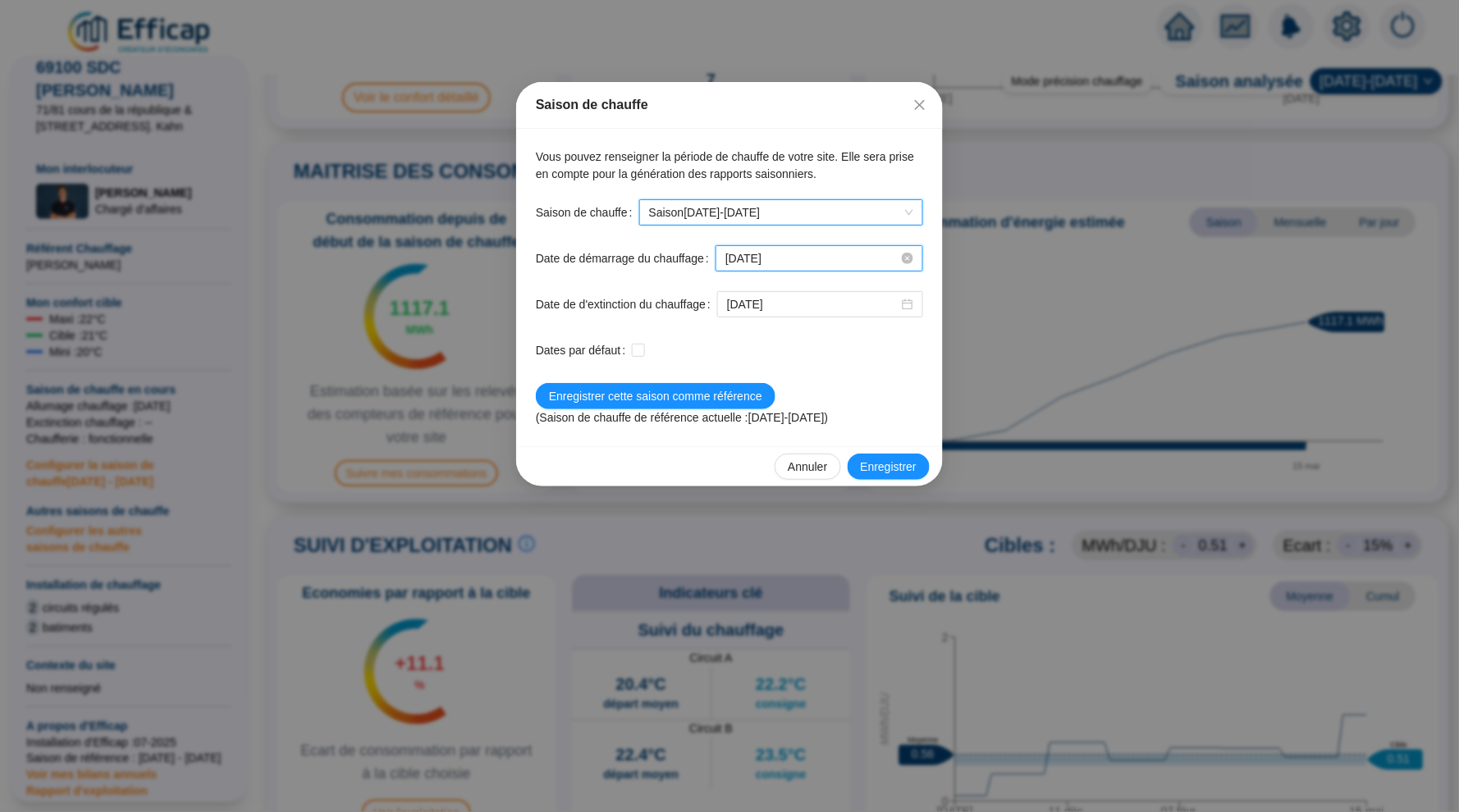
click at [846, 258] on input "2024-10-15" at bounding box center [812, 259] width 173 height 17
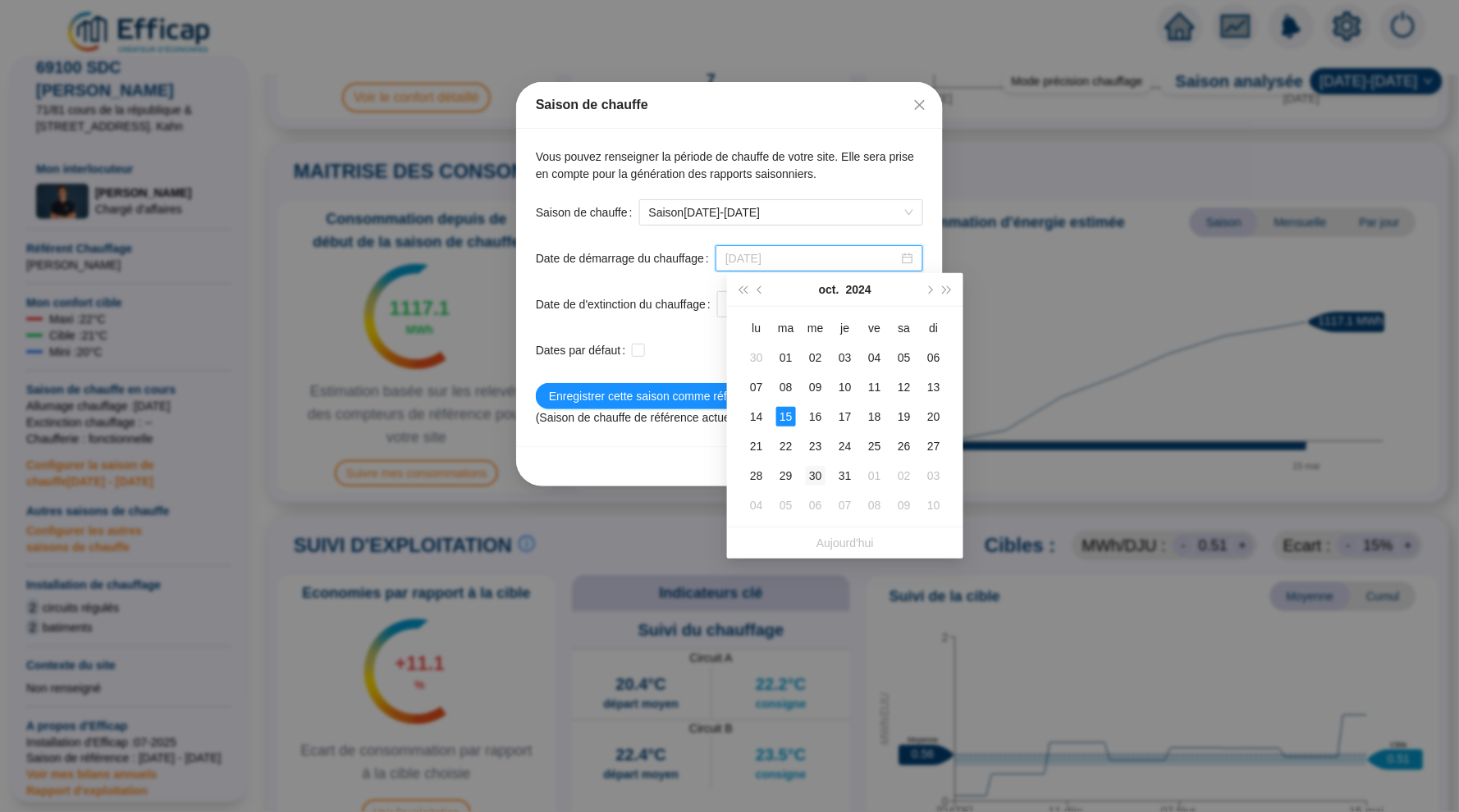
type input "2024-10-30"
click at [816, 477] on div "30" at bounding box center [816, 476] width 20 height 20
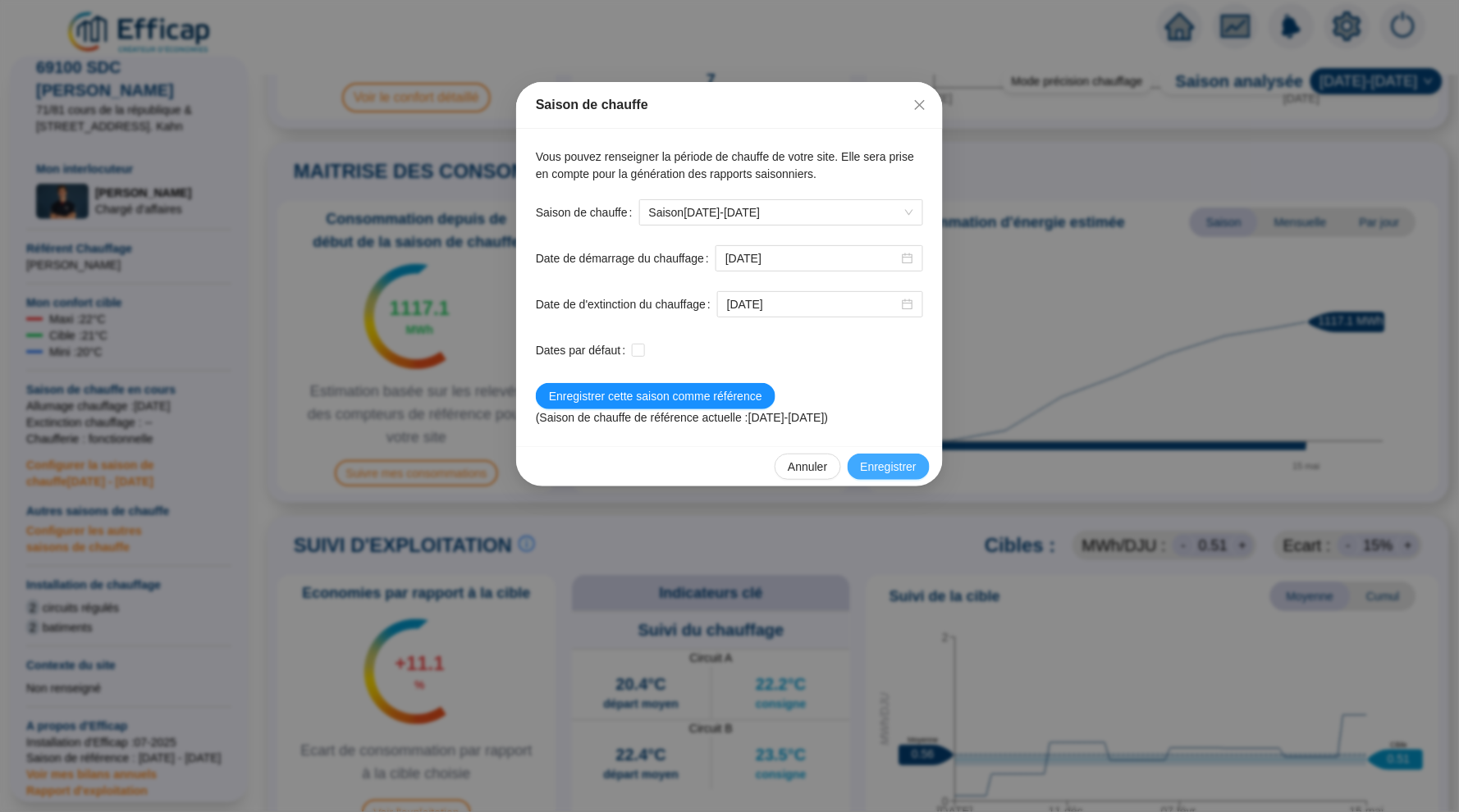
click at [889, 473] on button "Enregistrer" at bounding box center [888, 467] width 82 height 27
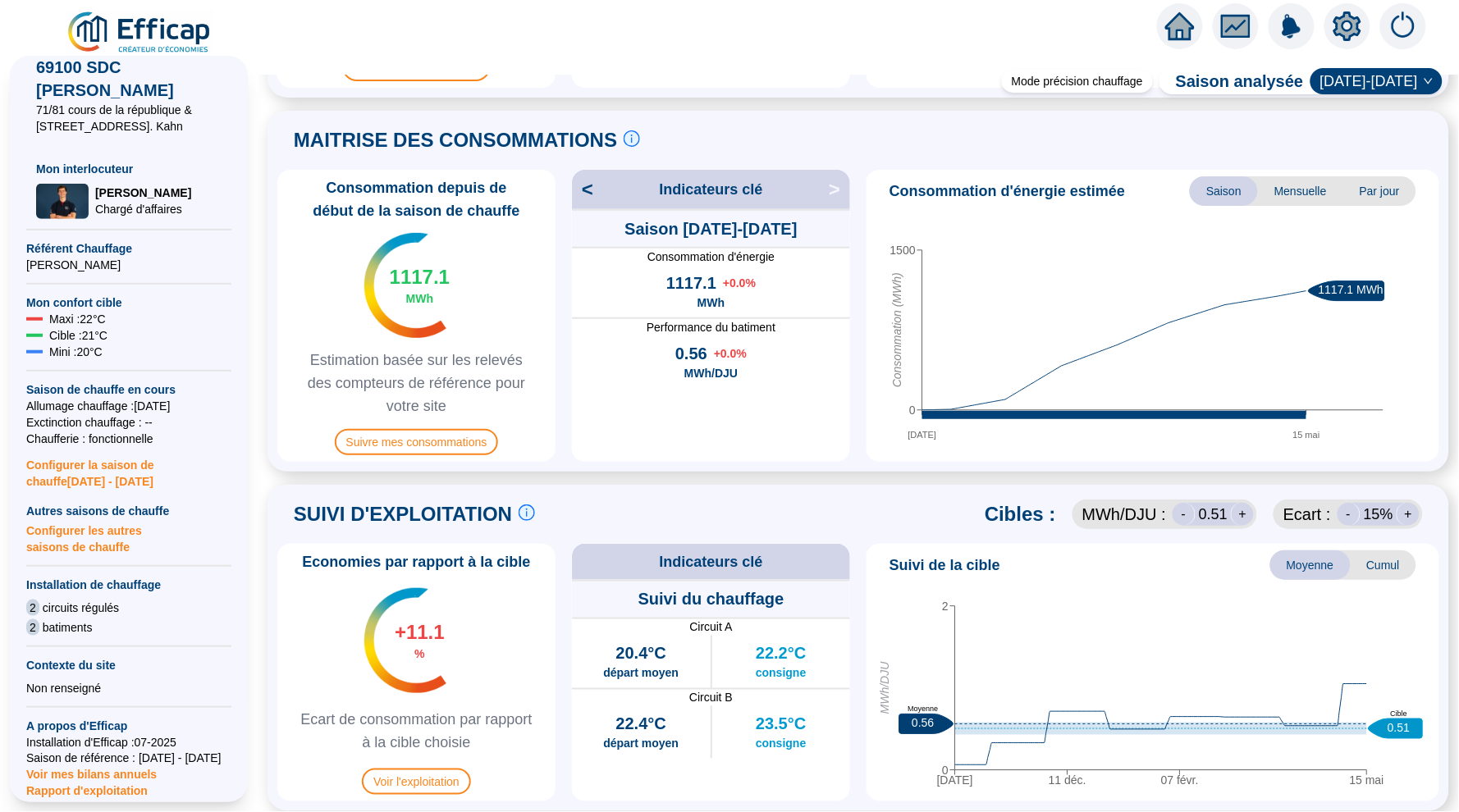
scroll to position [240, 0]
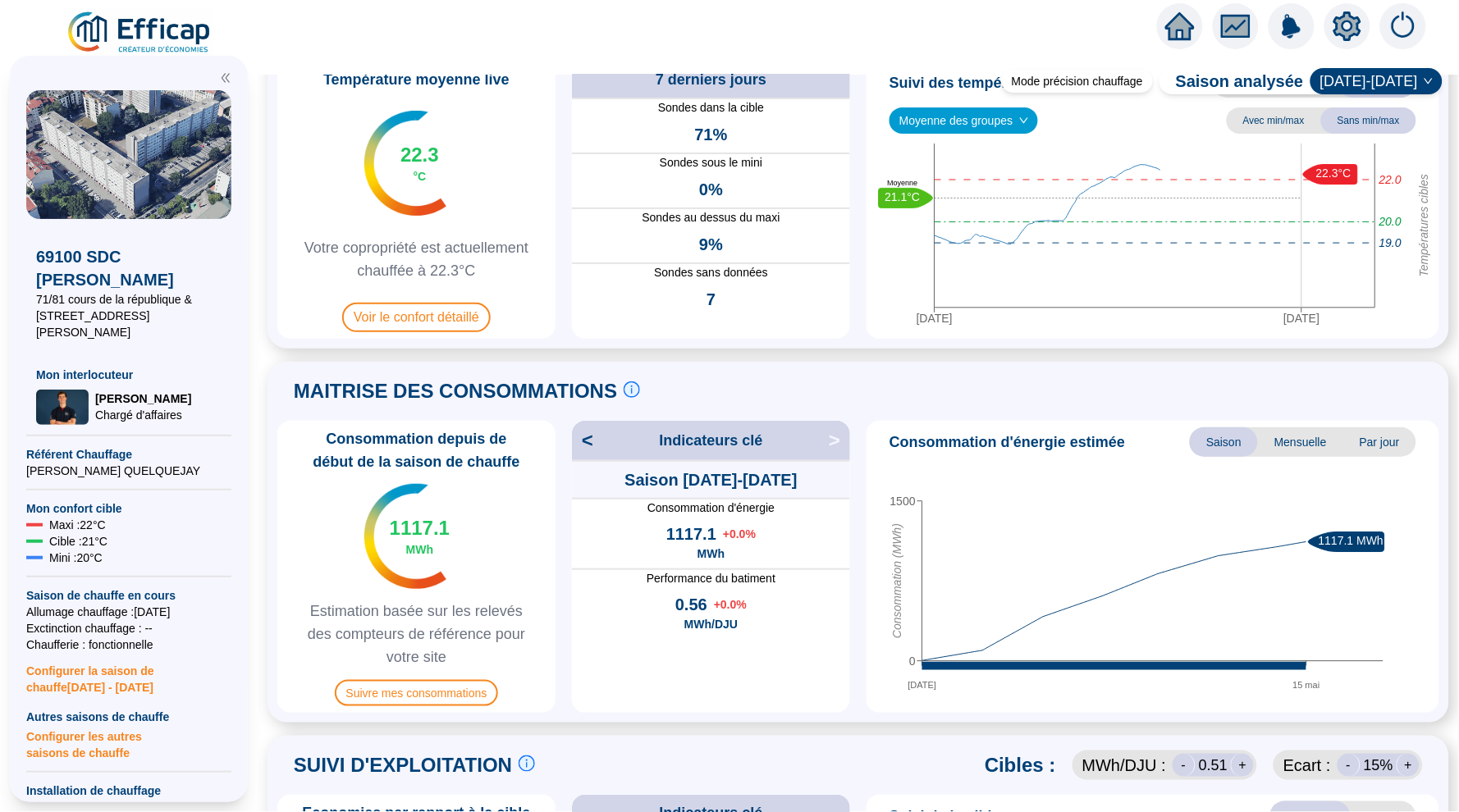
scroll to position [113, 0]
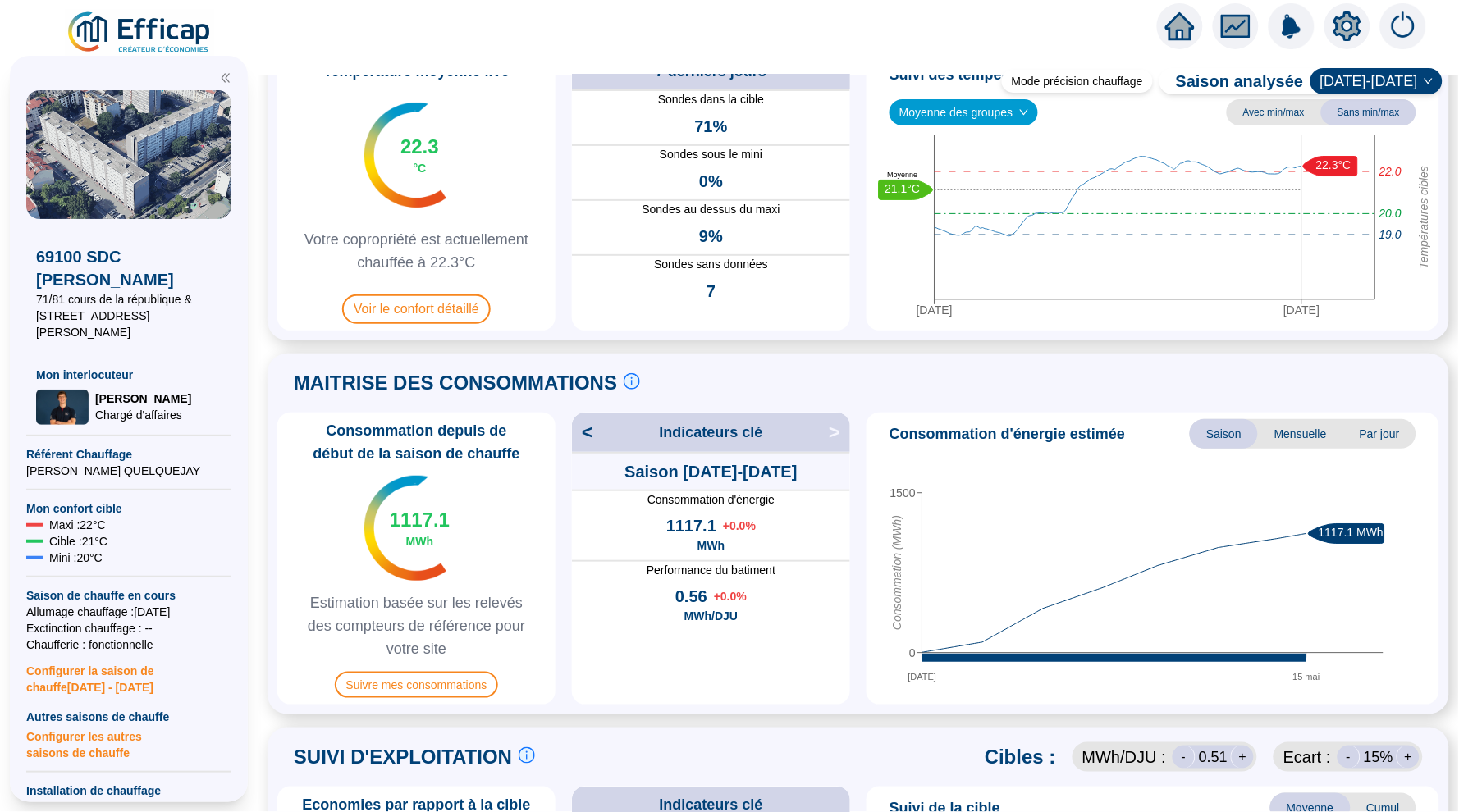
click at [578, 429] on span "<" at bounding box center [583, 433] width 22 height 27
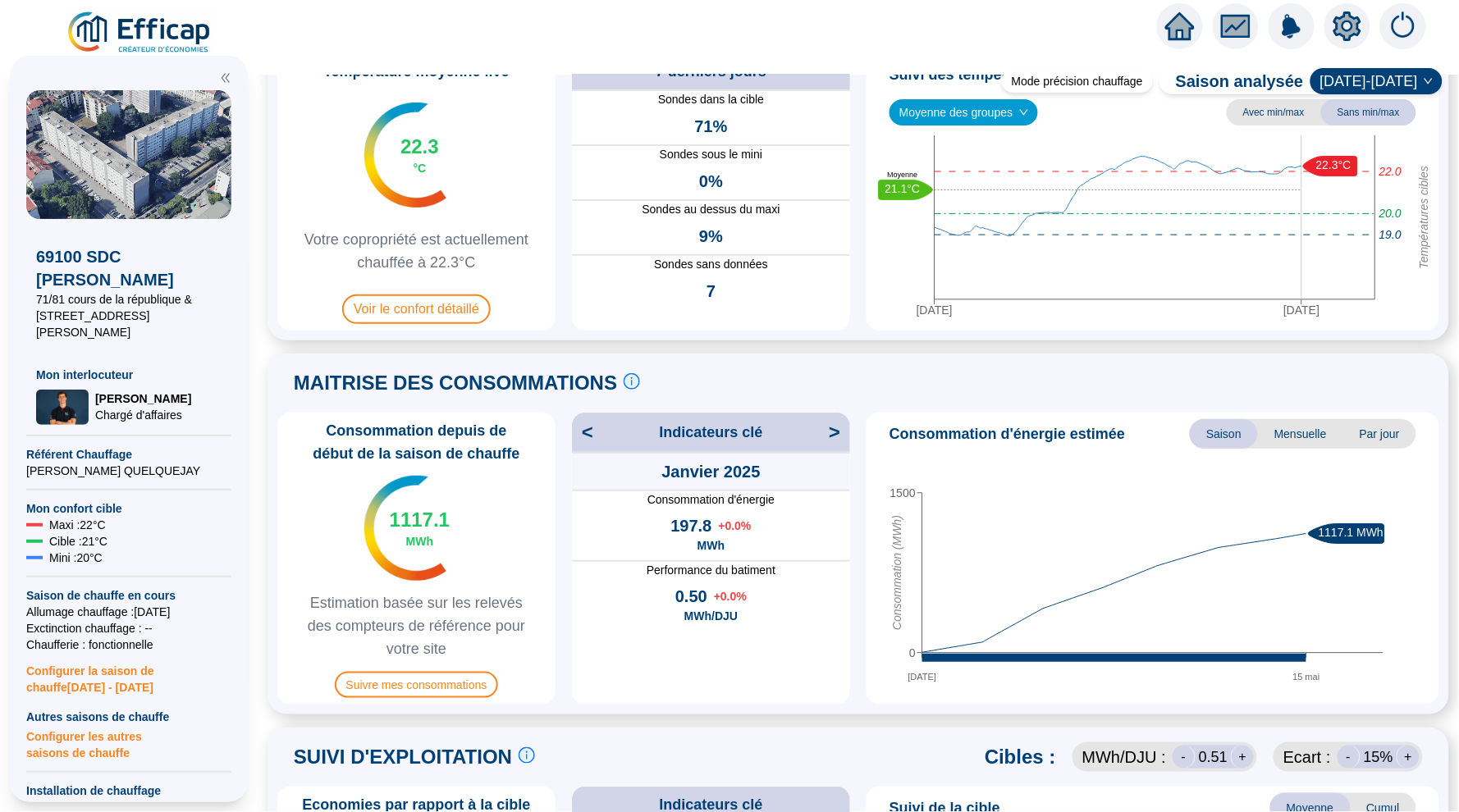
click at [578, 429] on span "<" at bounding box center [583, 433] width 22 height 27
click at [1293, 426] on span "Mensuelle" at bounding box center [1300, 433] width 86 height 29
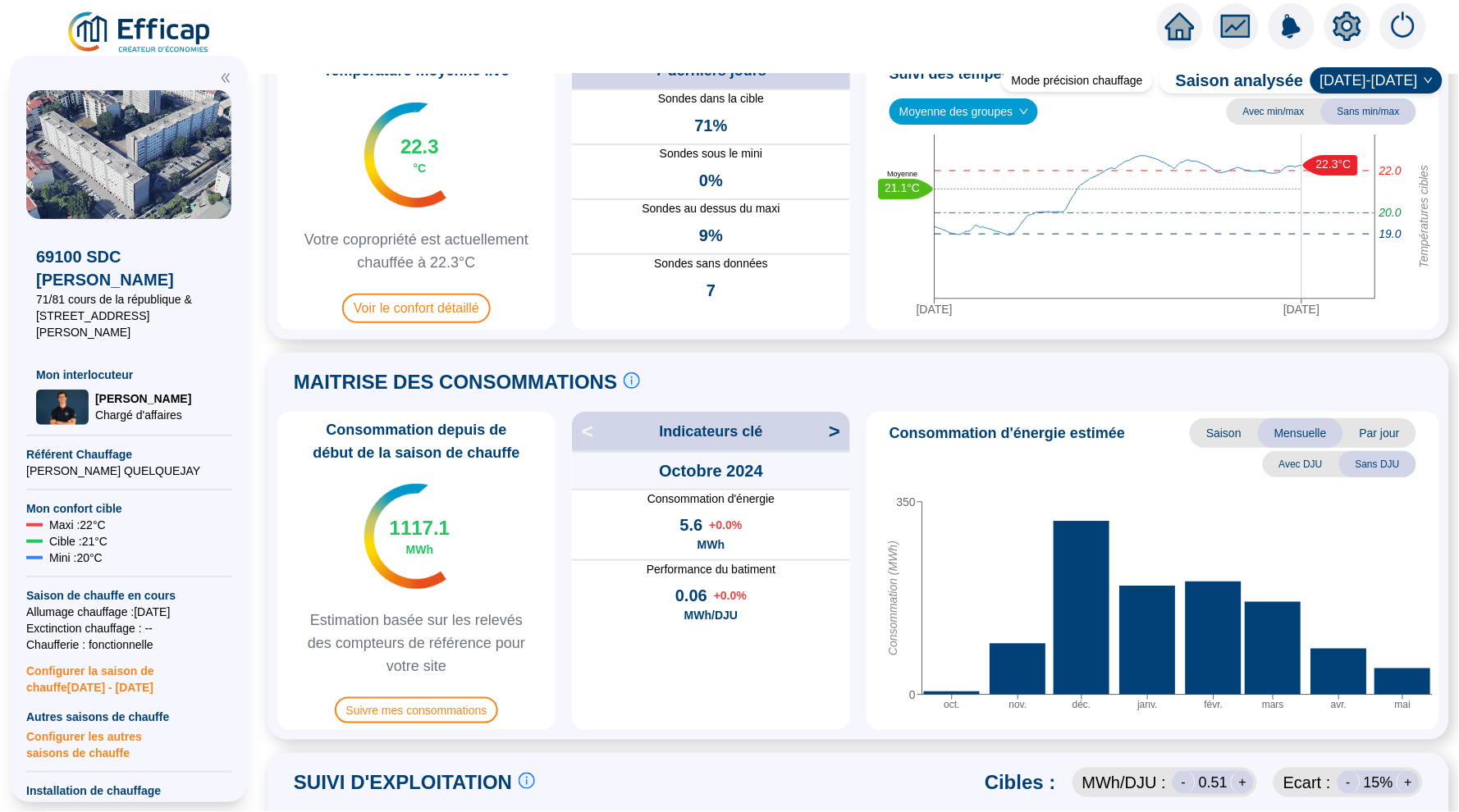
click at [1217, 430] on span "Saison" at bounding box center [1224, 433] width 68 height 29
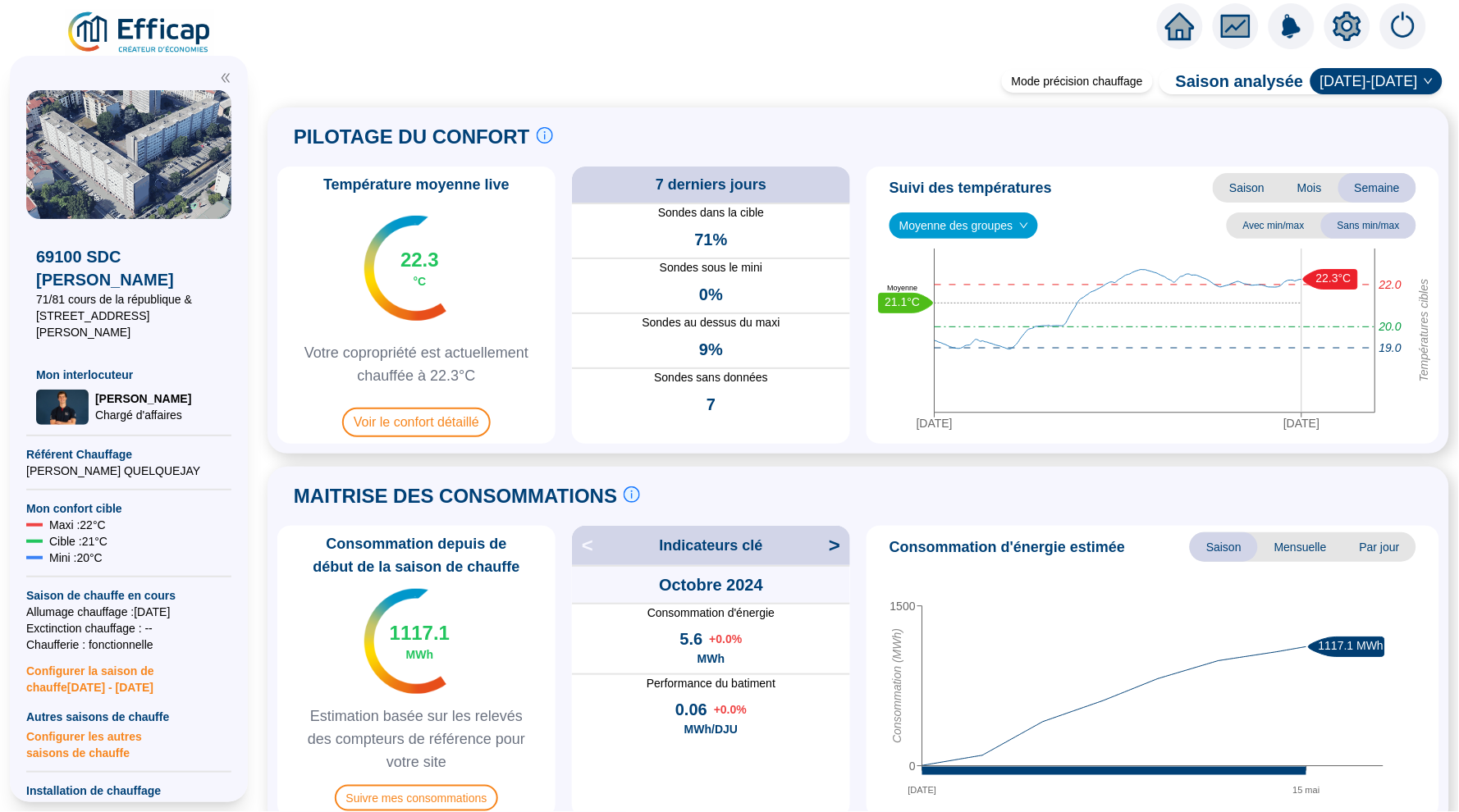
scroll to position [-1, 0]
click at [1186, 21] on icon "home" at bounding box center [1179, 27] width 29 height 23
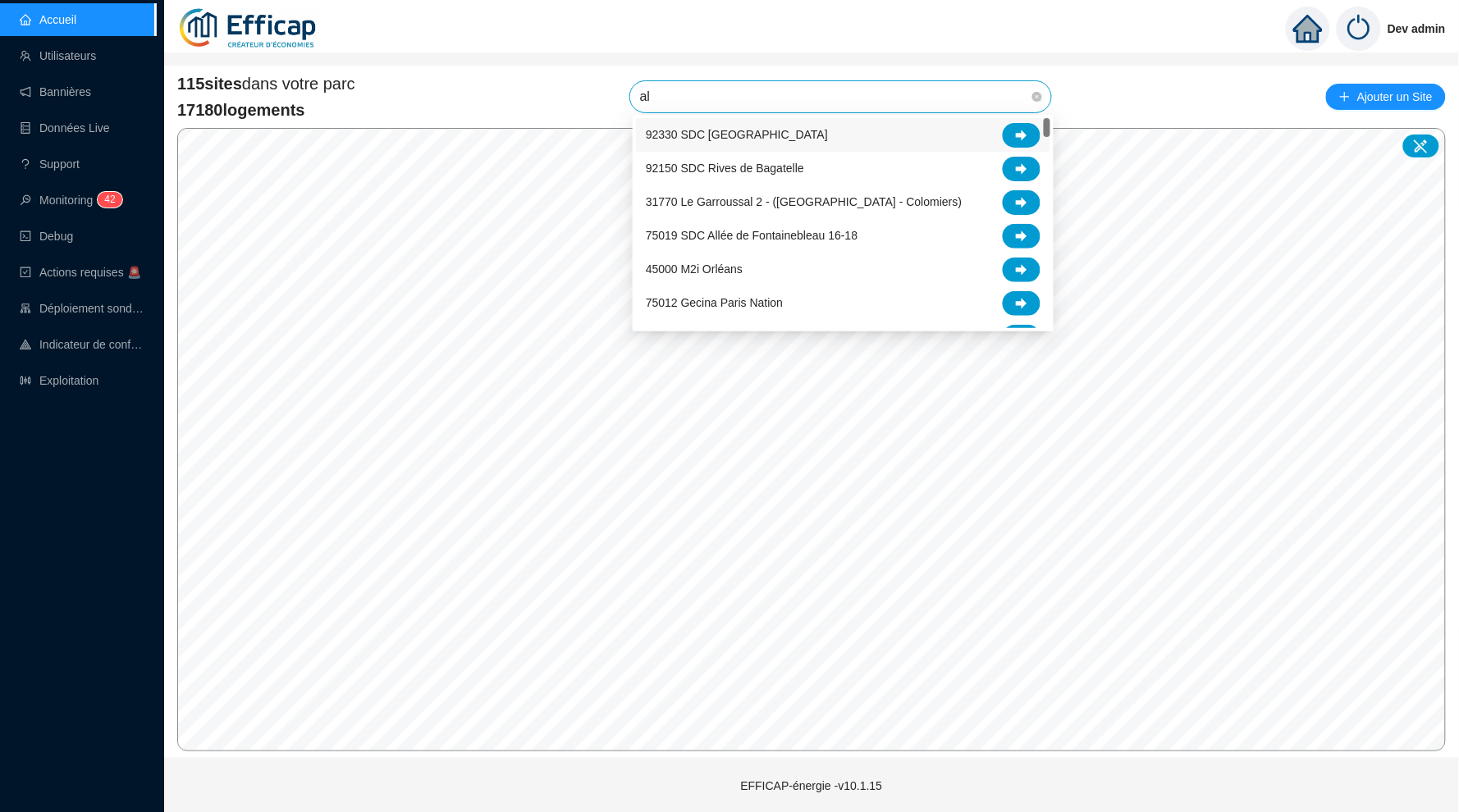
type input "alb"
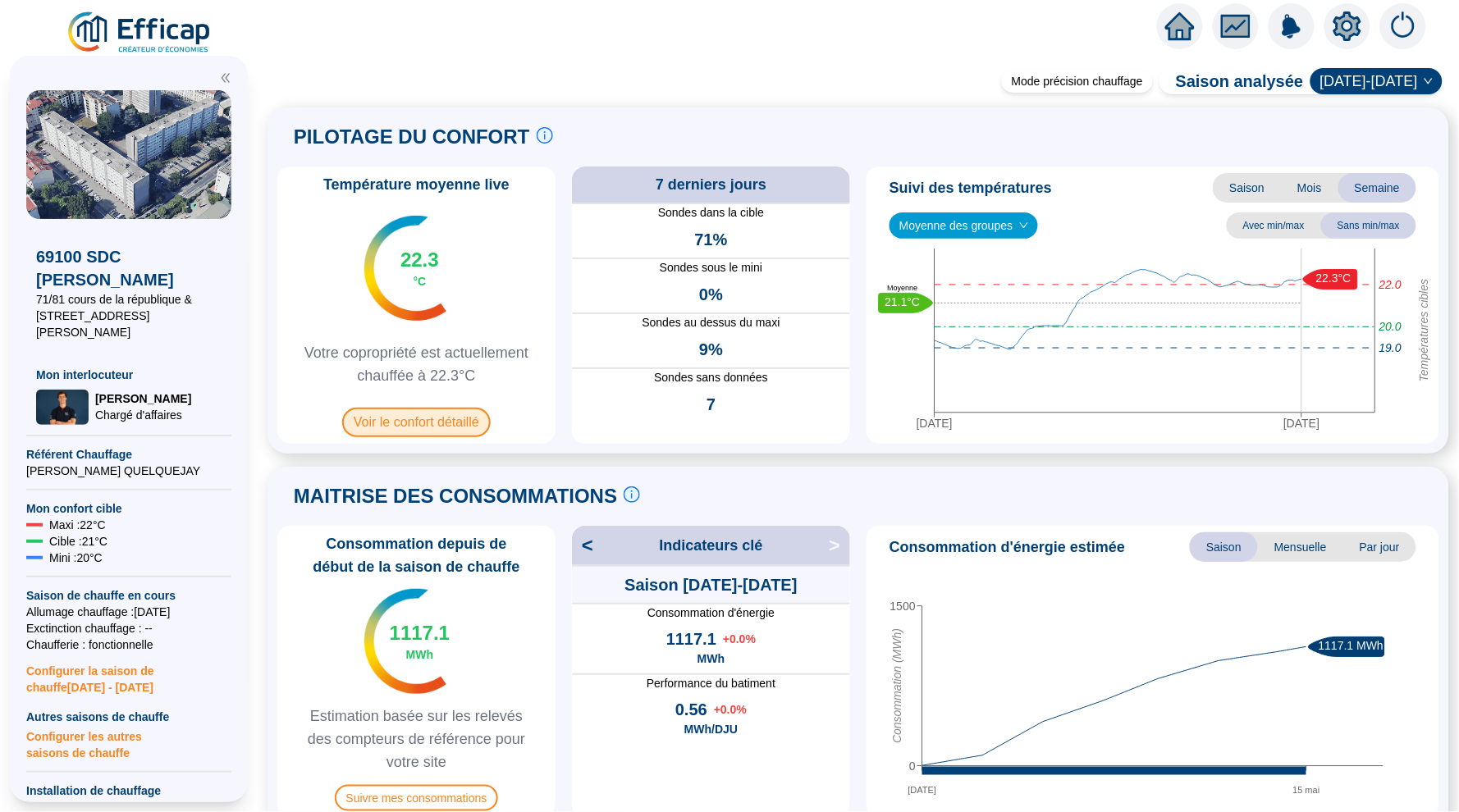
click at [419, 423] on span "Voir le confort détaillé" at bounding box center [416, 422] width 148 height 29
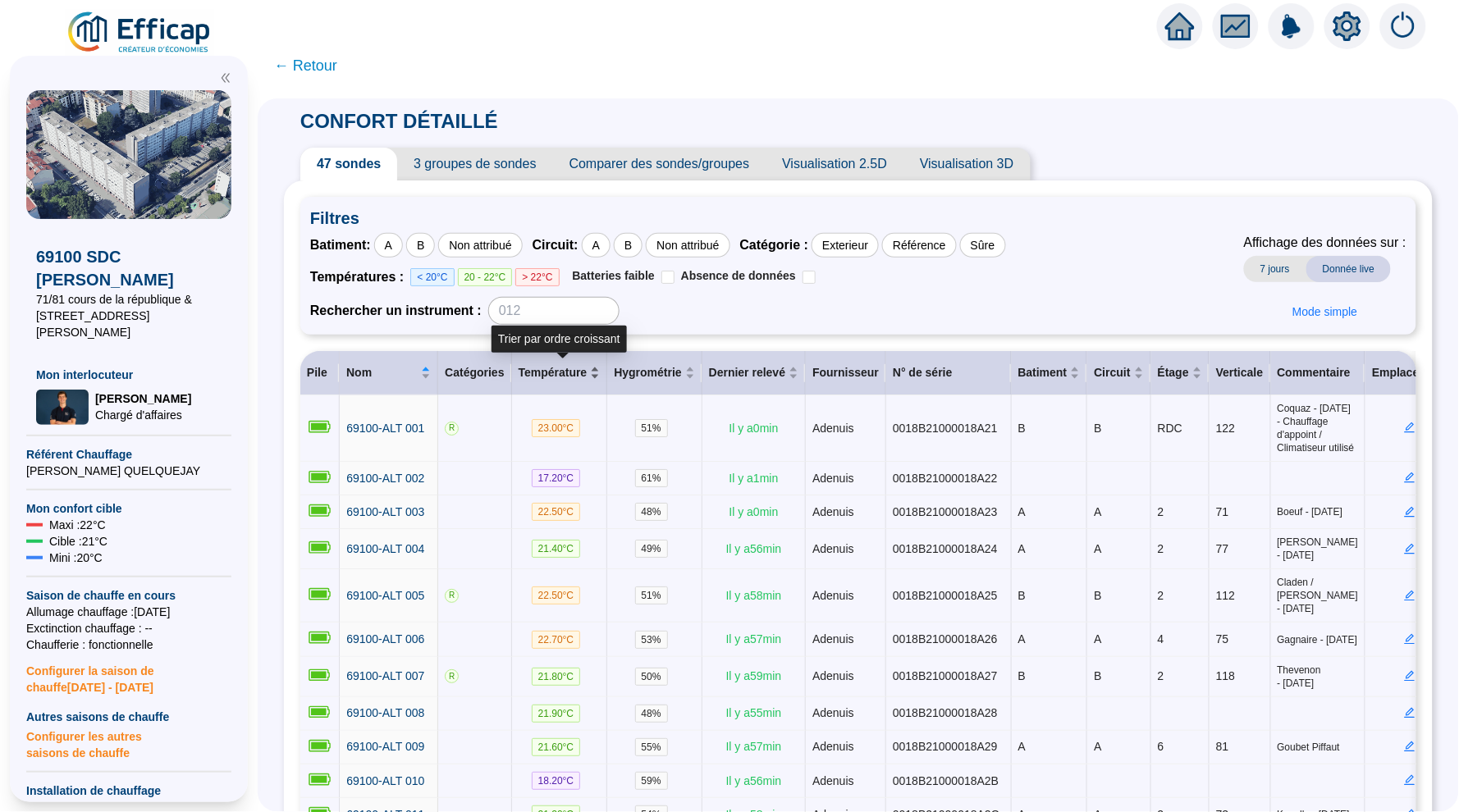
click at [593, 370] on div "Température" at bounding box center [559, 373] width 82 height 17
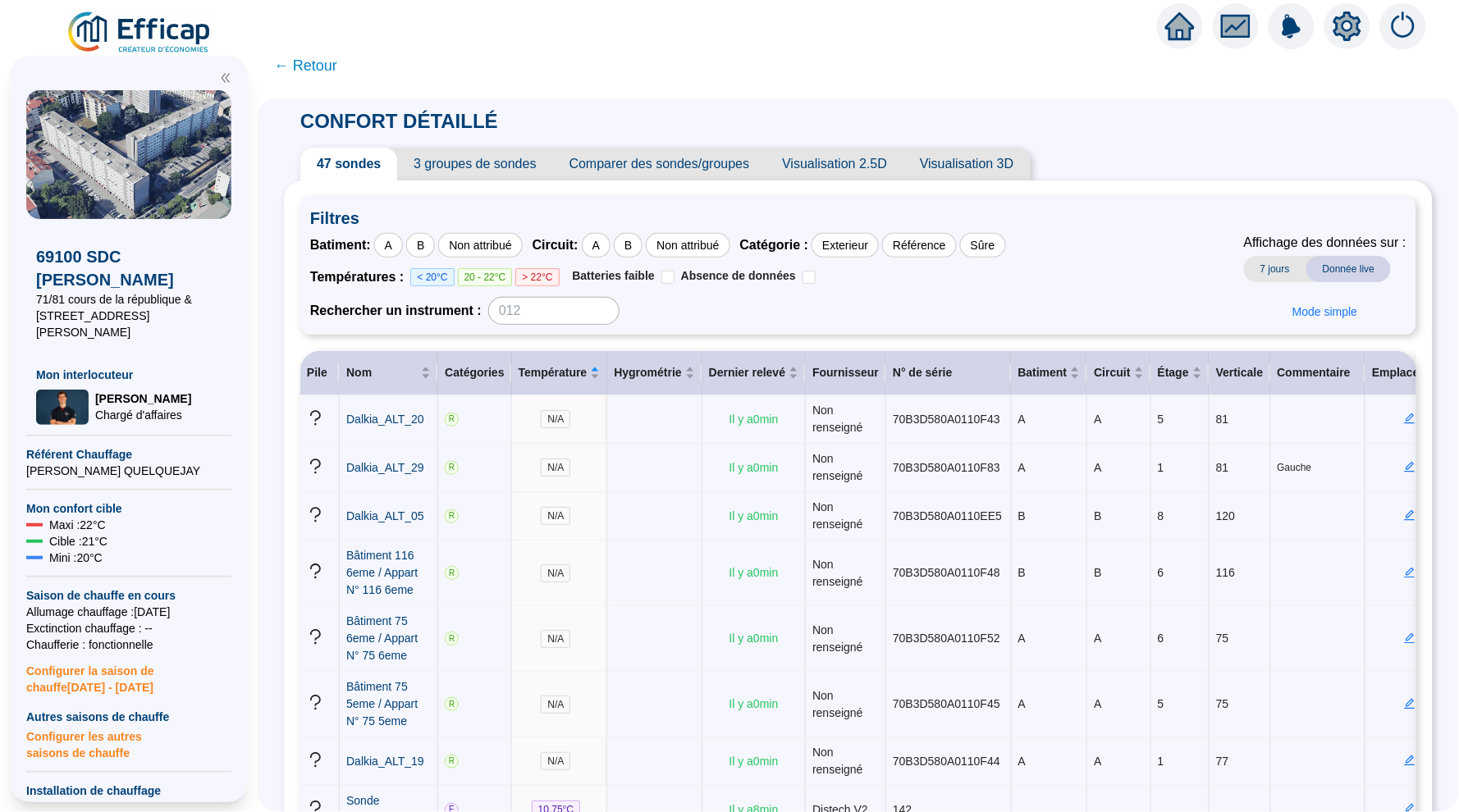
click at [479, 165] on span "3 groupes de sondes" at bounding box center [474, 163] width 155 height 32
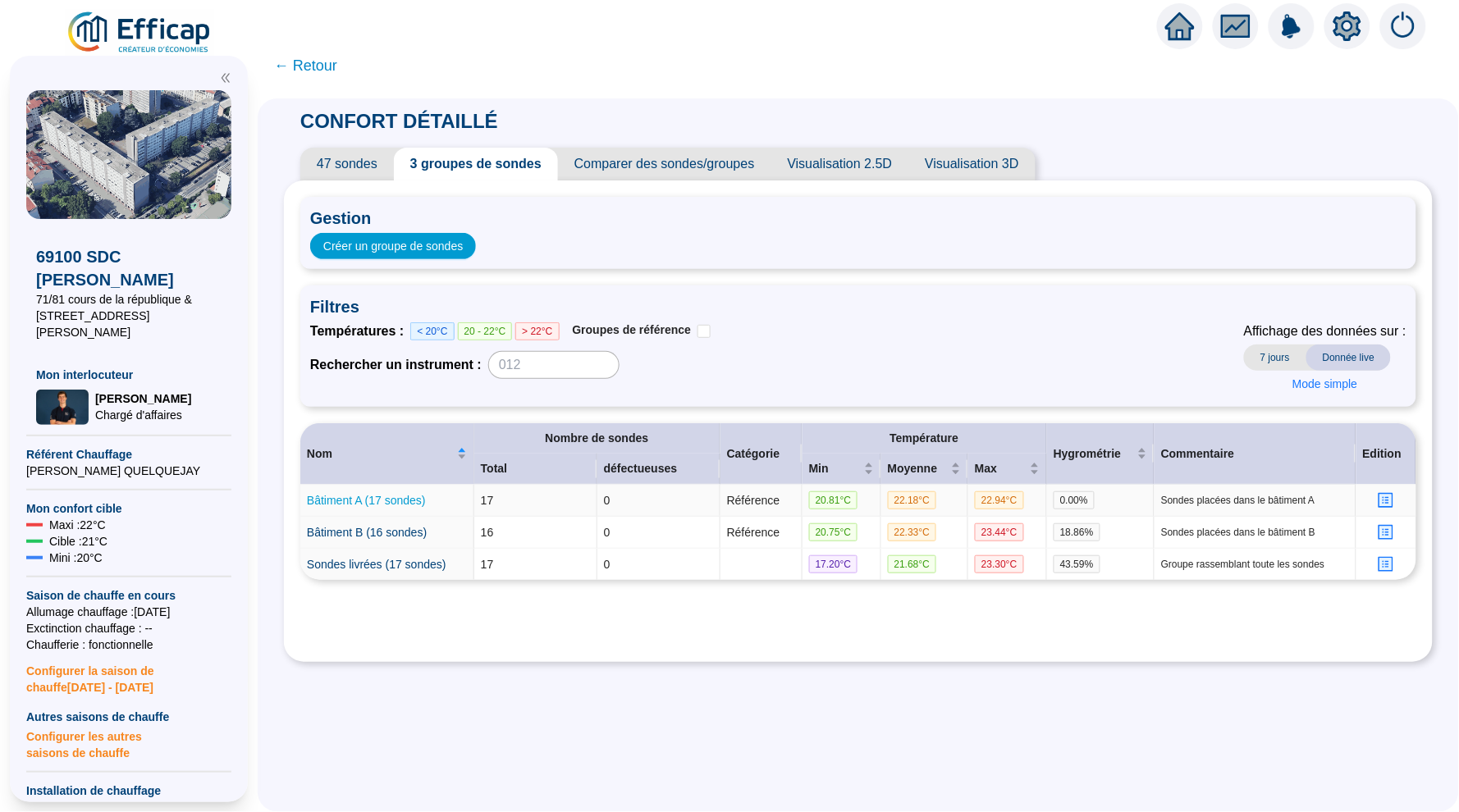
click at [402, 495] on link "Bâtiment A (17 sondes)" at bounding box center [366, 501] width 119 height 13
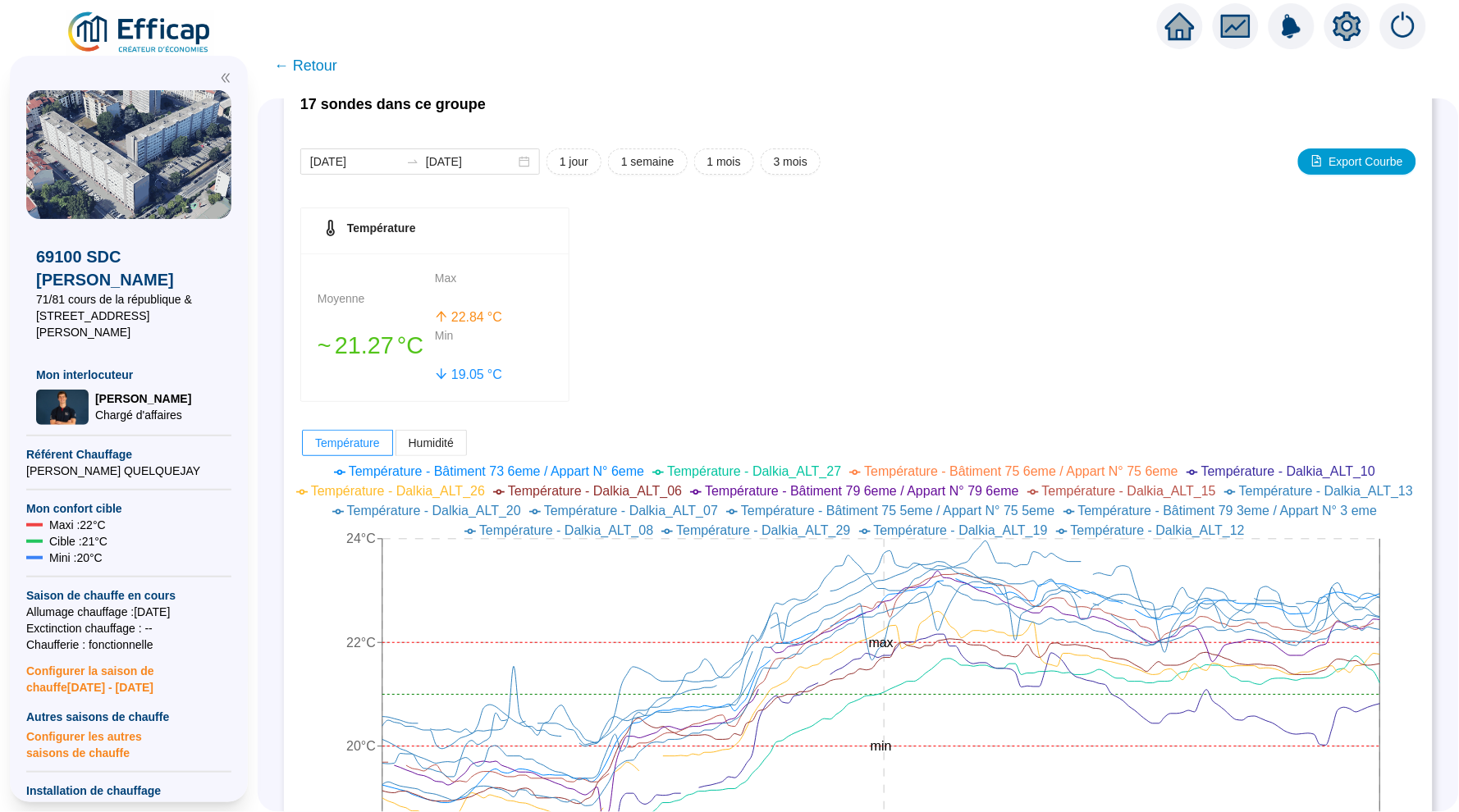
scroll to position [86, 0]
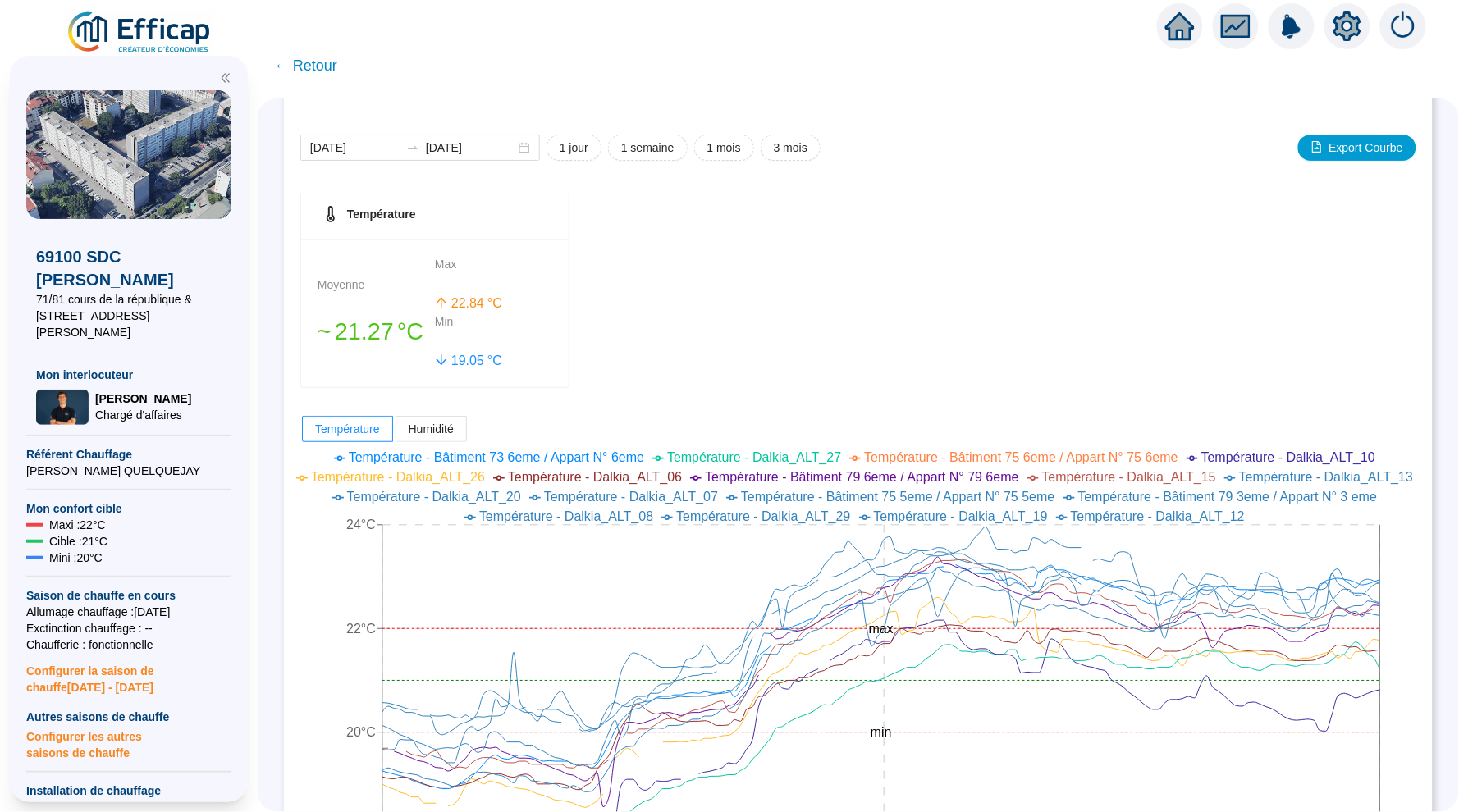
click at [323, 68] on span "← Retour" at bounding box center [305, 66] width 63 height 23
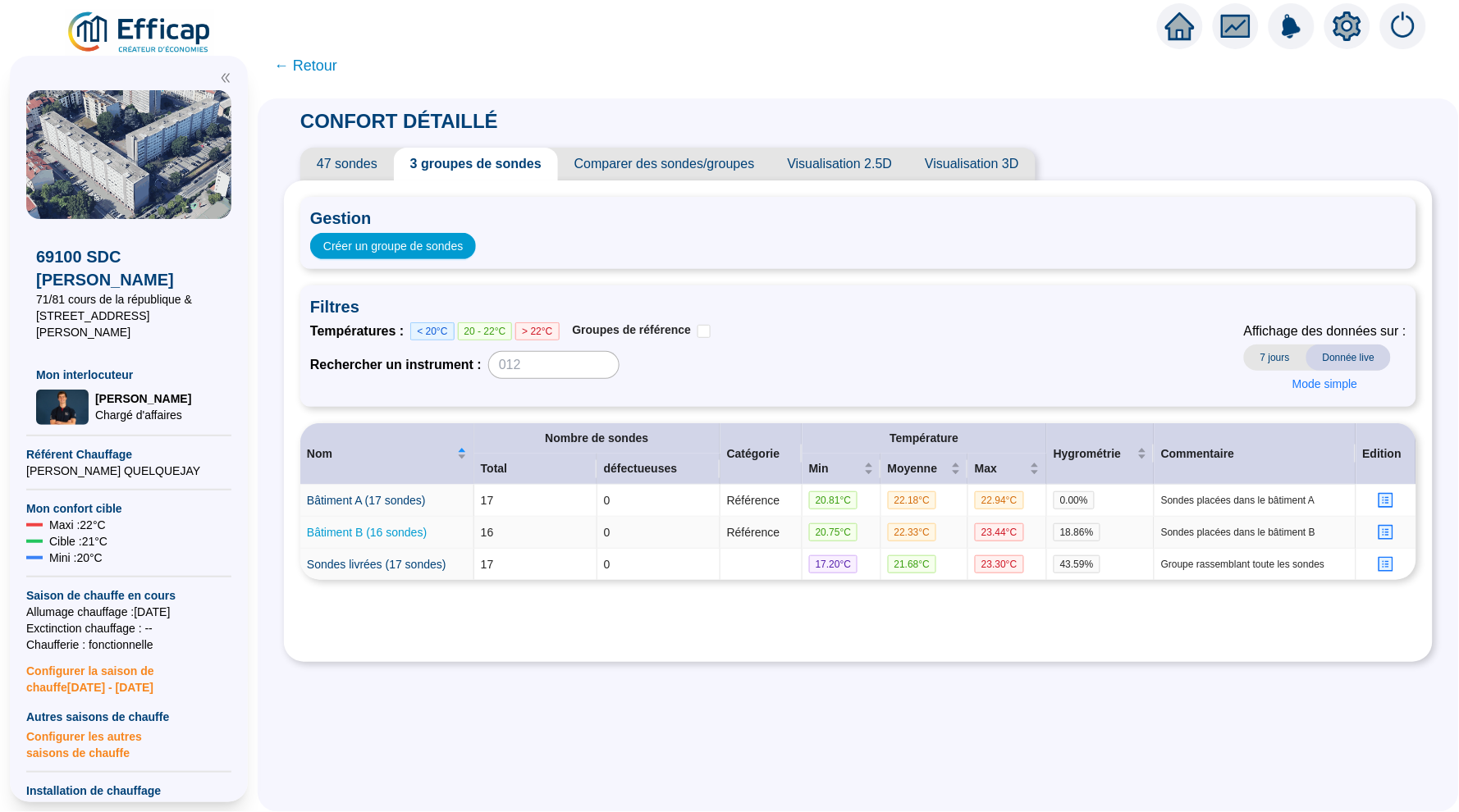
click at [386, 532] on link "Bâtiment B (16 sondes)" at bounding box center [367, 532] width 120 height 13
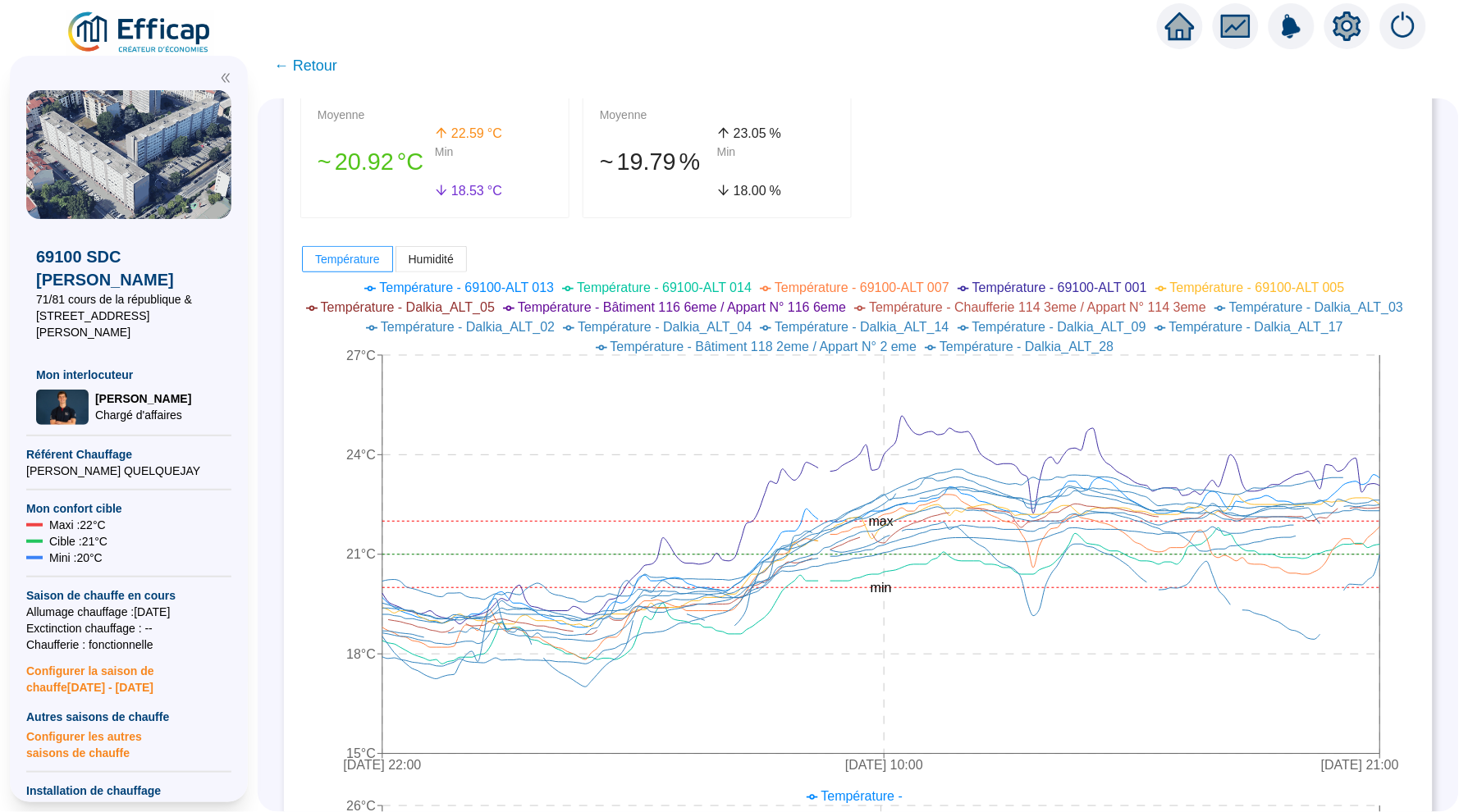
scroll to position [268, 0]
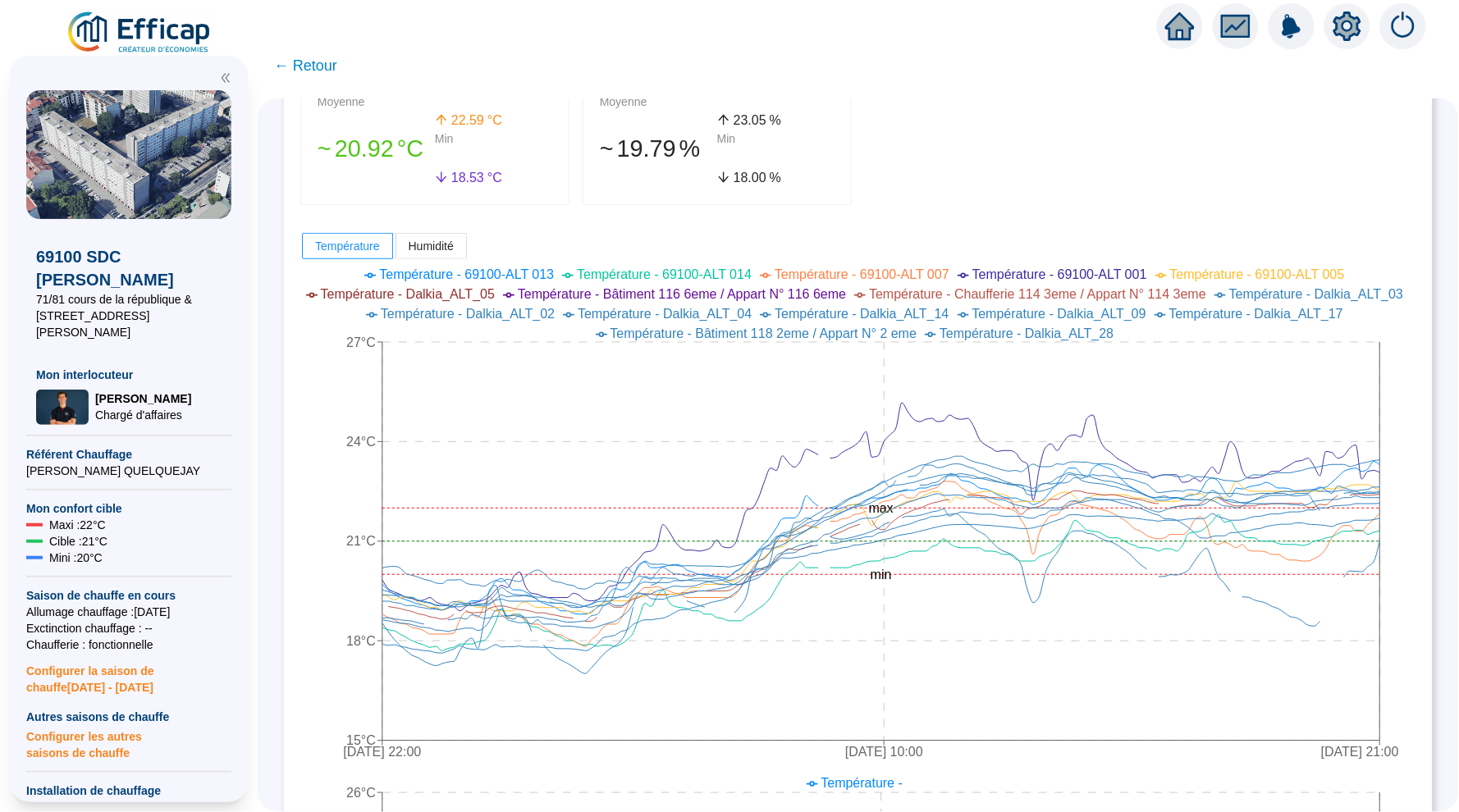
click at [315, 61] on span "← Retour" at bounding box center [305, 66] width 63 height 23
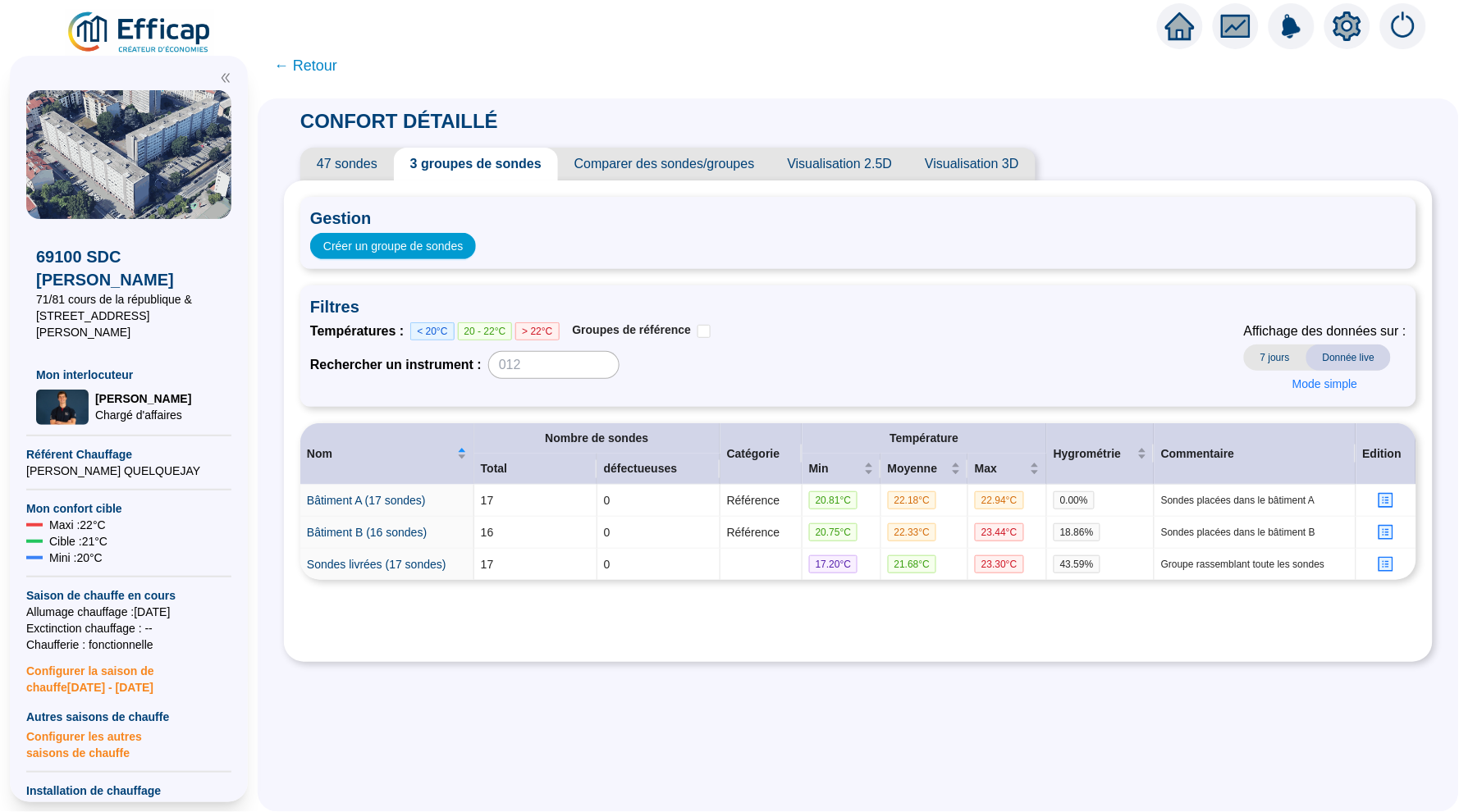
click at [308, 64] on span "← Retour" at bounding box center [305, 66] width 63 height 23
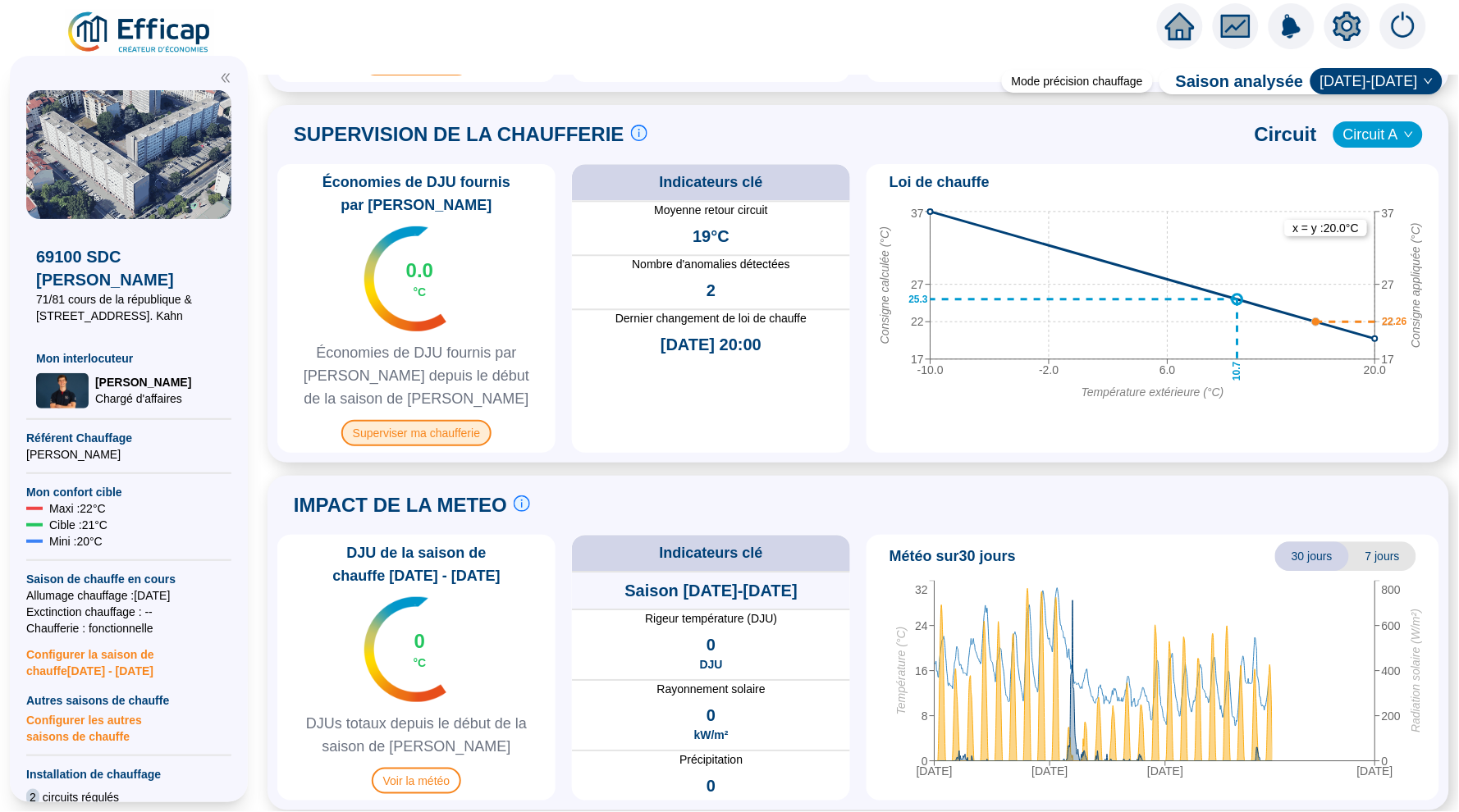
scroll to position [1075, 0]
click at [434, 421] on span "Superviser ma chaufferie" at bounding box center [416, 434] width 150 height 27
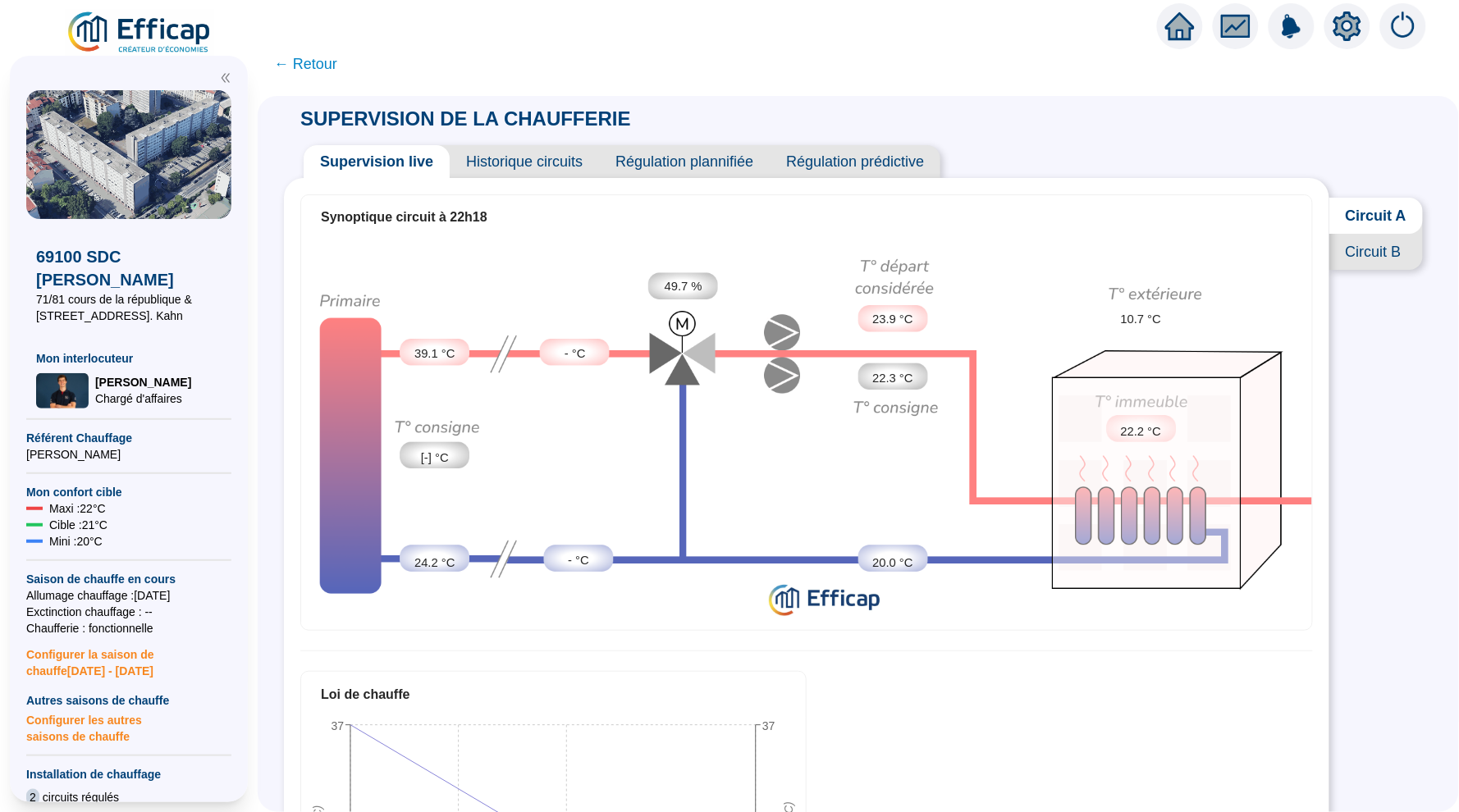
click at [538, 146] on span "Historique circuits" at bounding box center [524, 161] width 149 height 32
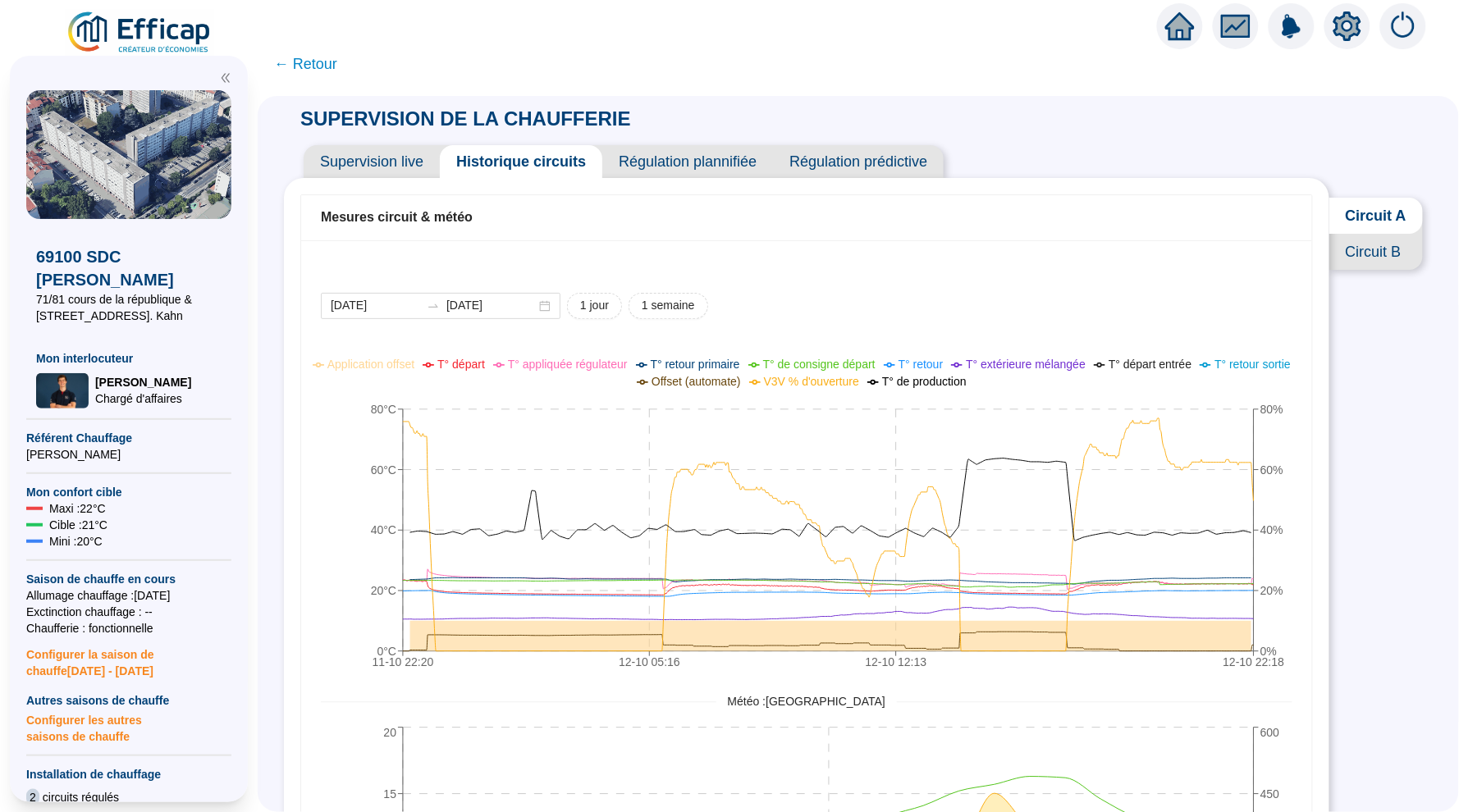
click at [1367, 263] on span "Circuit B" at bounding box center [1376, 251] width 93 height 36
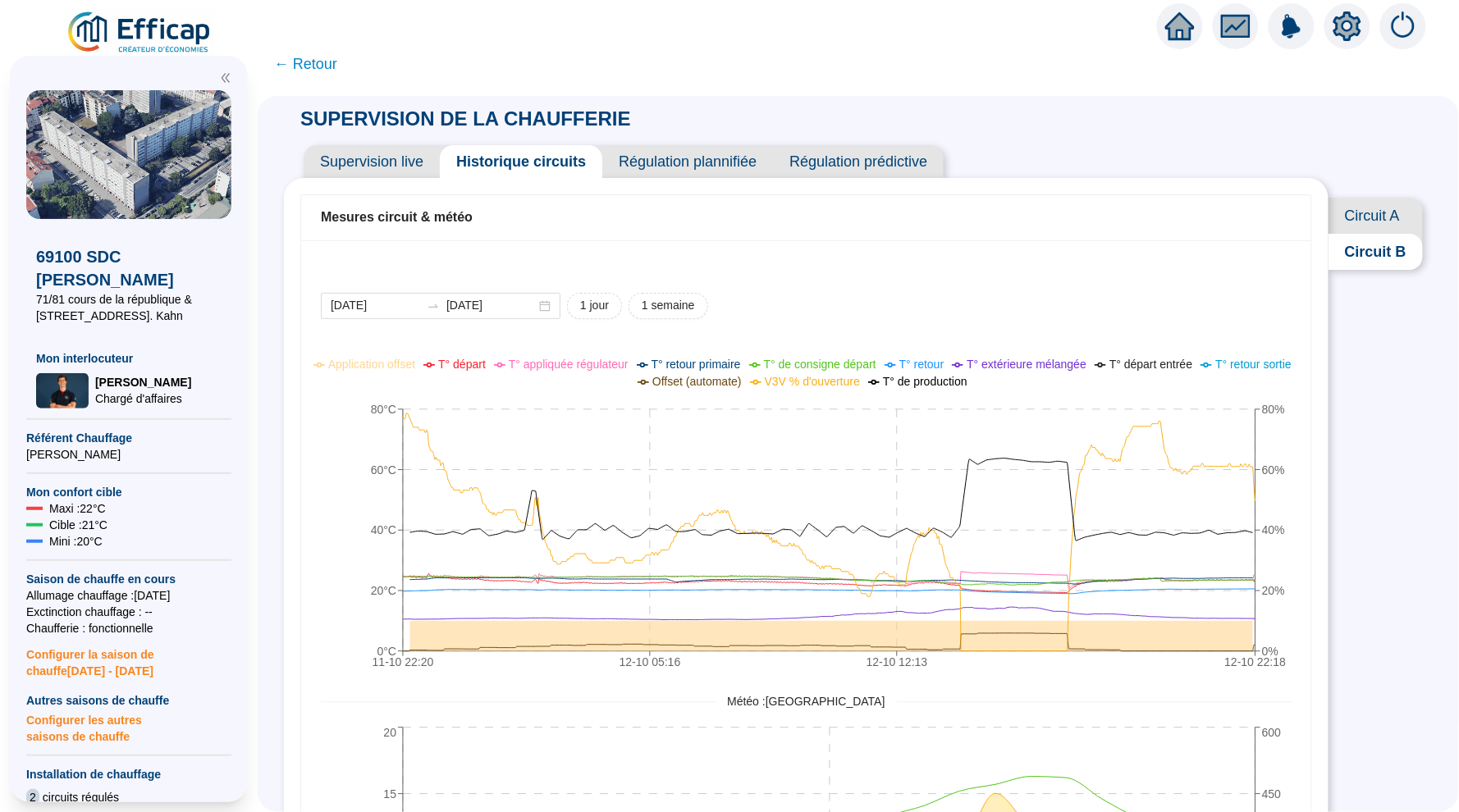
click at [1360, 220] on span "Circuit A" at bounding box center [1375, 215] width 94 height 36
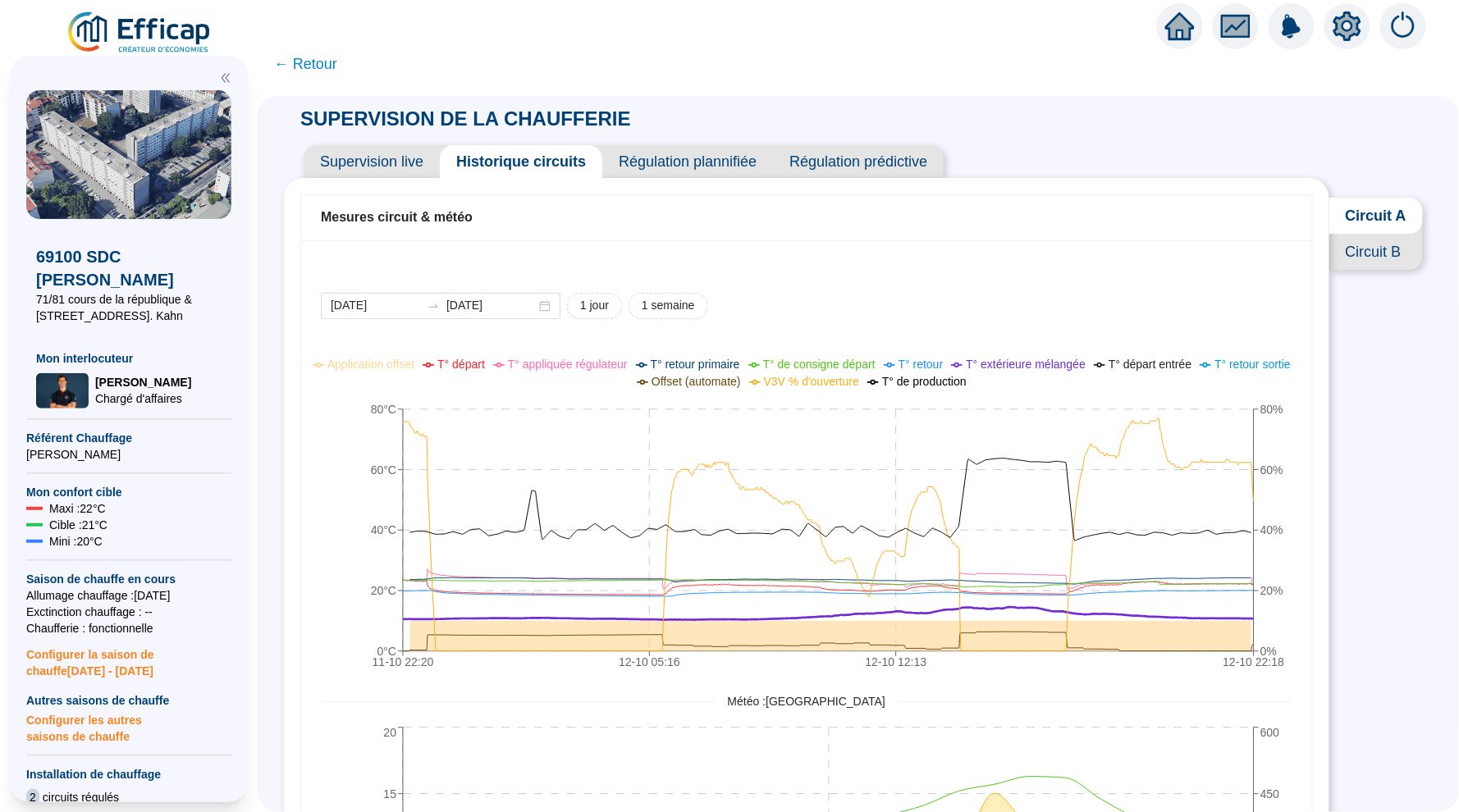
click at [1082, 360] on span "T° extérieure mélangée" at bounding box center [1025, 364] width 120 height 13
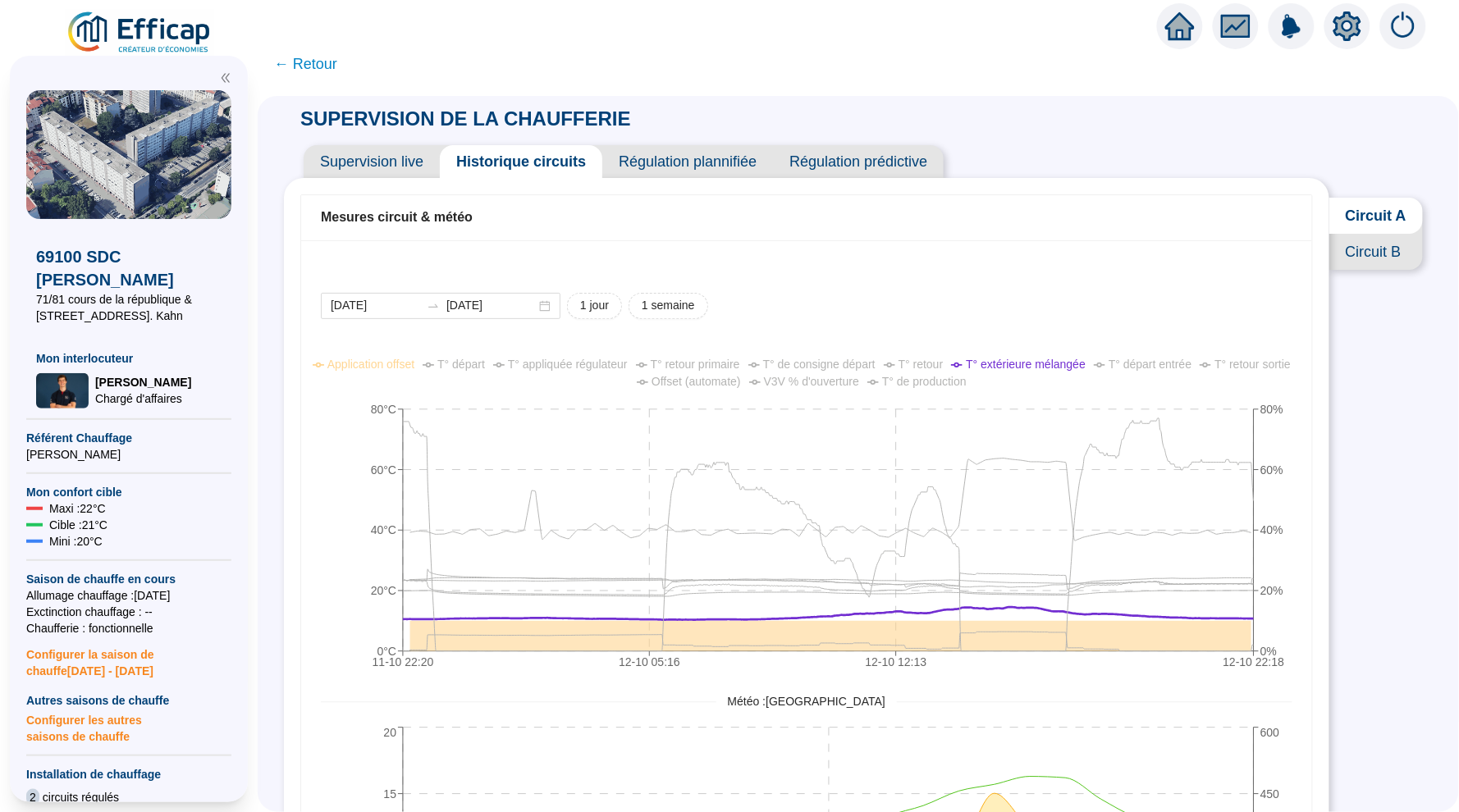
click at [1030, 363] on span "T° extérieure mélangée" at bounding box center [1025, 364] width 120 height 13
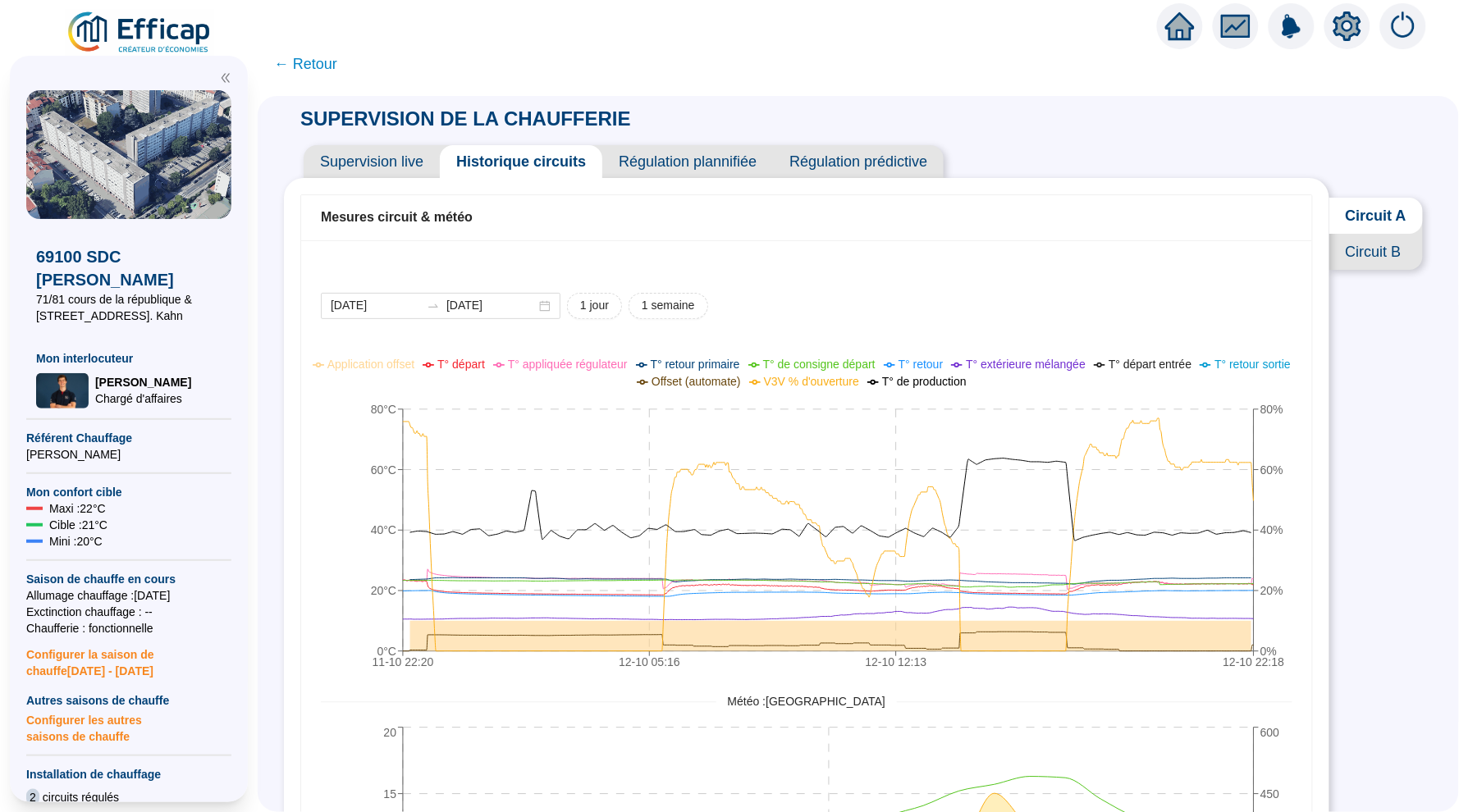
click at [314, 59] on span "← Retour" at bounding box center [305, 64] width 63 height 23
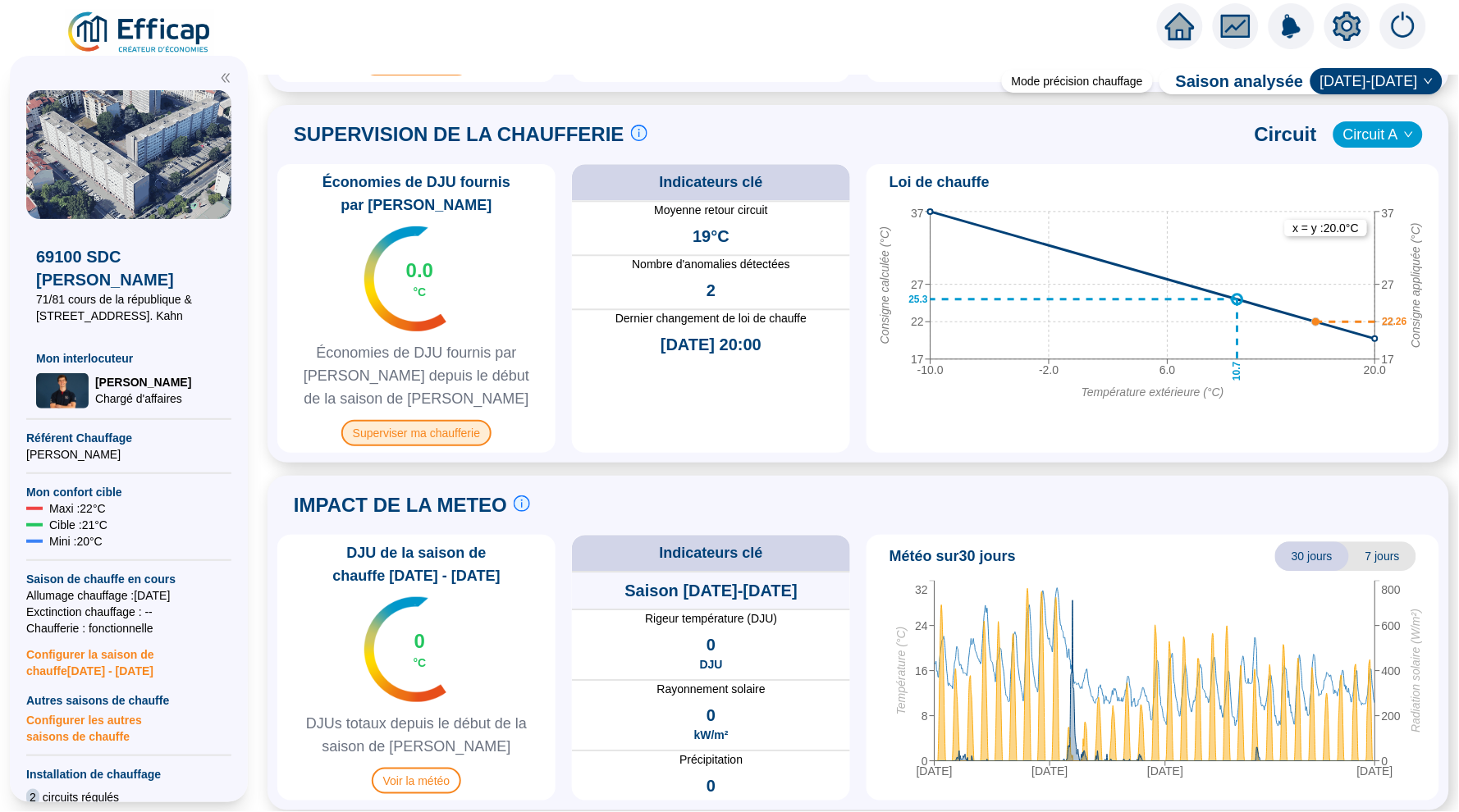
scroll to position [1075, 0]
click at [453, 421] on span "Superviser ma chaufferie" at bounding box center [416, 434] width 150 height 27
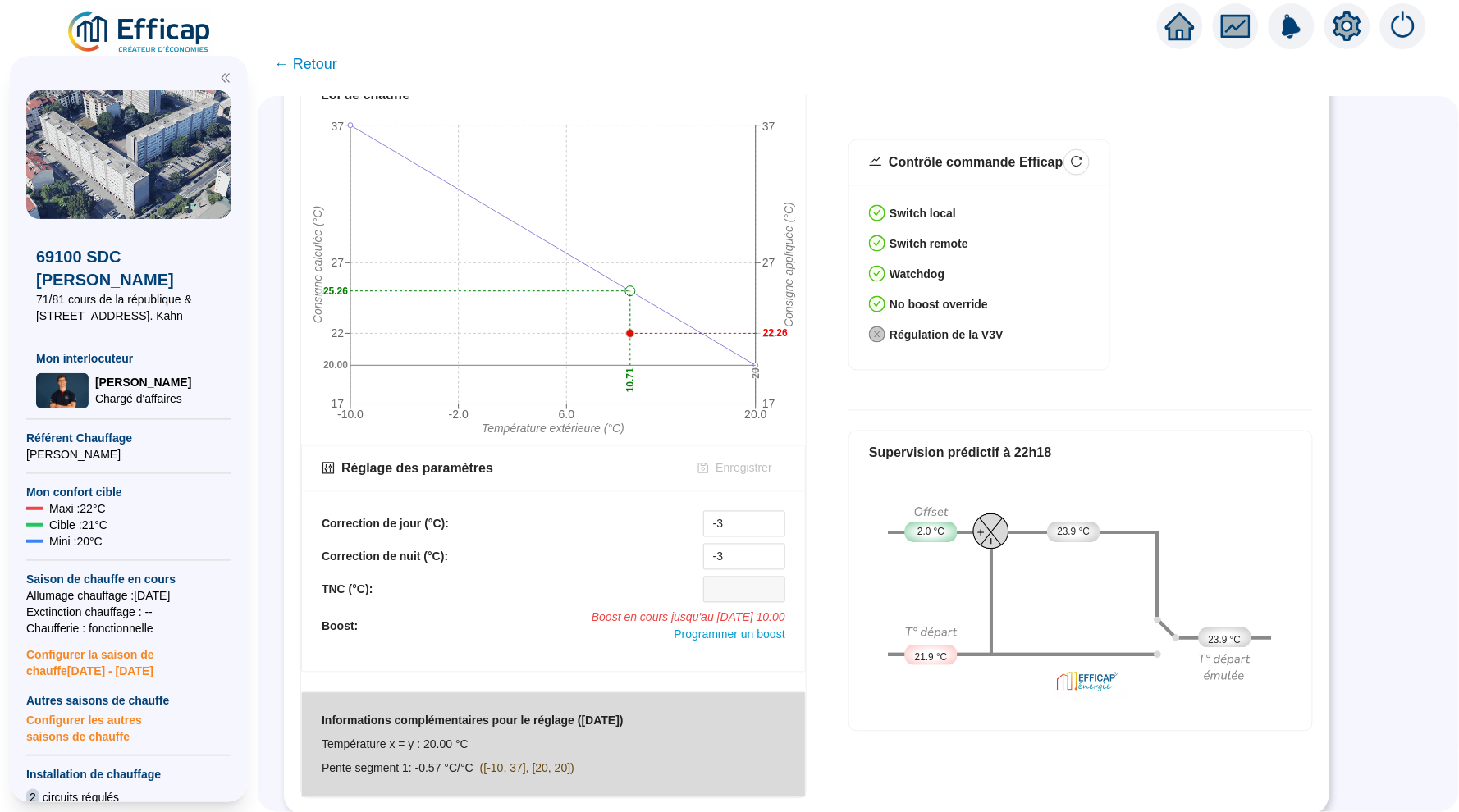
scroll to position [599, 0]
click at [740, 632] on span "Programmer un boost" at bounding box center [728, 636] width 111 height 13
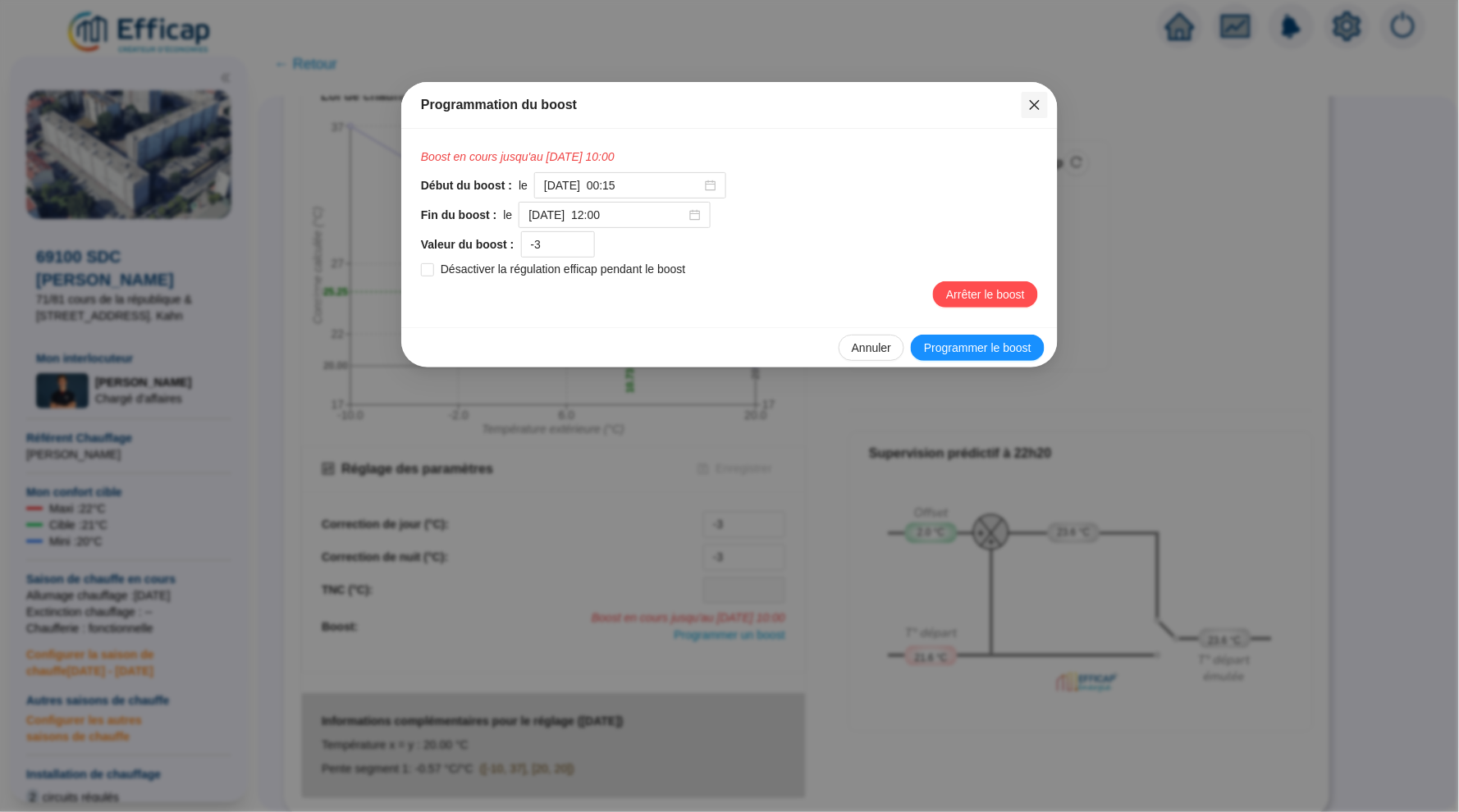
click at [1041, 114] on button "Close" at bounding box center [1035, 105] width 27 height 27
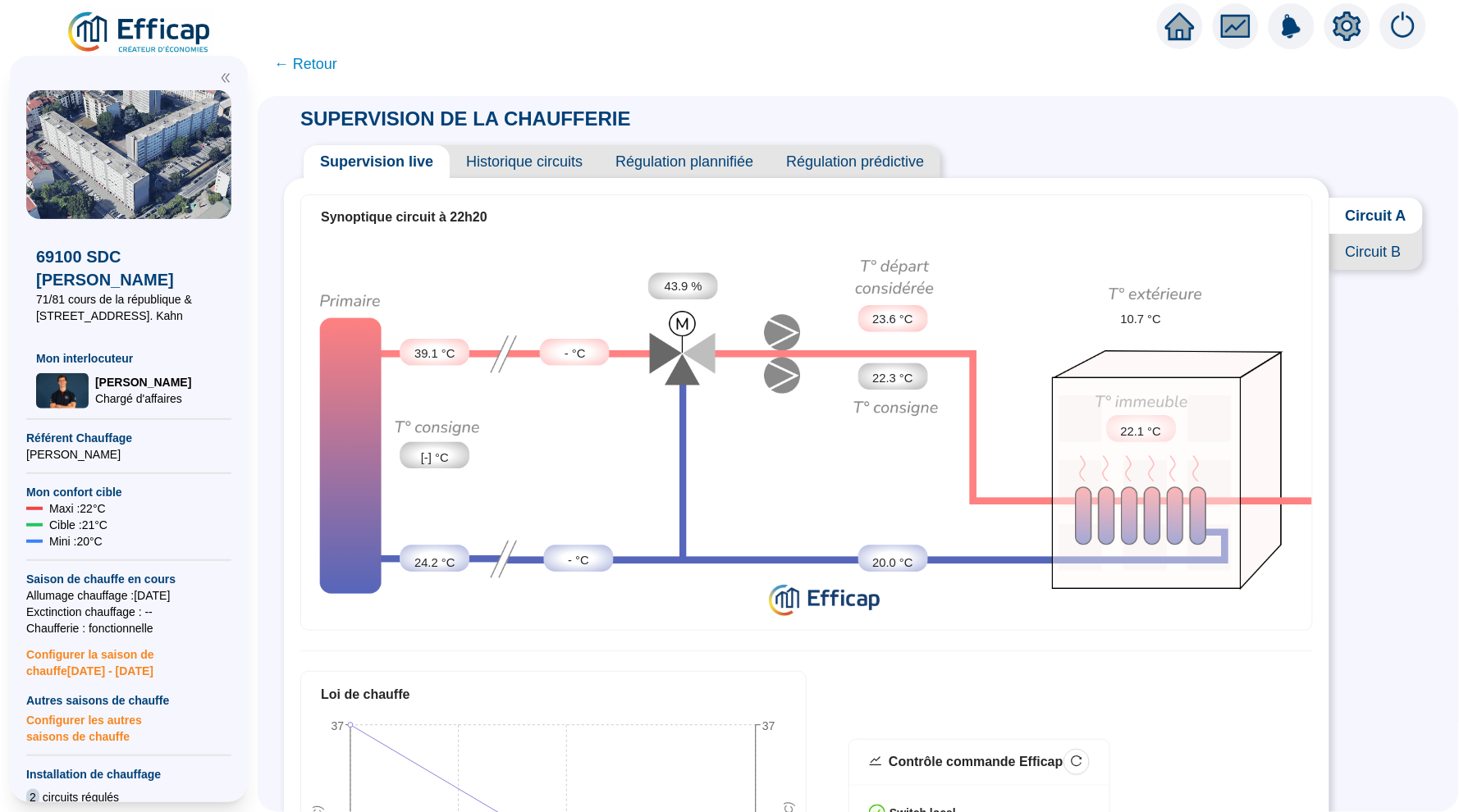
click at [1377, 243] on span "Circuit B" at bounding box center [1376, 251] width 93 height 36
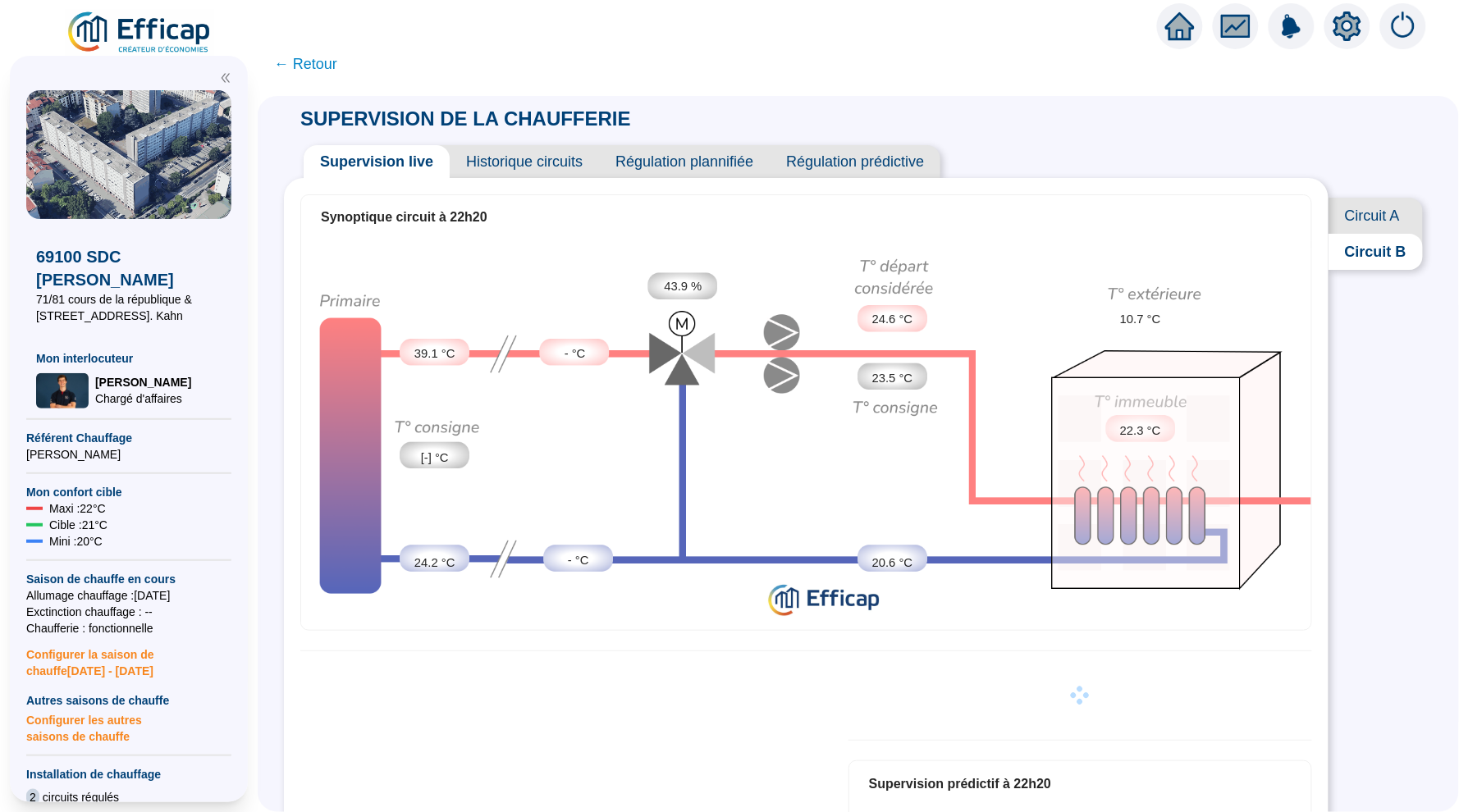
click at [302, 62] on span "← Retour" at bounding box center [305, 64] width 63 height 23
